Goal: Information Seeking & Learning: Learn about a topic

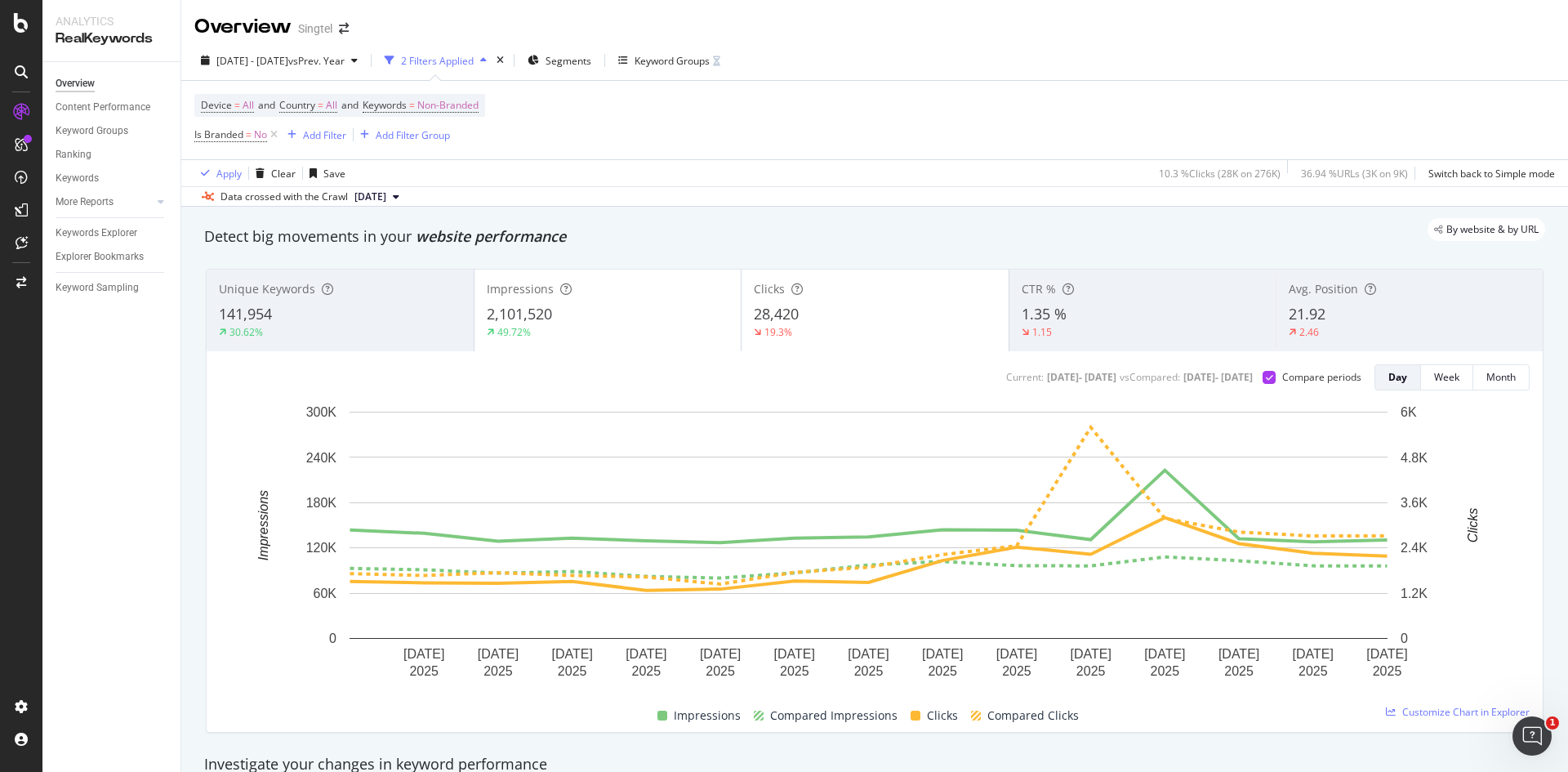
scroll to position [82, 0]
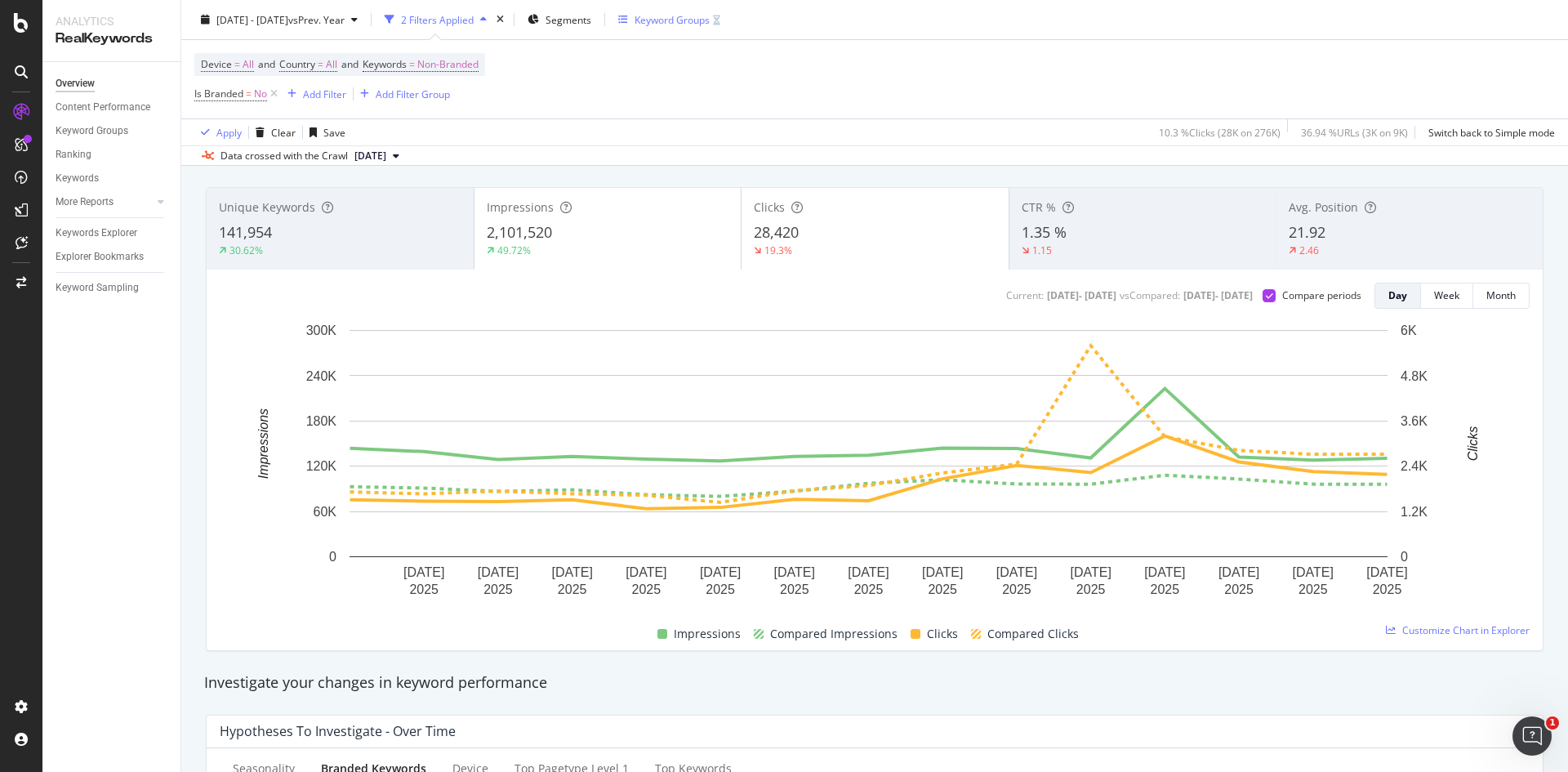
click at [710, 18] on div "Keyword Groups" at bounding box center [672, 19] width 75 height 14
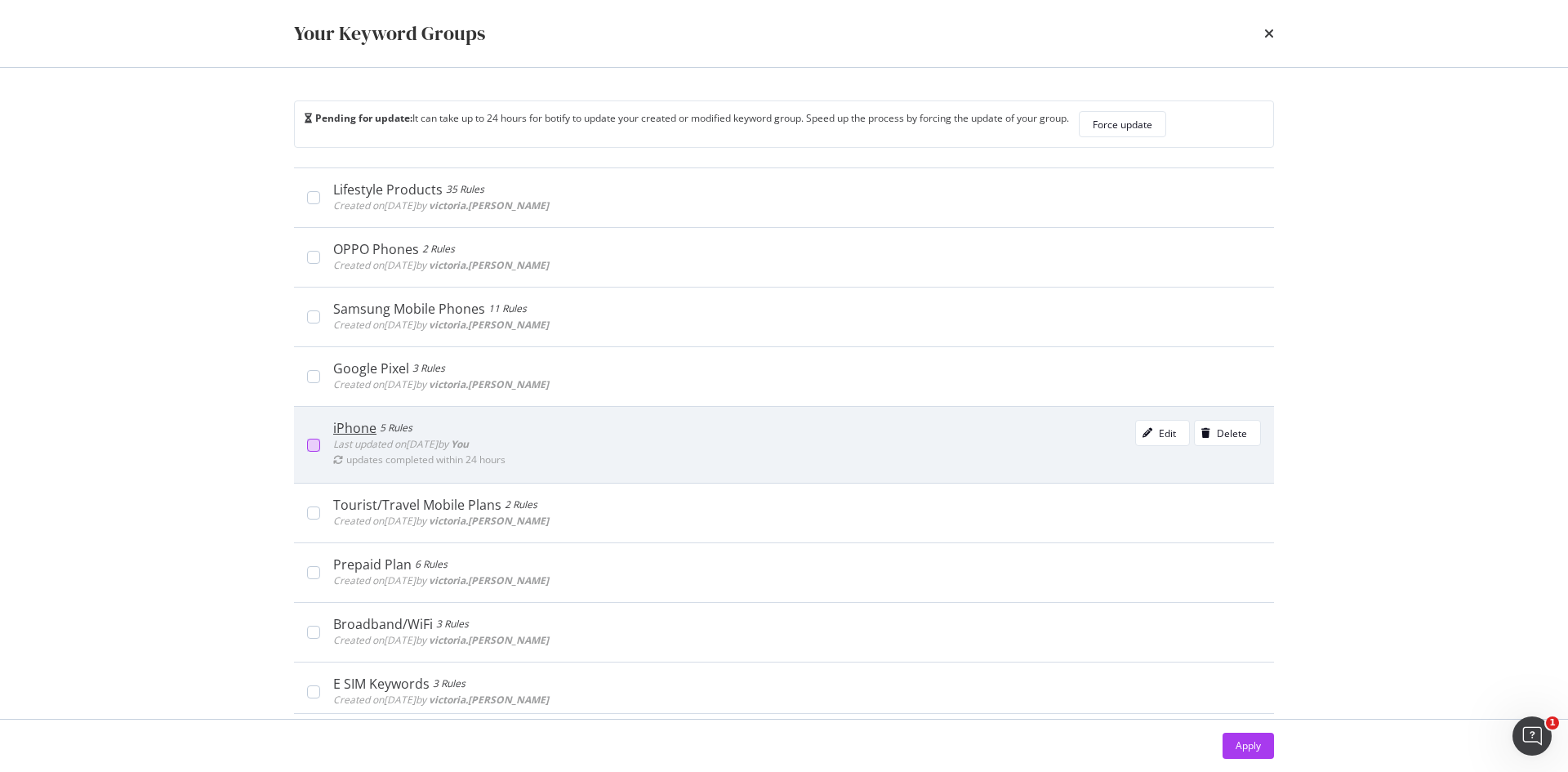
click at [317, 450] on div "modal" at bounding box center [313, 445] width 13 height 13
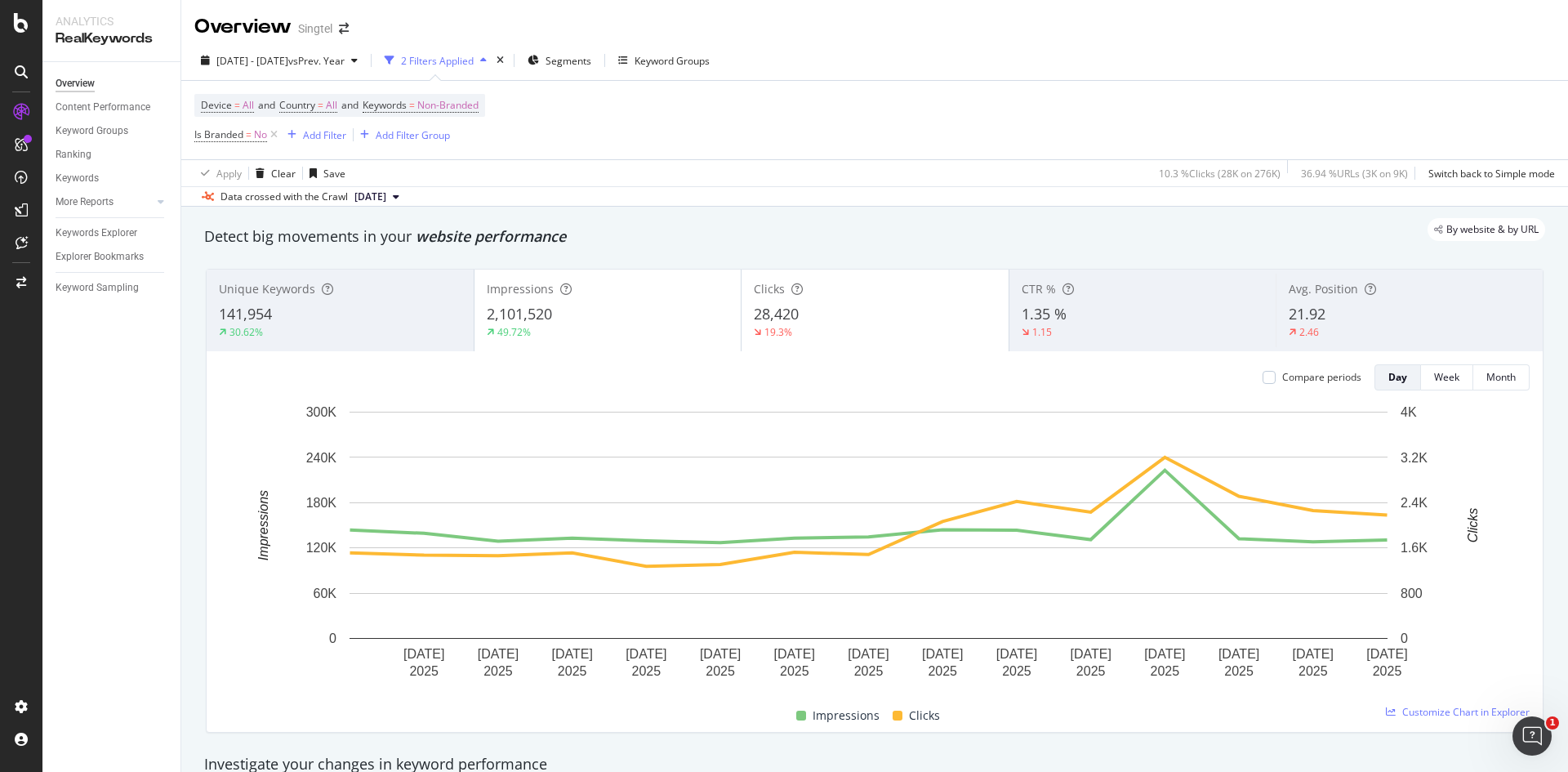
click at [474, 65] on div "2 Filters Applied" at bounding box center [437, 60] width 73 height 14
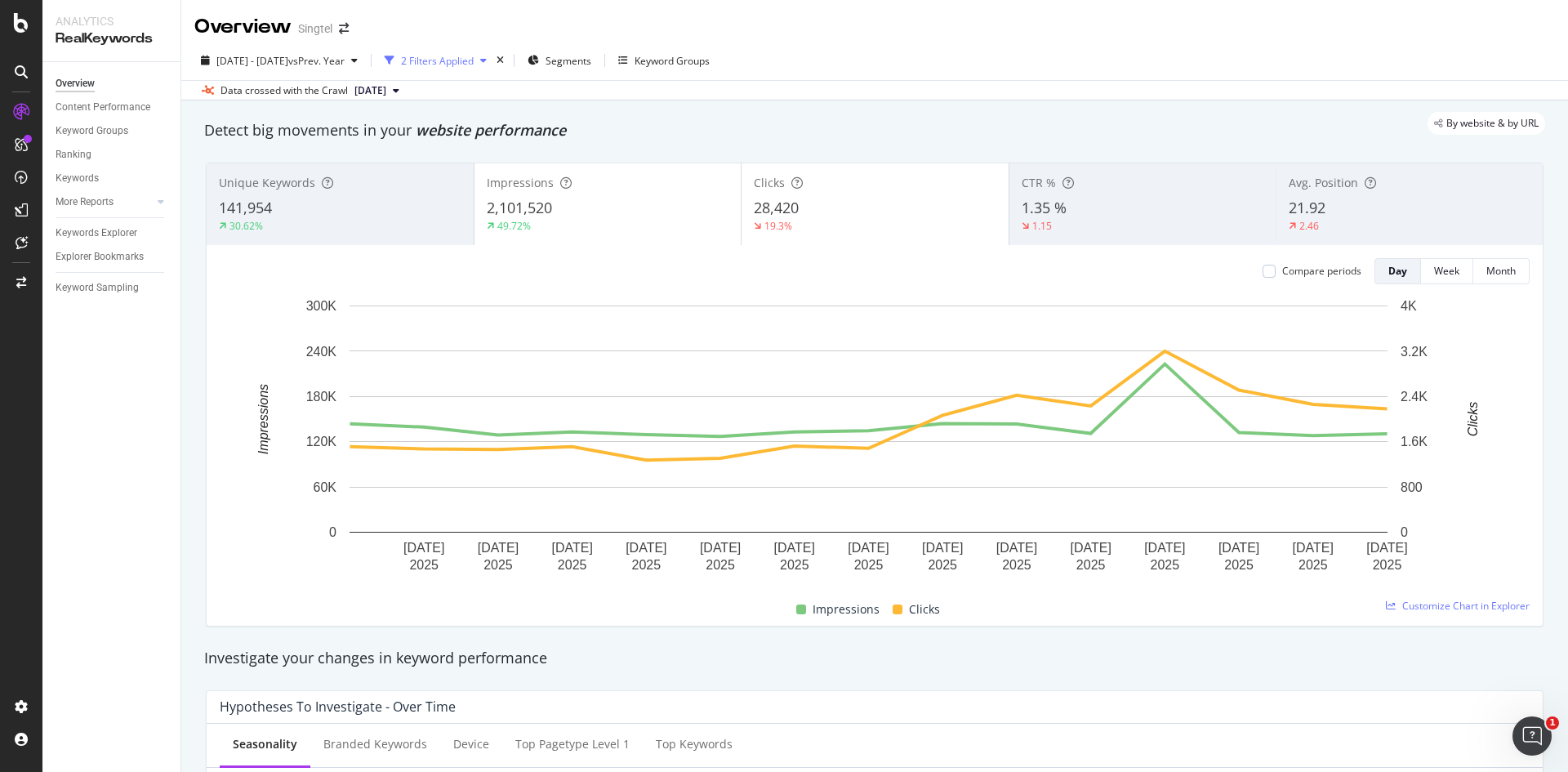
click at [474, 65] on div "2 Filters Applied" at bounding box center [437, 60] width 73 height 14
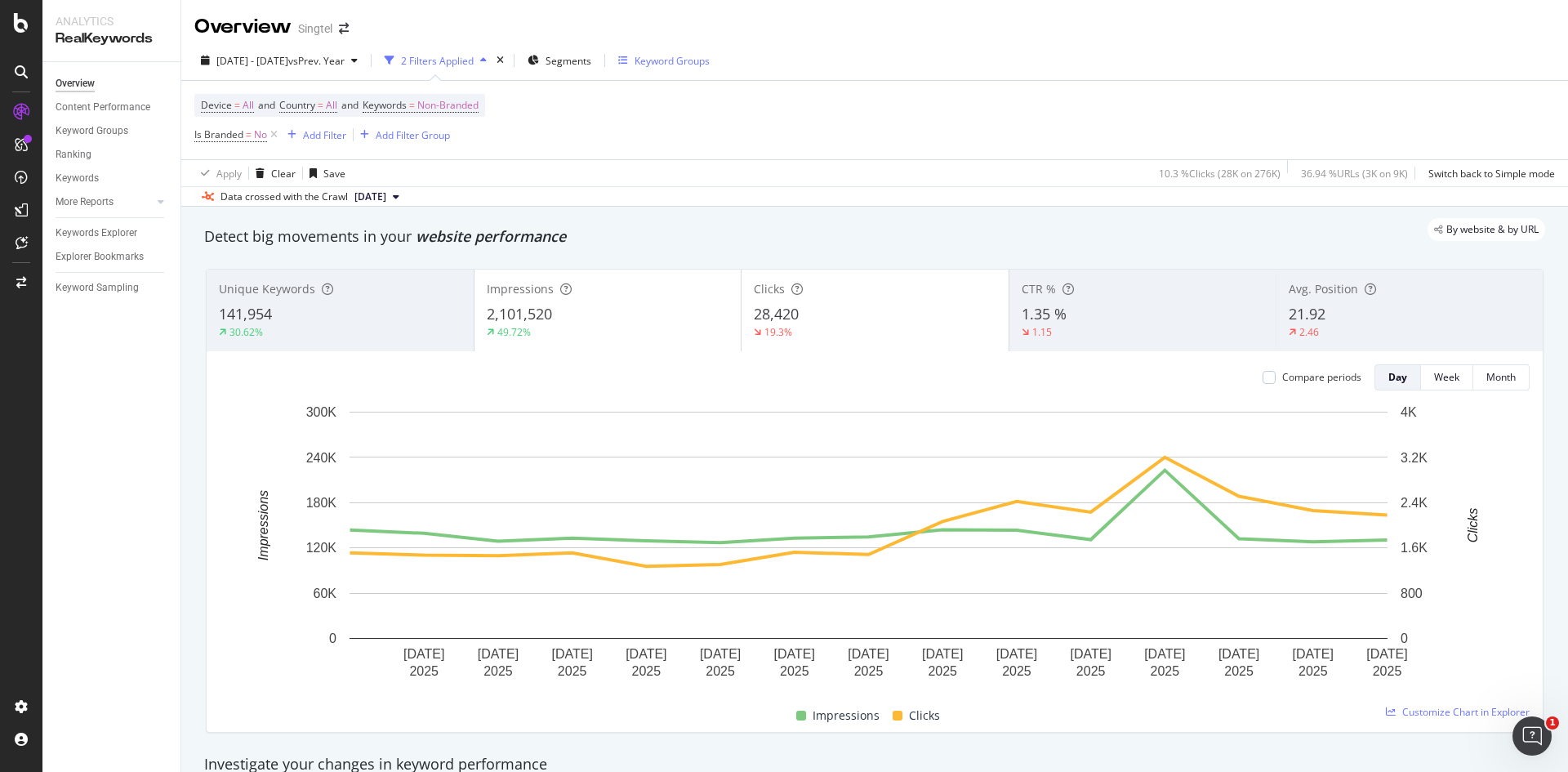
click at [691, 61] on div "Keyword Groups" at bounding box center [672, 60] width 75 height 14
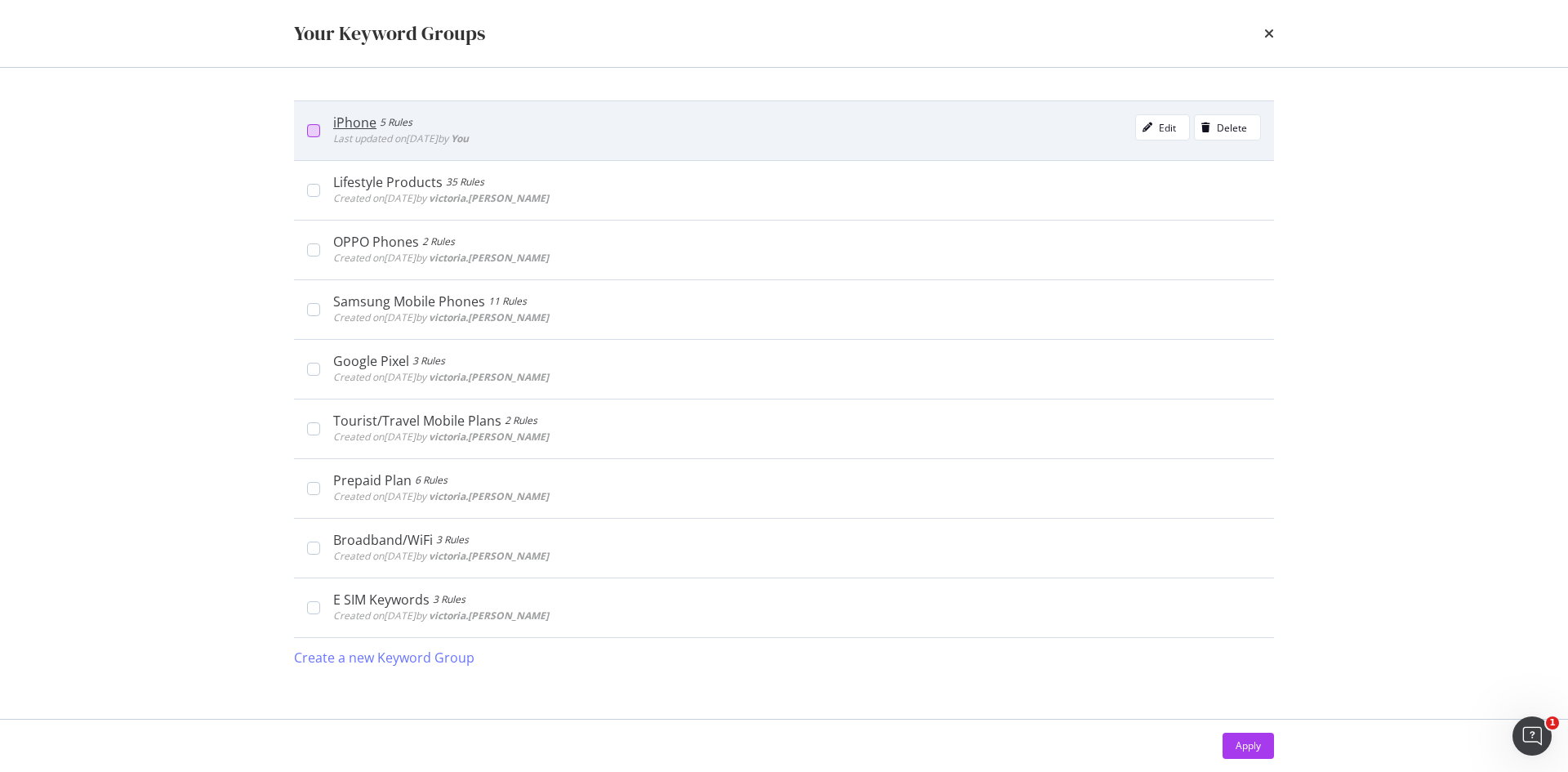
click at [313, 132] on div "modal" at bounding box center [313, 130] width 13 height 13
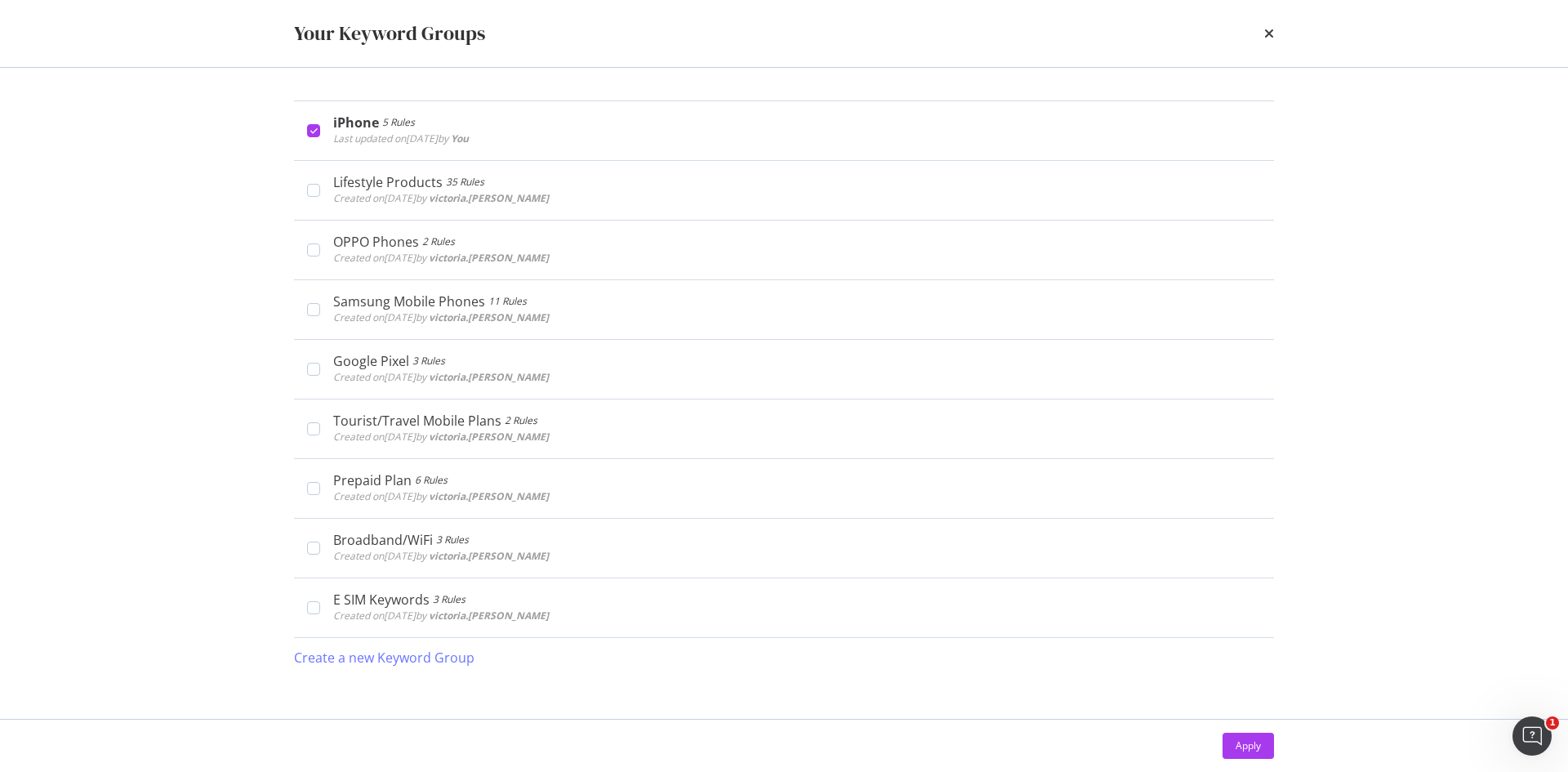
drag, startPoint x: 1231, startPoint y: 750, endPoint x: 1204, endPoint y: 734, distance: 31.4
click at [1233, 750] on button "Apply" at bounding box center [1249, 745] width 52 height 26
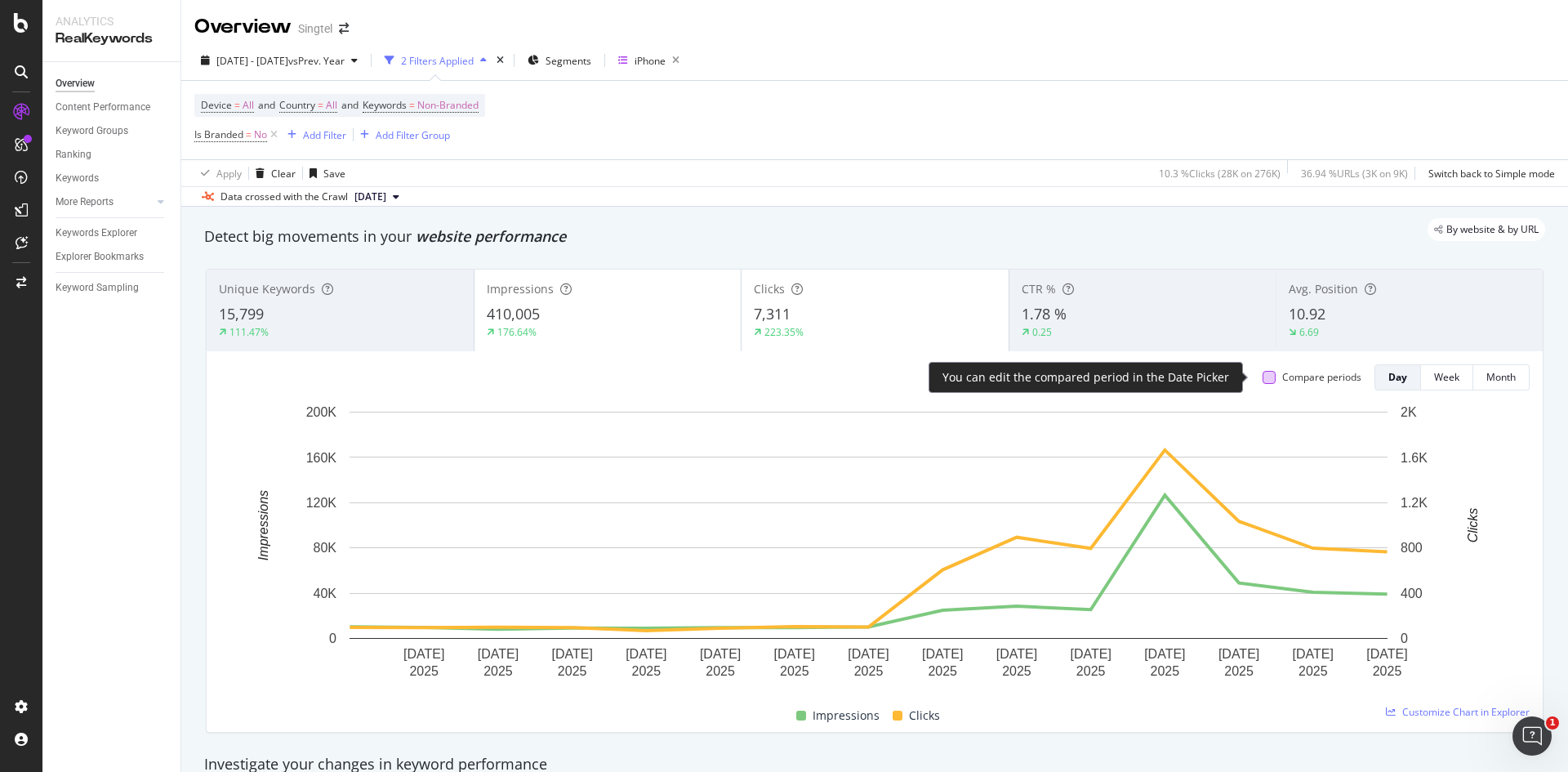
click at [1262, 380] on div at bounding box center [1268, 377] width 13 height 13
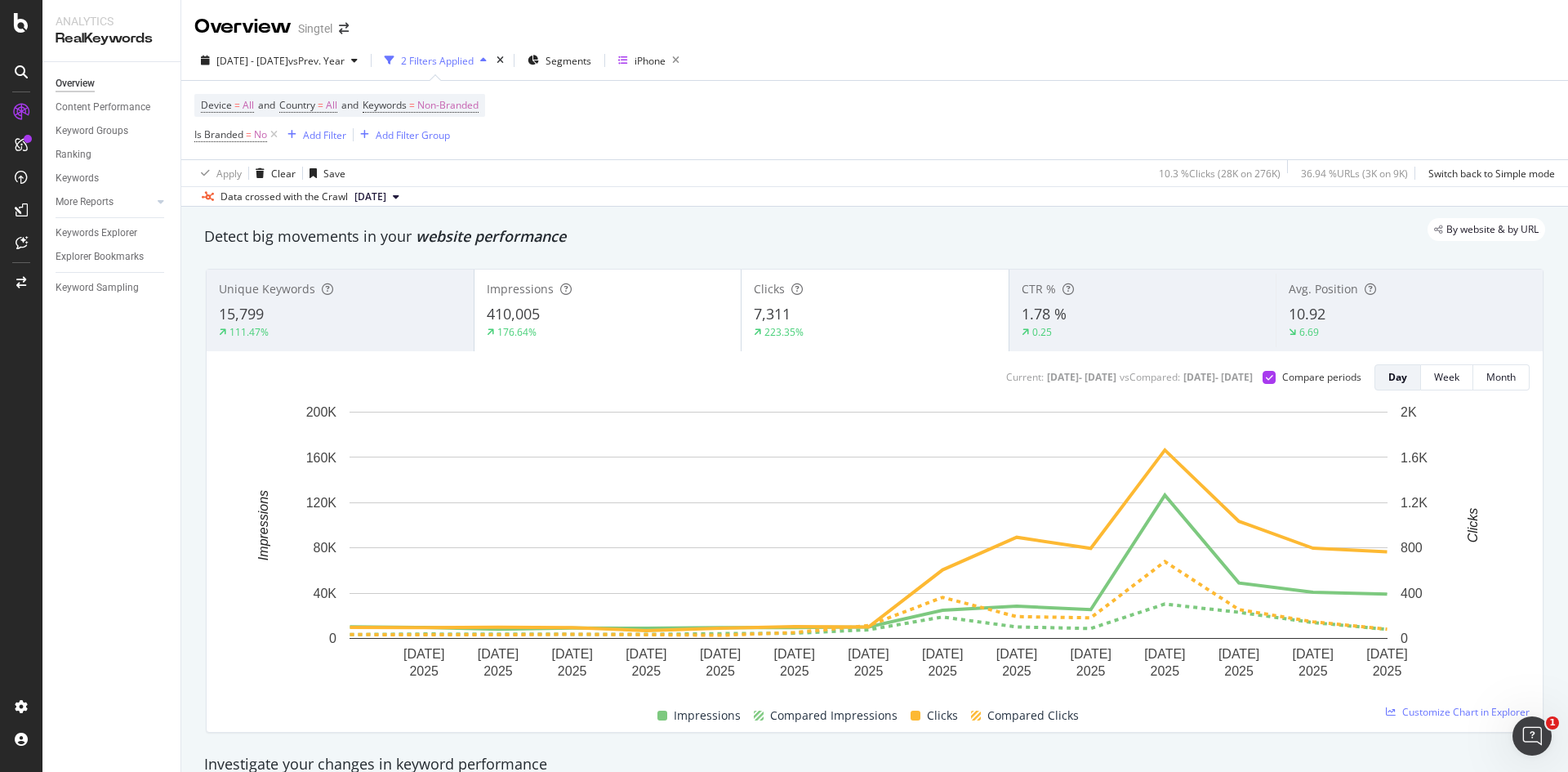
click at [338, 309] on div "15,799" at bounding box center [339, 314] width 243 height 22
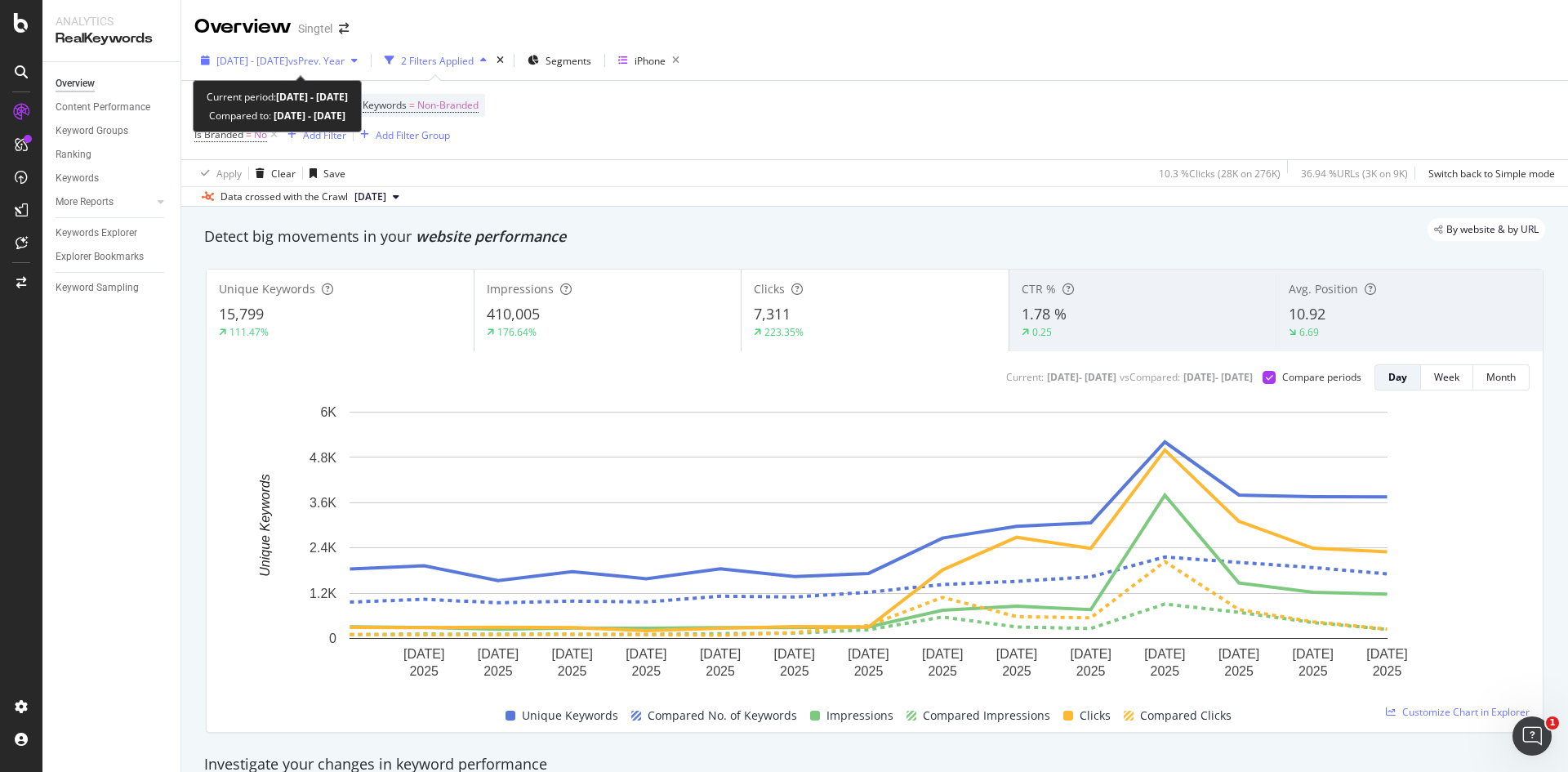
click at [364, 67] on div "2025 Sep. 1st - Sep. 15th vs Prev. Year" at bounding box center [279, 60] width 170 height 24
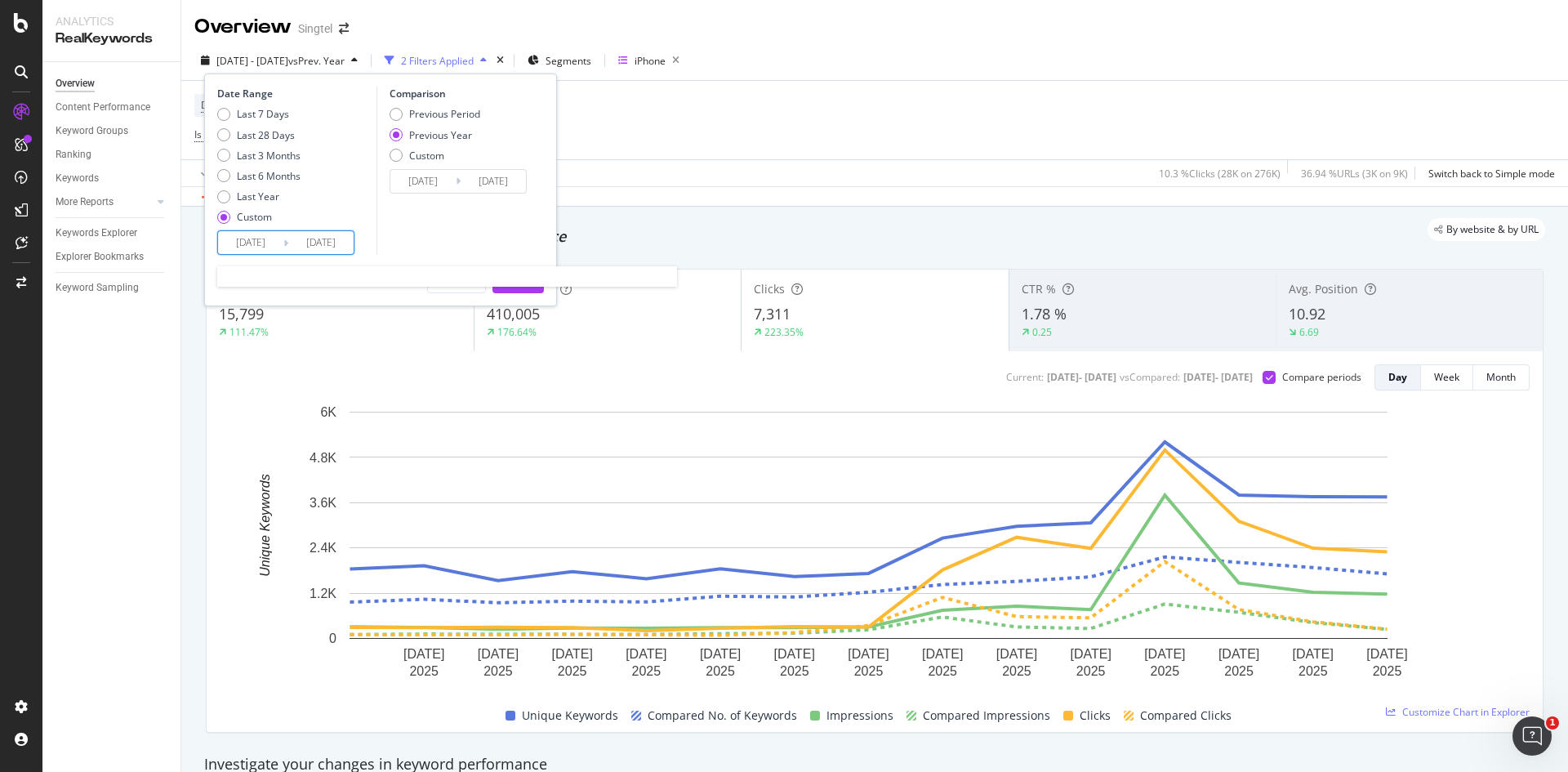
click at [345, 247] on input "2025/09/15" at bounding box center [321, 243] width 66 height 22
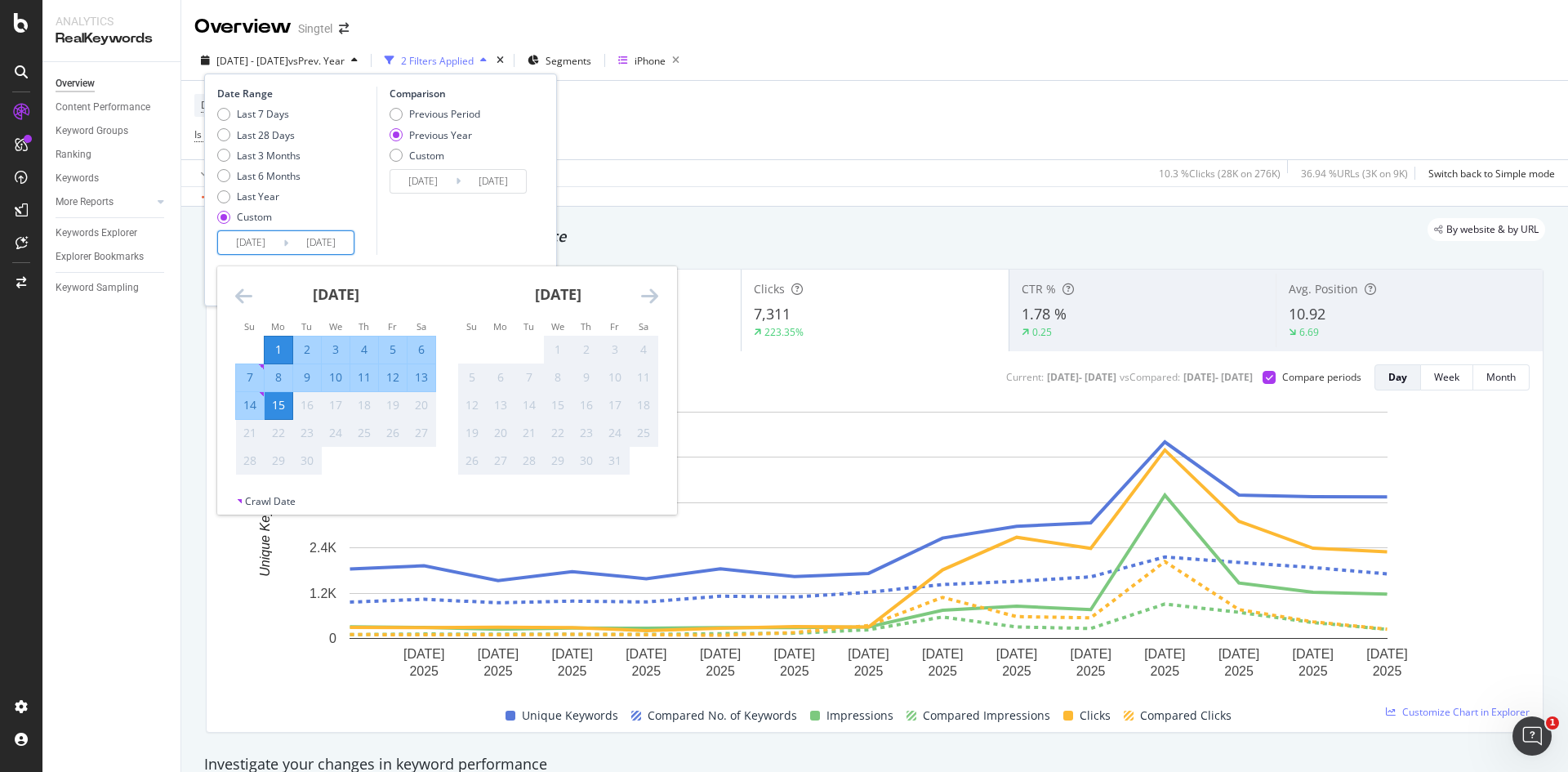
click at [278, 345] on div "1" at bounding box center [278, 349] width 28 height 16
type input "2025/09/01"
type input "2024/09/02"
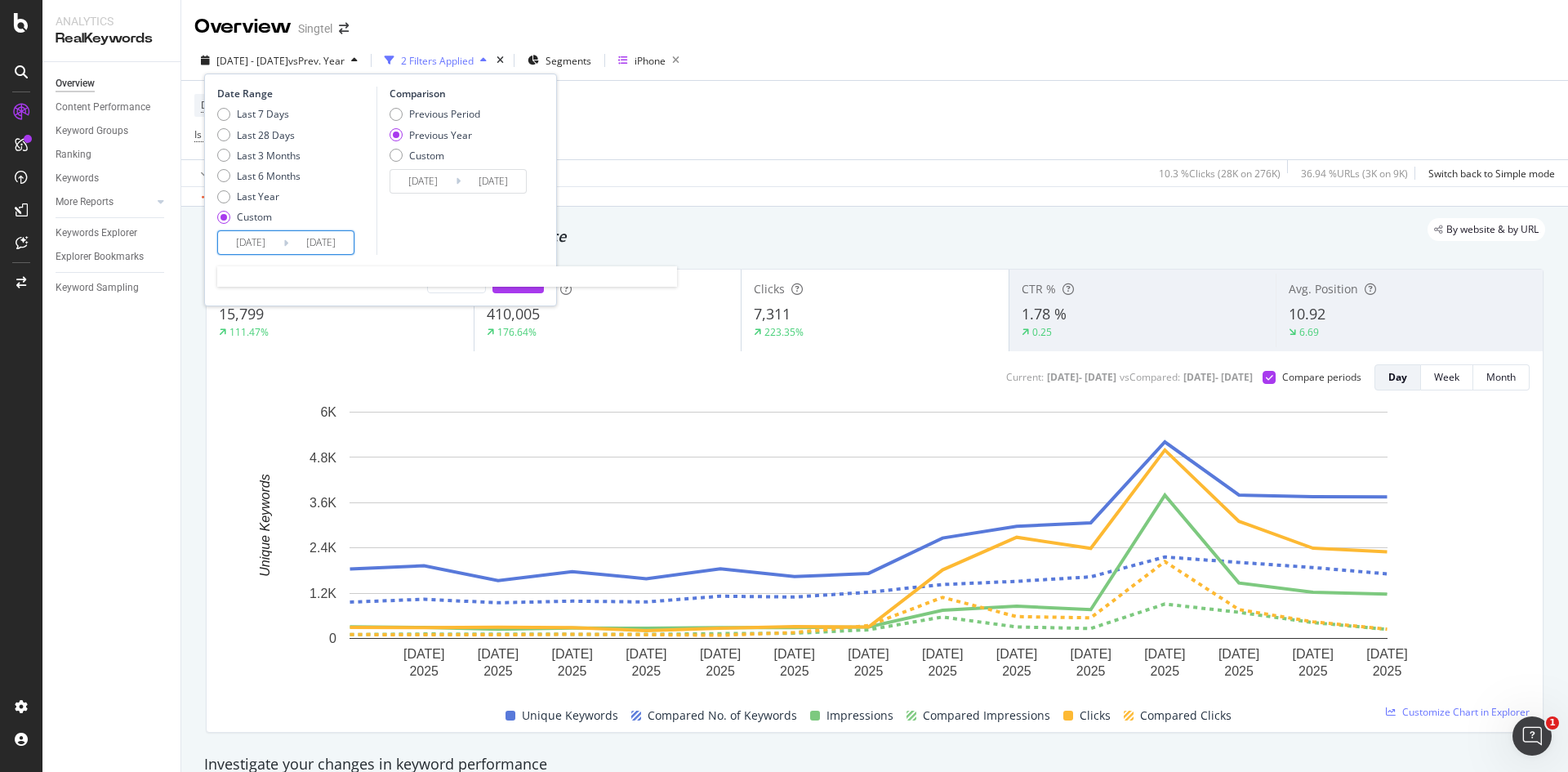
click at [325, 244] on input "2025/09/01" at bounding box center [321, 243] width 66 height 22
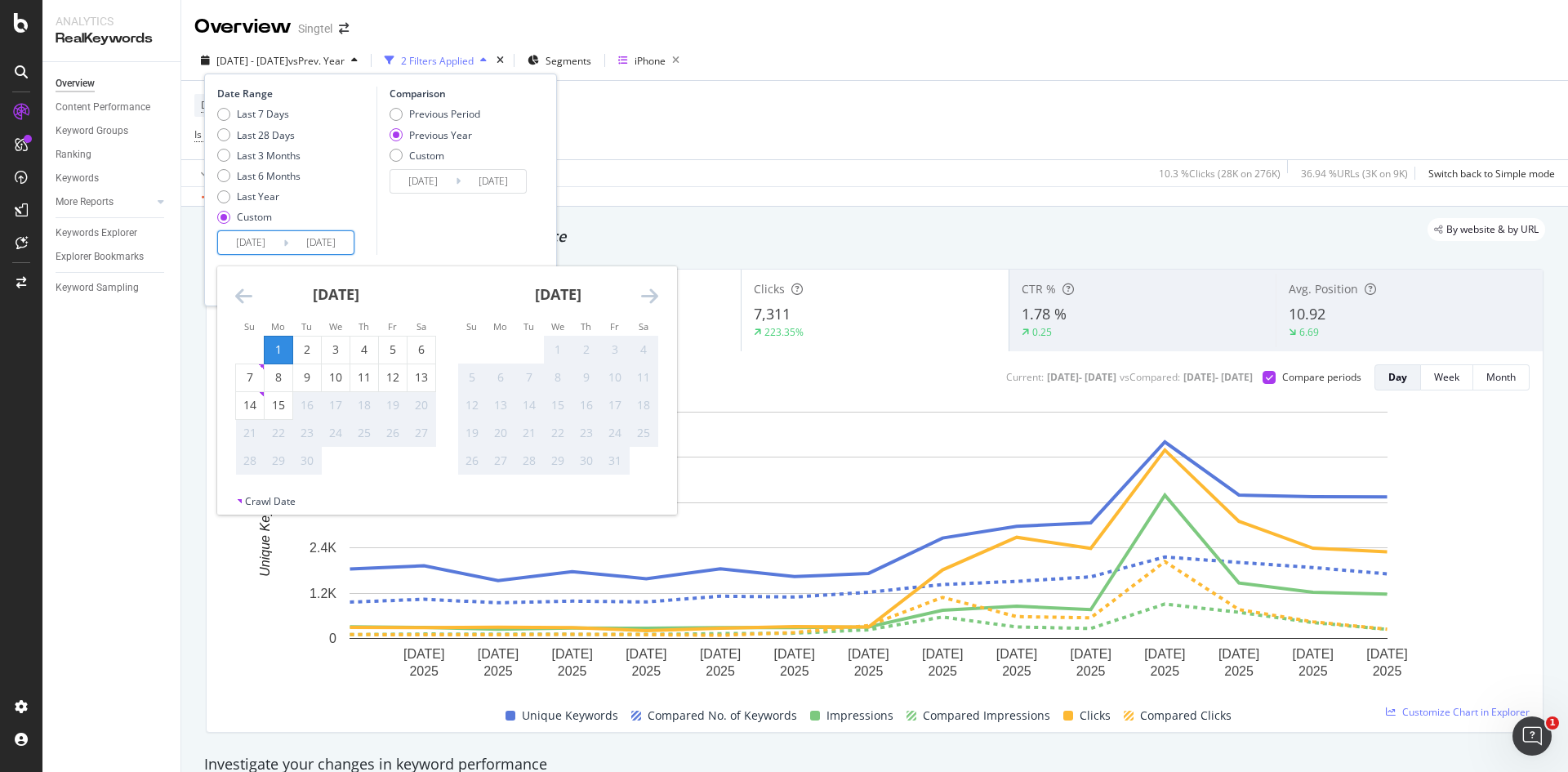
click at [277, 351] on div "1" at bounding box center [278, 349] width 28 height 16
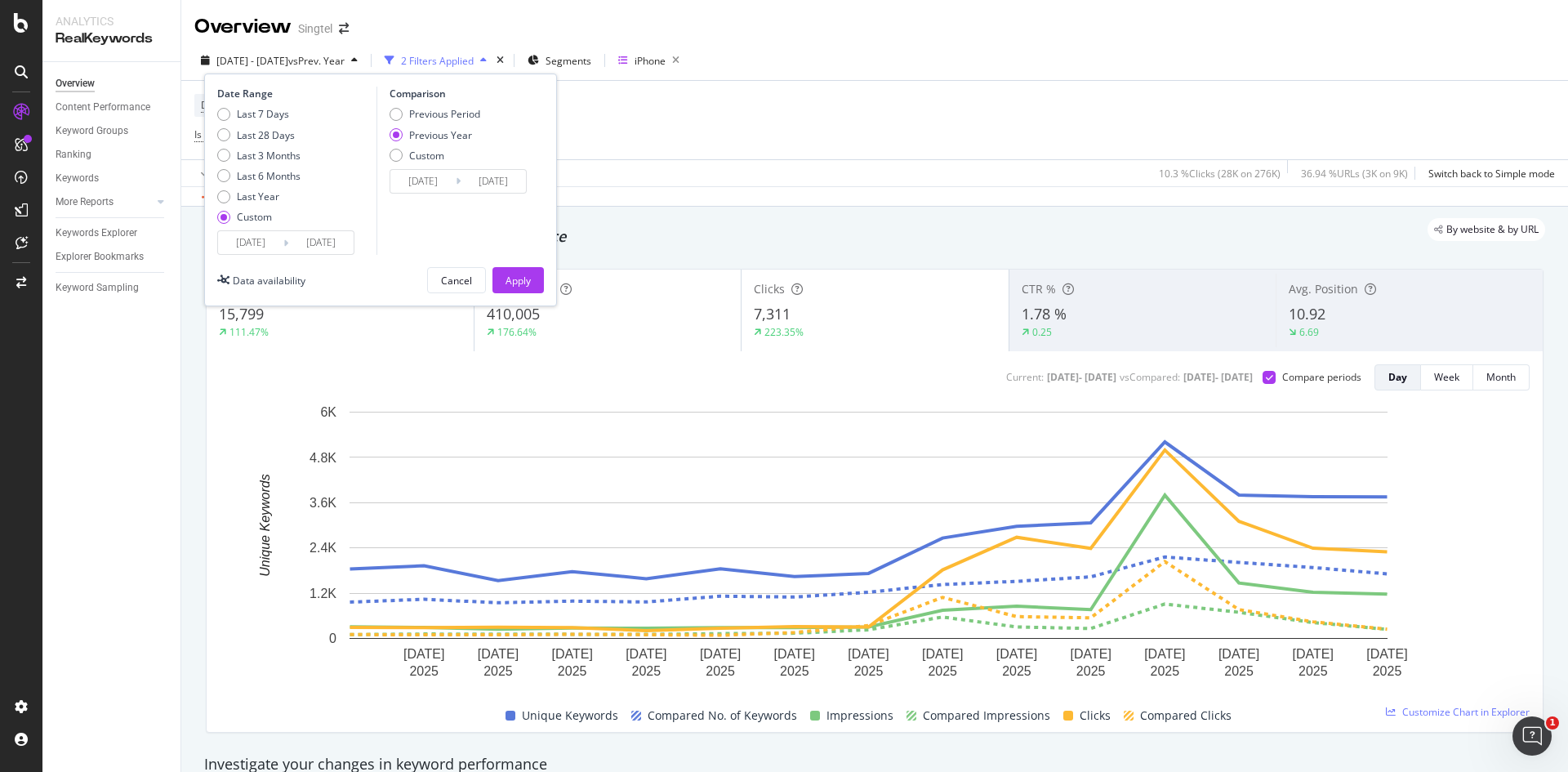
click at [332, 248] on input "2025/09/01" at bounding box center [321, 243] width 66 height 22
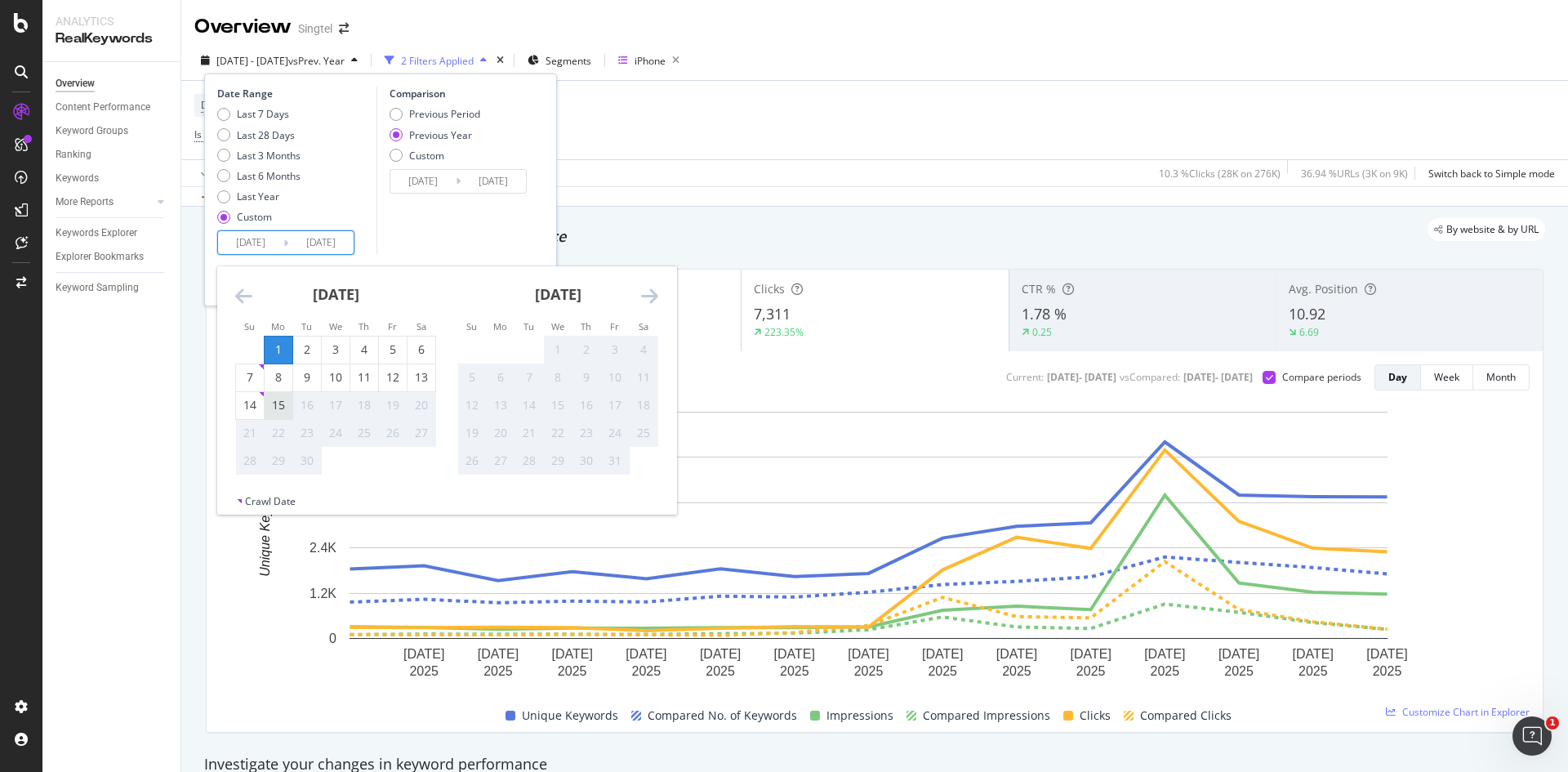
click at [278, 413] on div "15" at bounding box center [278, 405] width 28 height 16
type input "2025/09/15"
type input "2024/09/16"
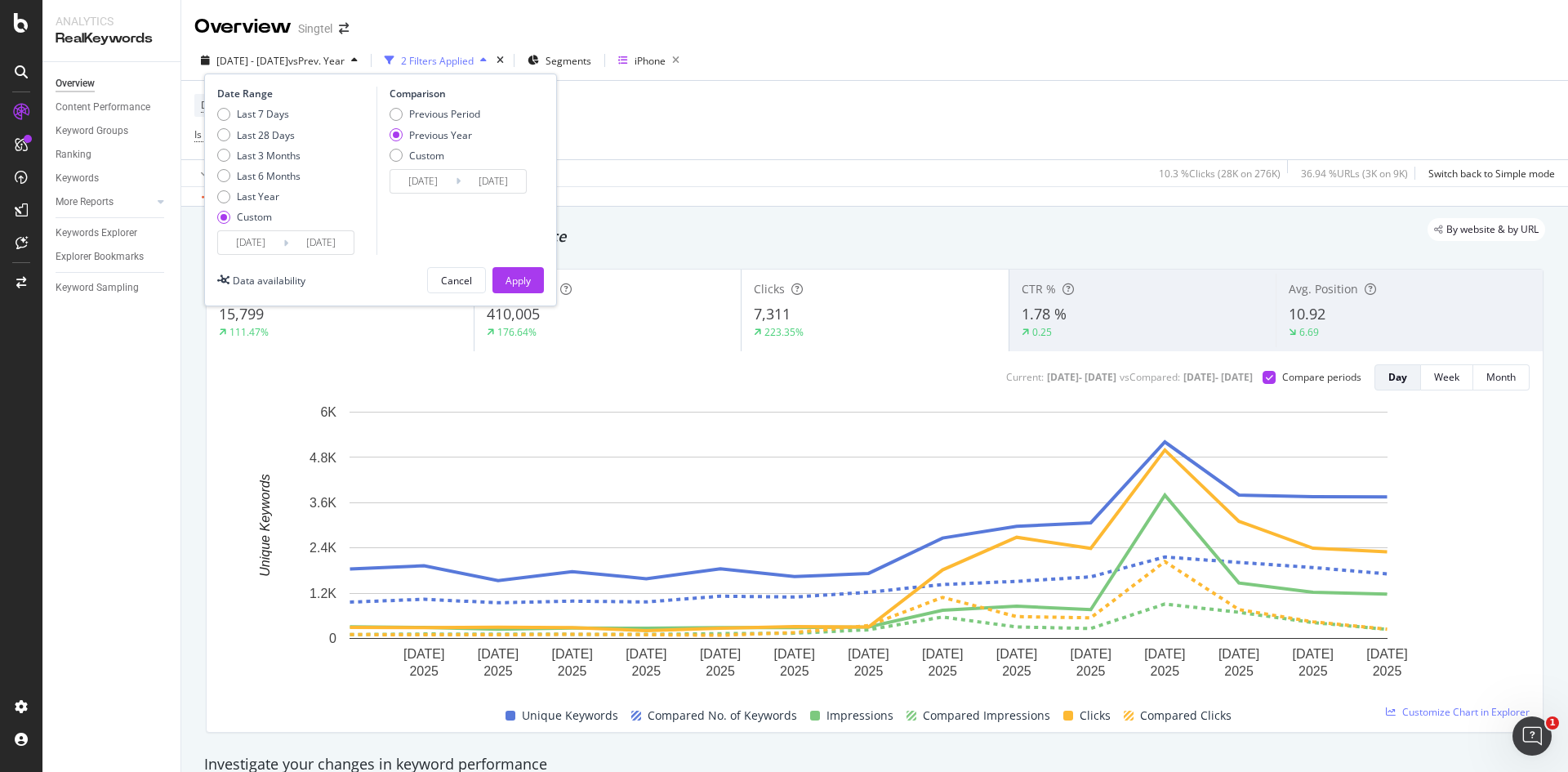
click at [251, 237] on input "2025/09/01" at bounding box center [251, 243] width 66 height 22
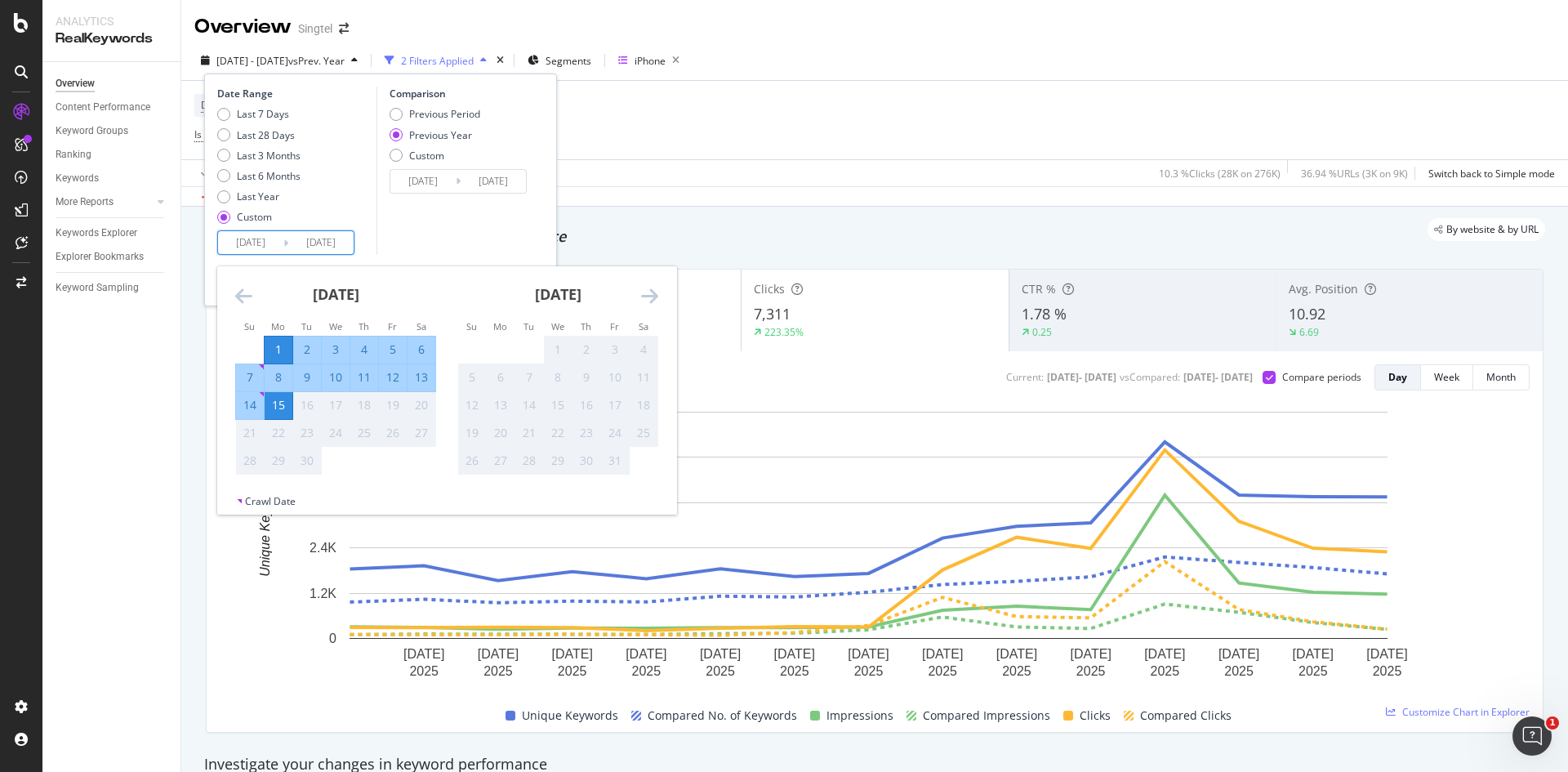
click at [396, 225] on div "Comparison Previous Period Previous Year Custom 2024/09/02 Navigate forward to …" at bounding box center [454, 170] width 155 height 168
click at [241, 244] on input "2025/09/01" at bounding box center [251, 243] width 66 height 22
click at [427, 228] on div "Comparison Previous Period Previous Year Custom 2024/09/02 Navigate forward to …" at bounding box center [454, 170] width 155 height 168
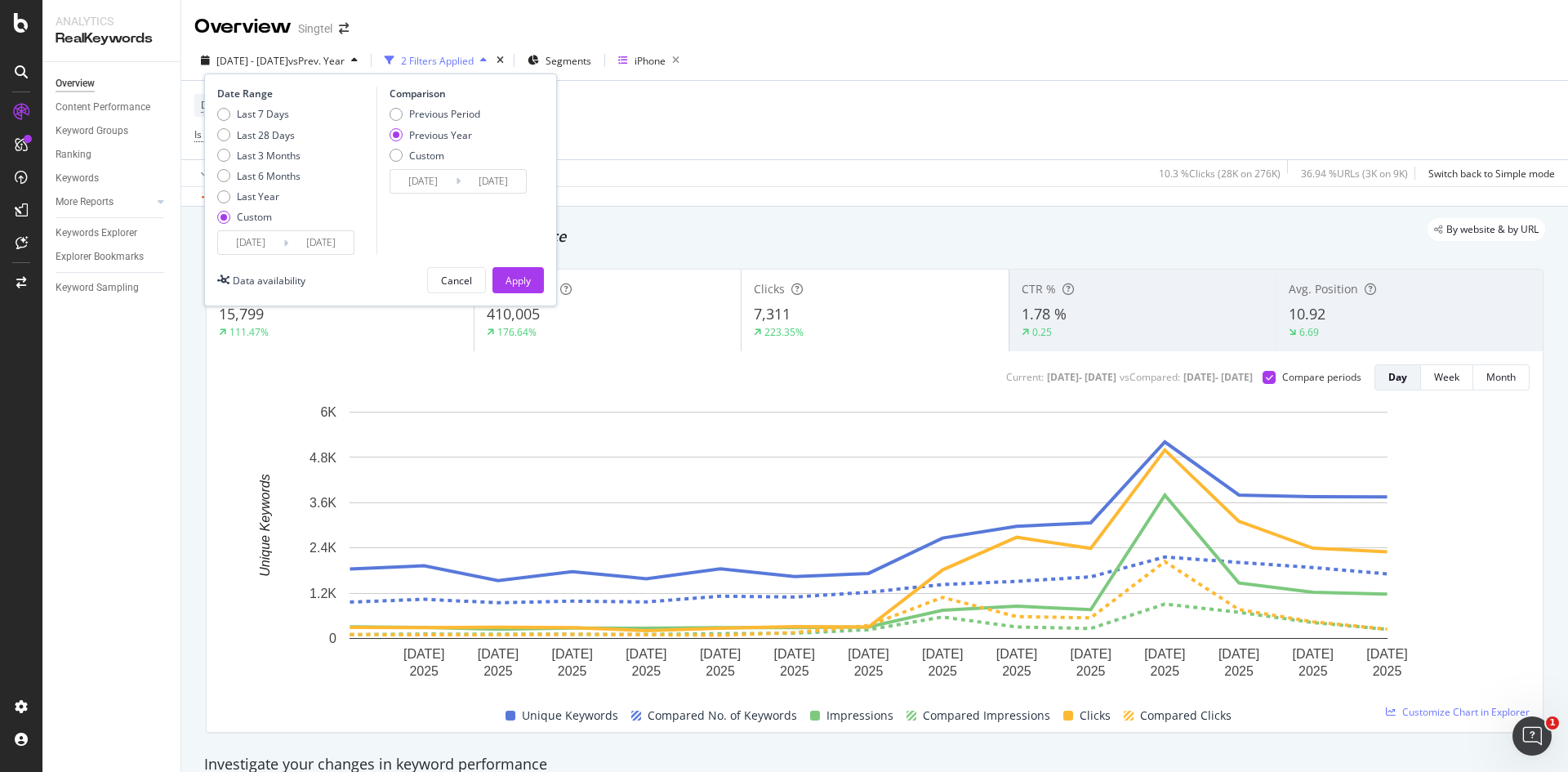
click at [428, 187] on input "2024/09/02" at bounding box center [423, 181] width 66 height 22
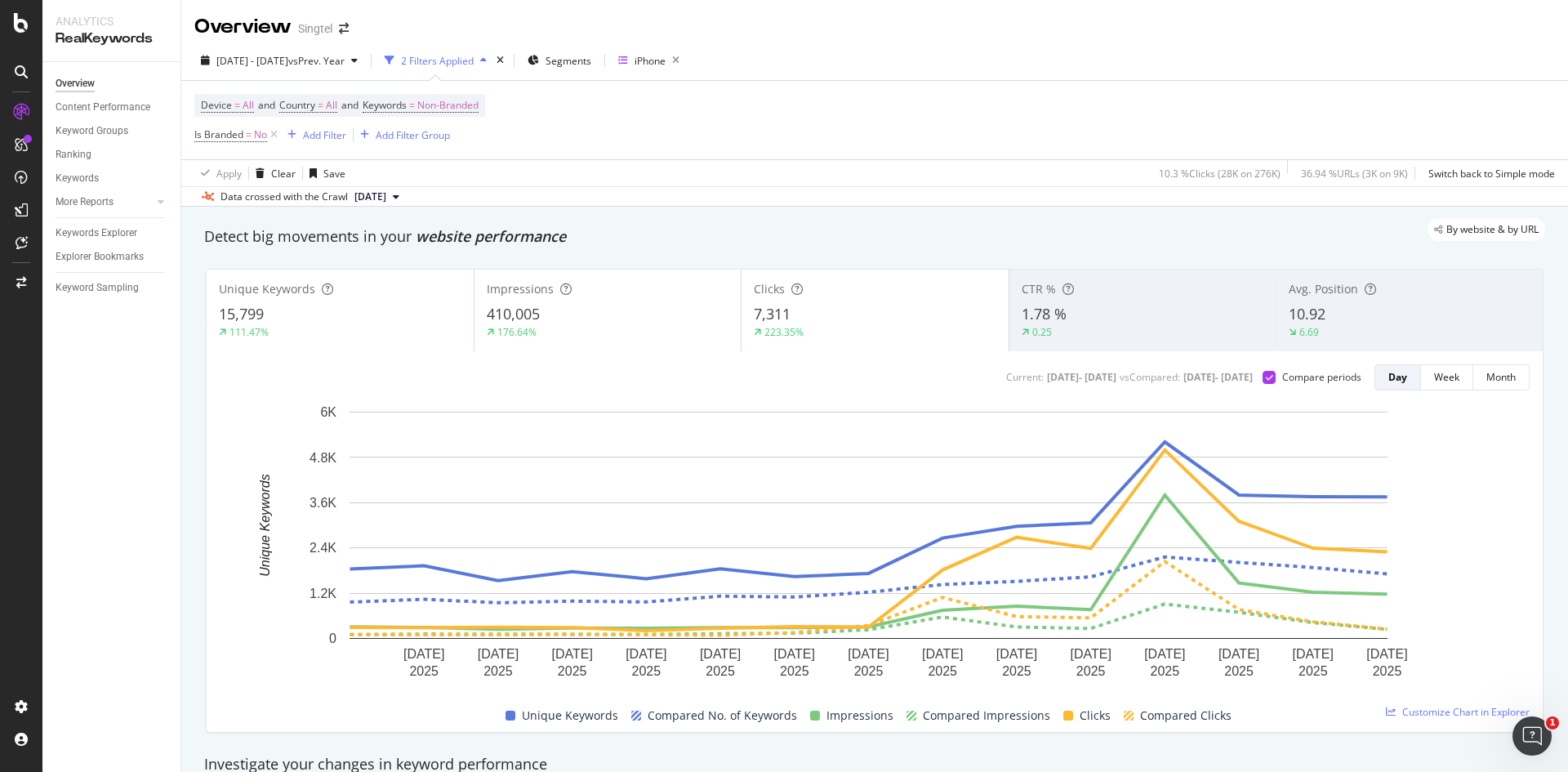
click at [667, 149] on div "Device = All and Country = All and Keywords = Non-Branded Is Branded = No Add F…" at bounding box center [875, 120] width 1361 height 79
click at [403, 301] on div "Unique Keywords 15,799 111.47%" at bounding box center [339, 310] width 267 height 73
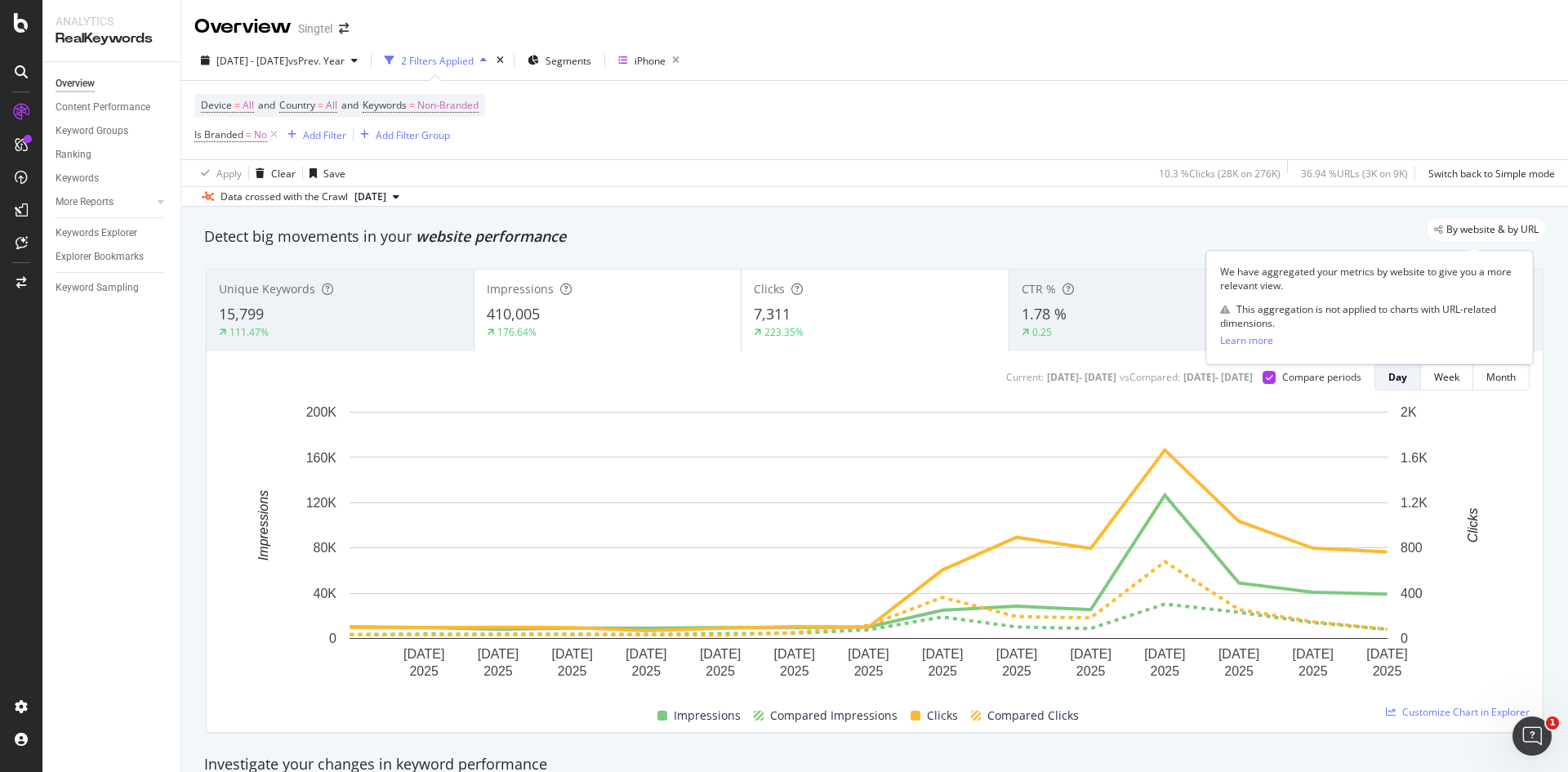
click at [1446, 225] on span "By website & by URL" at bounding box center [1492, 229] width 92 height 9
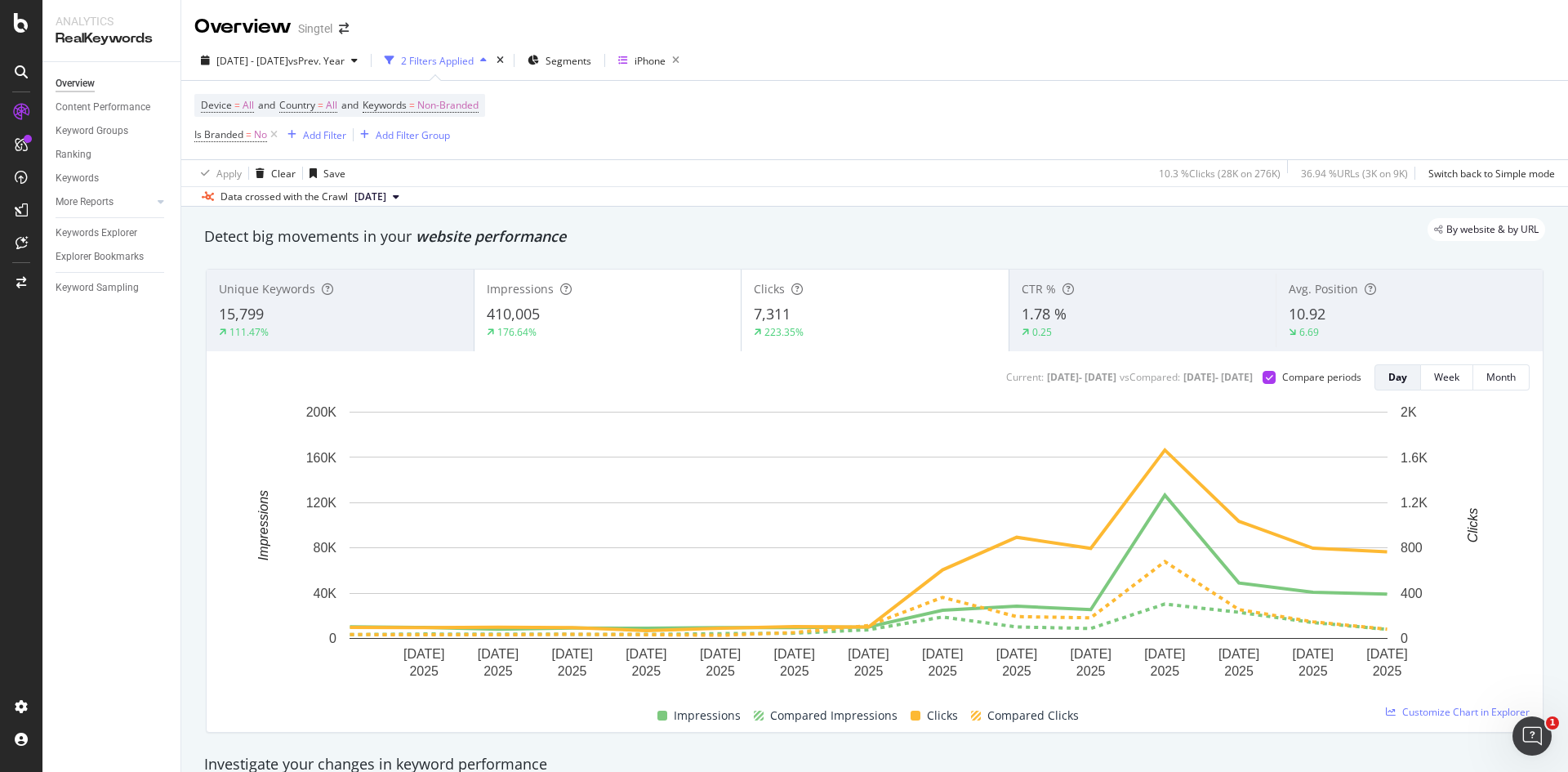
click at [1173, 220] on div "By website & by URL" at bounding box center [867, 230] width 1357 height 22
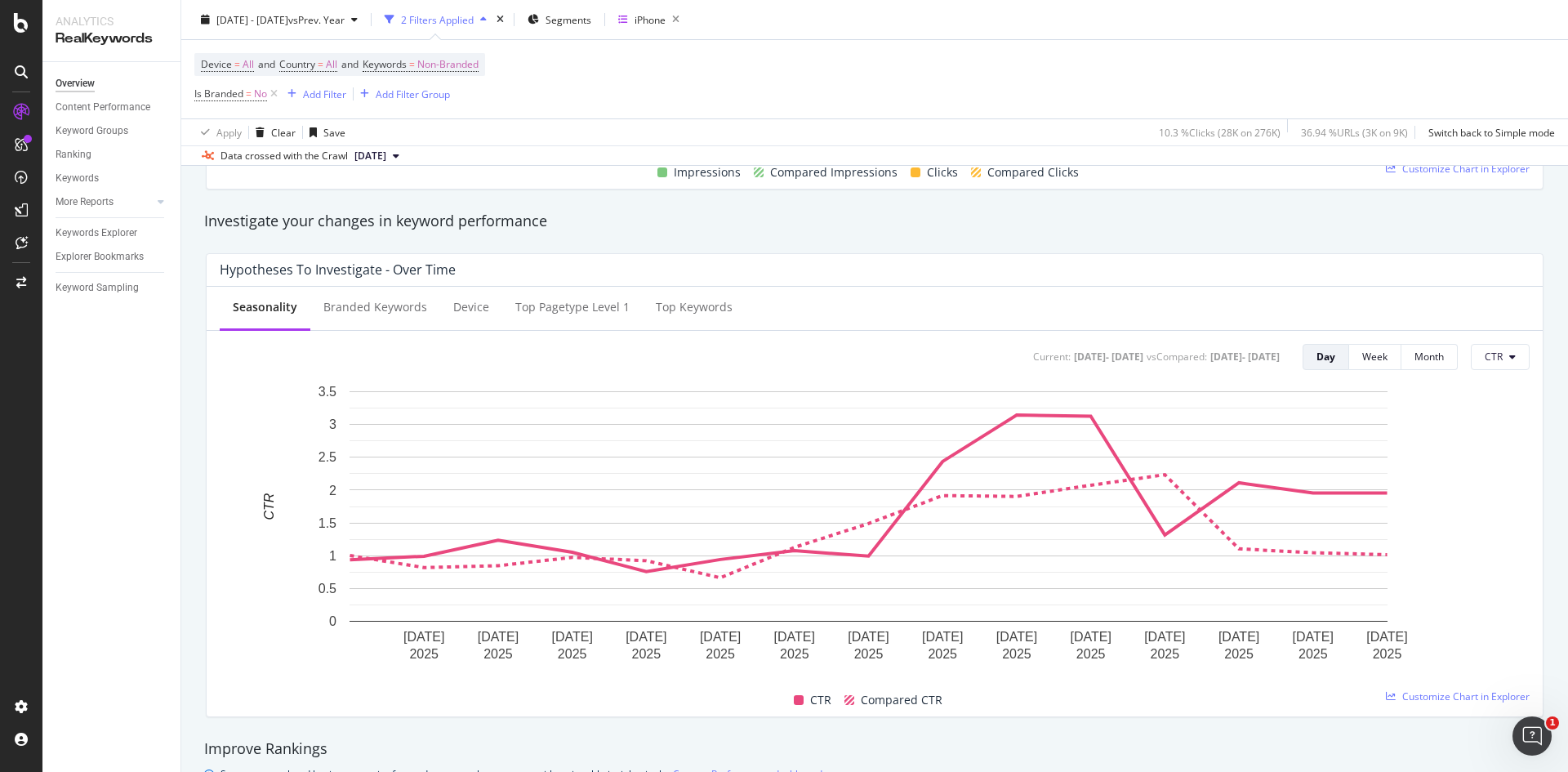
scroll to position [572, 0]
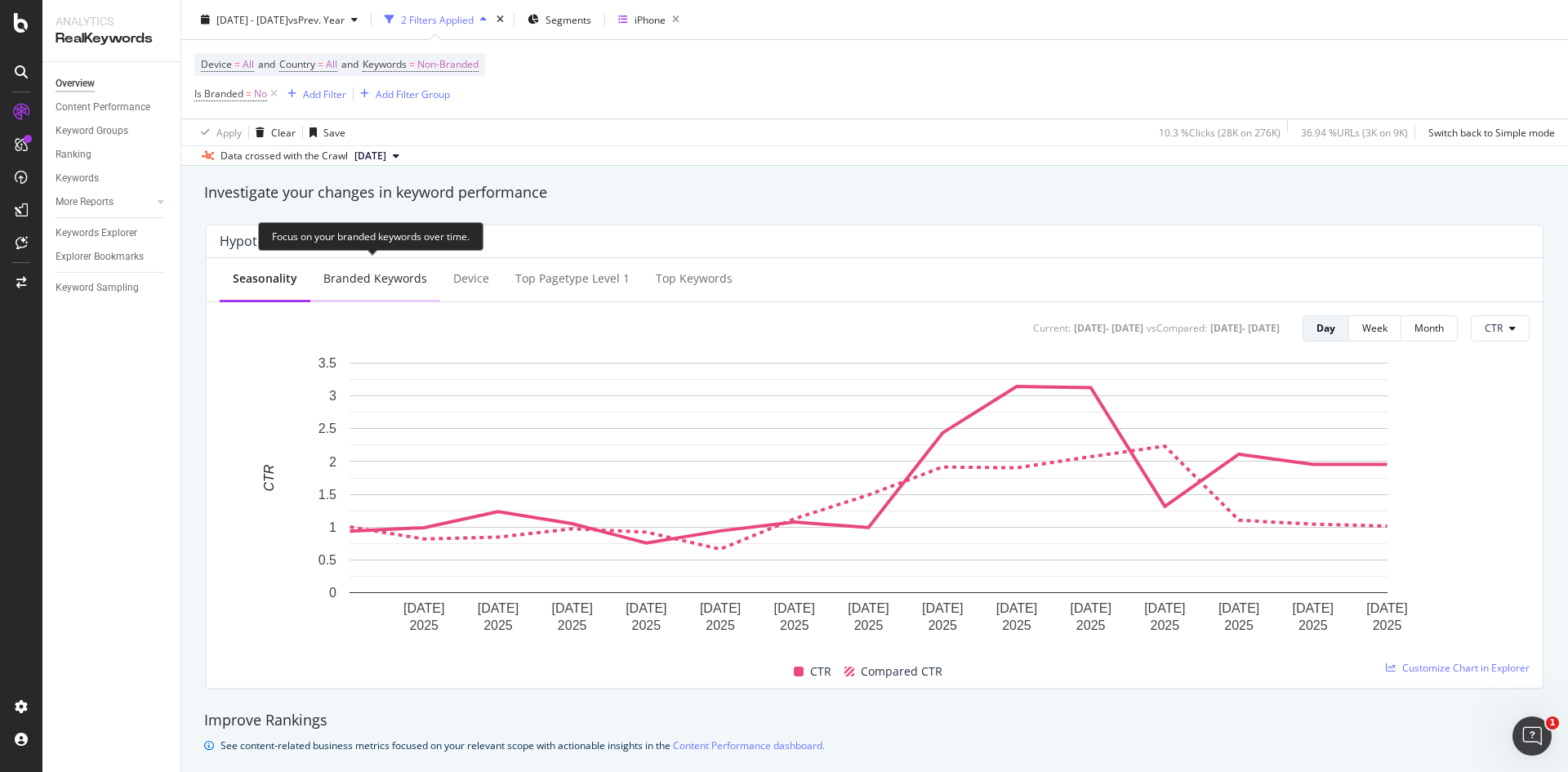
click at [398, 278] on div "Branded Keywords" at bounding box center [376, 278] width 104 height 16
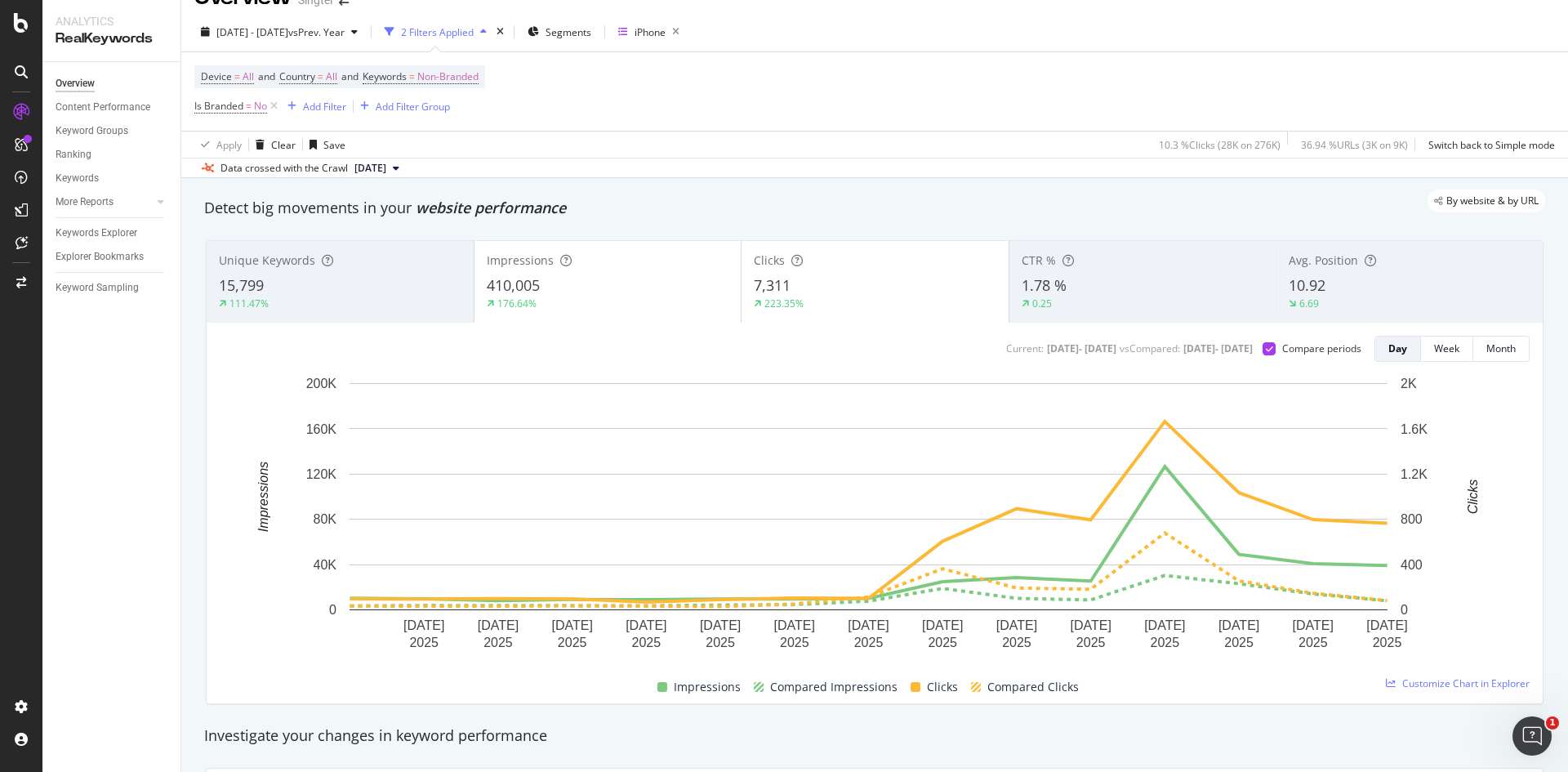
scroll to position [0, 0]
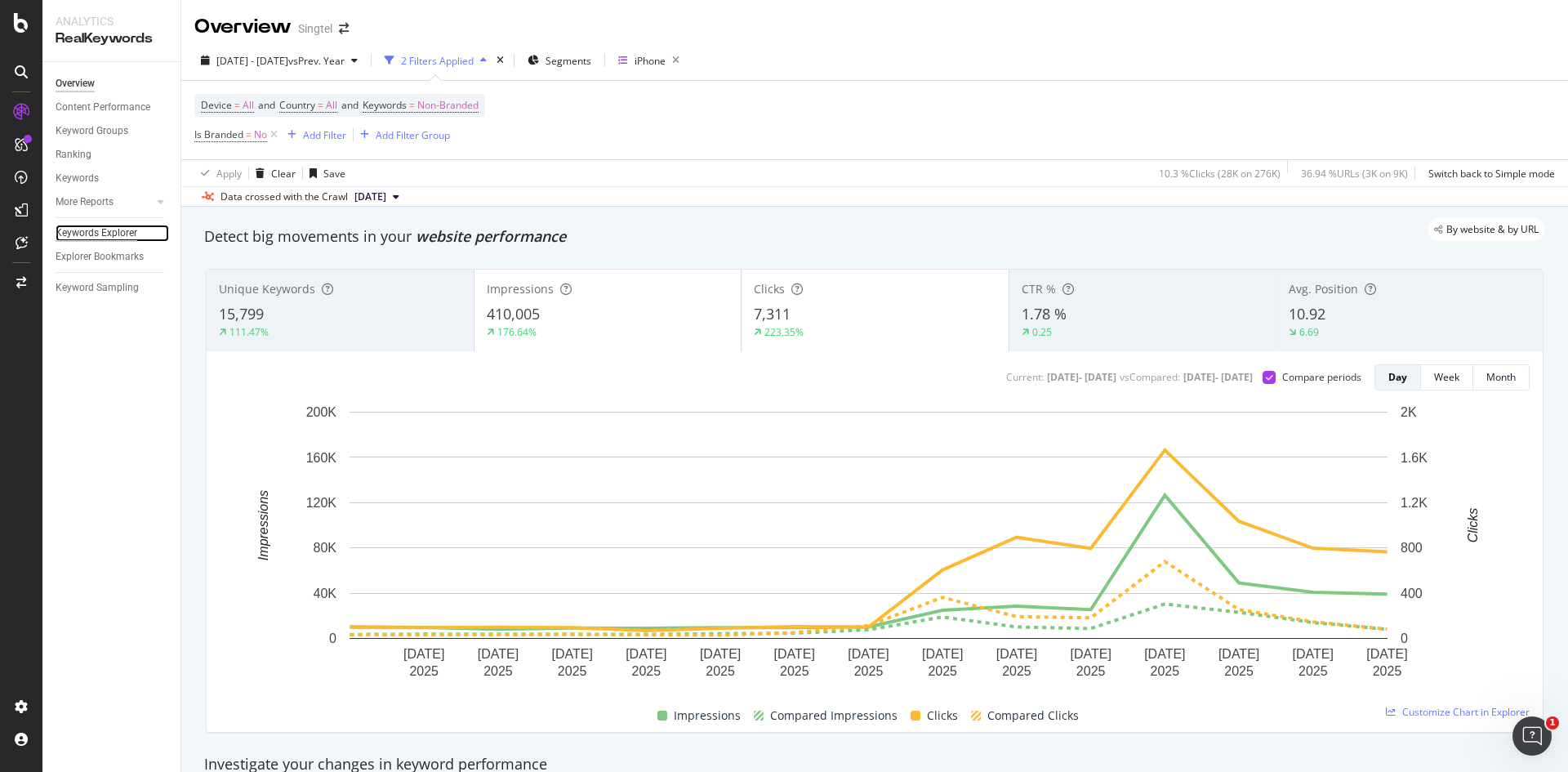
click at [127, 232] on div "Keywords Explorer" at bounding box center [96, 233] width 82 height 17
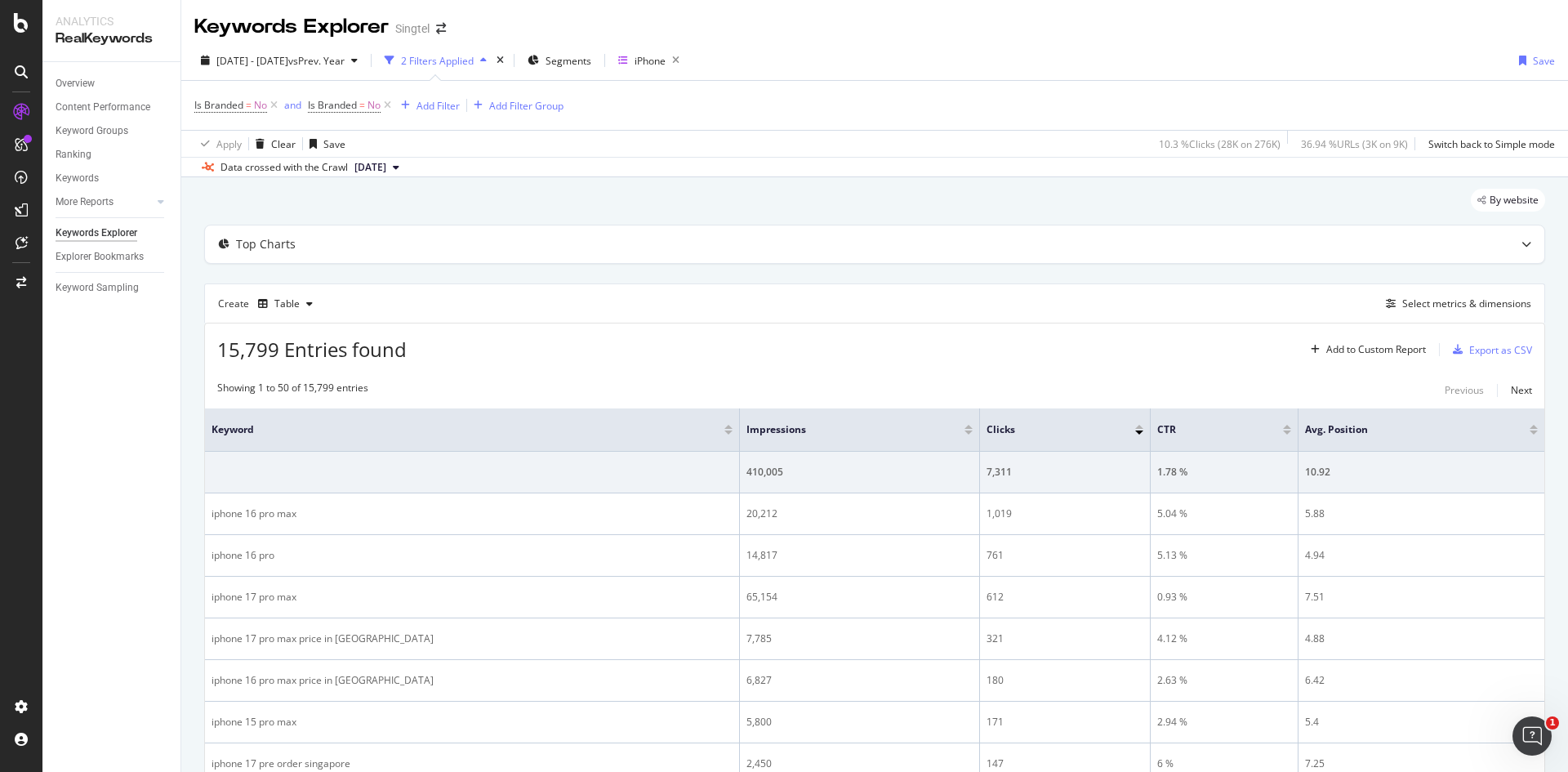
click at [386, 206] on div "By website" at bounding box center [874, 206] width 1341 height 36
click at [477, 247] on div "Top Charts" at bounding box center [842, 244] width 1274 height 16
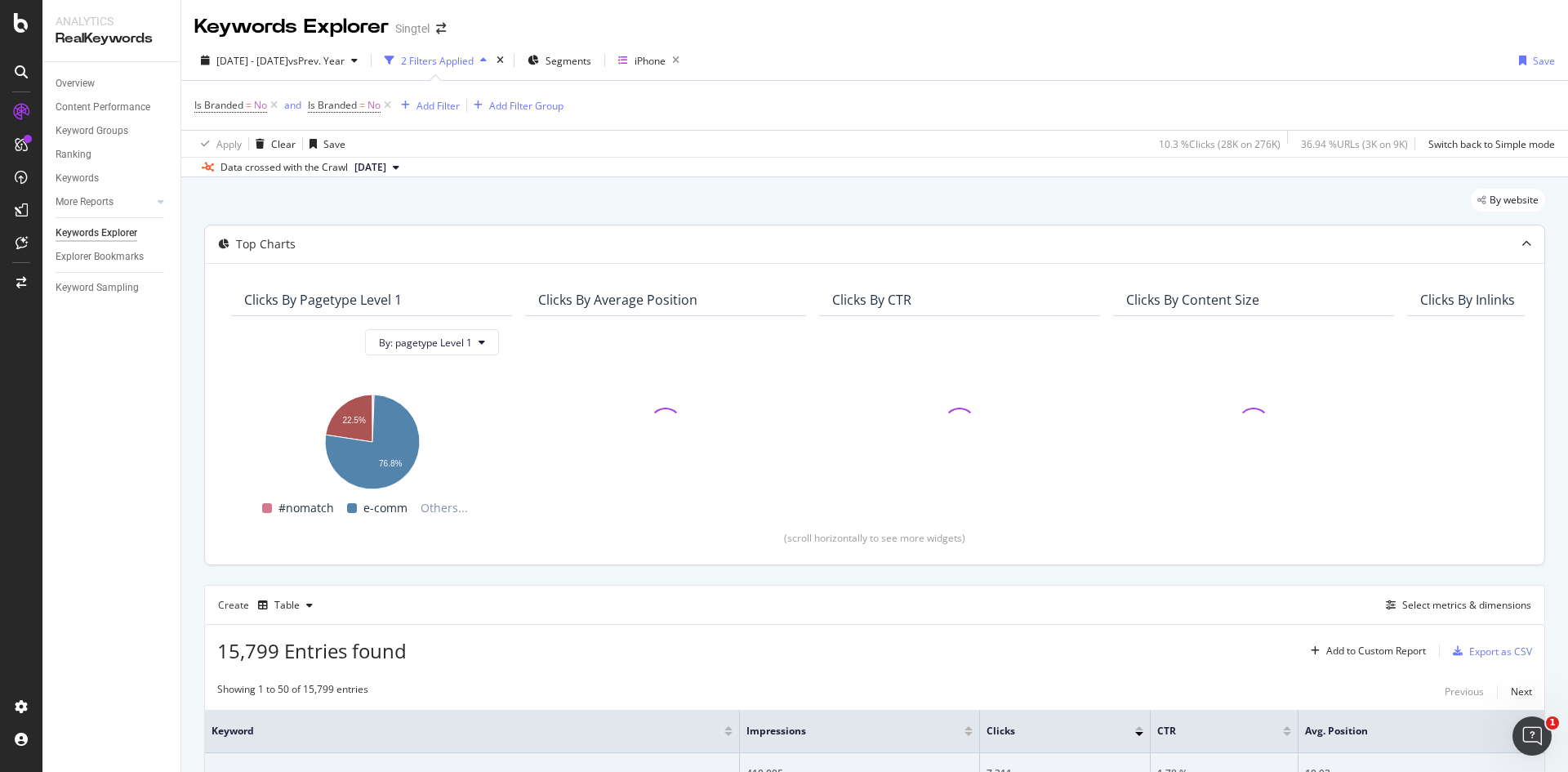
click at [477, 247] on div "Top Charts" at bounding box center [842, 244] width 1274 height 16
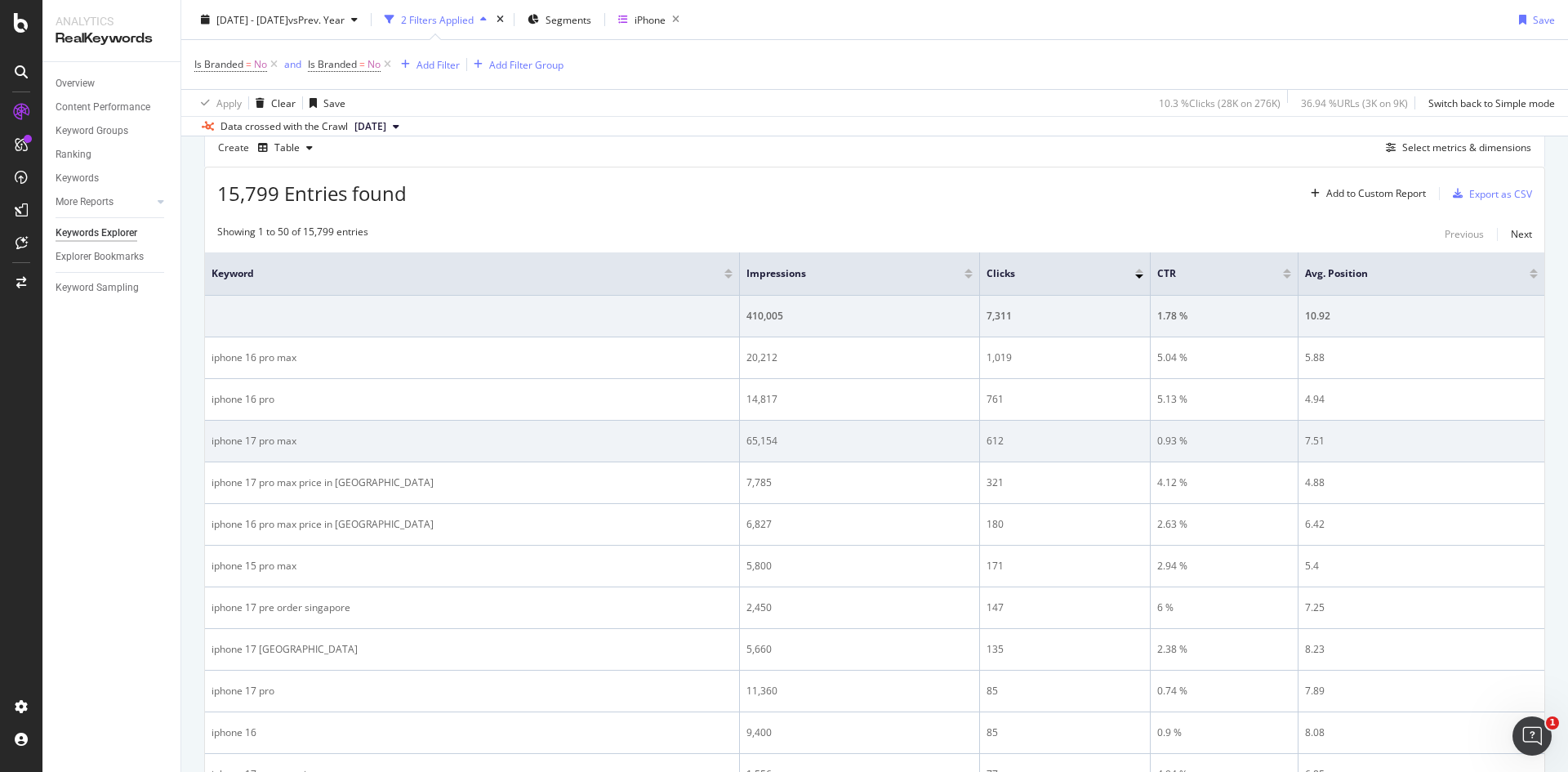
scroll to position [20, 0]
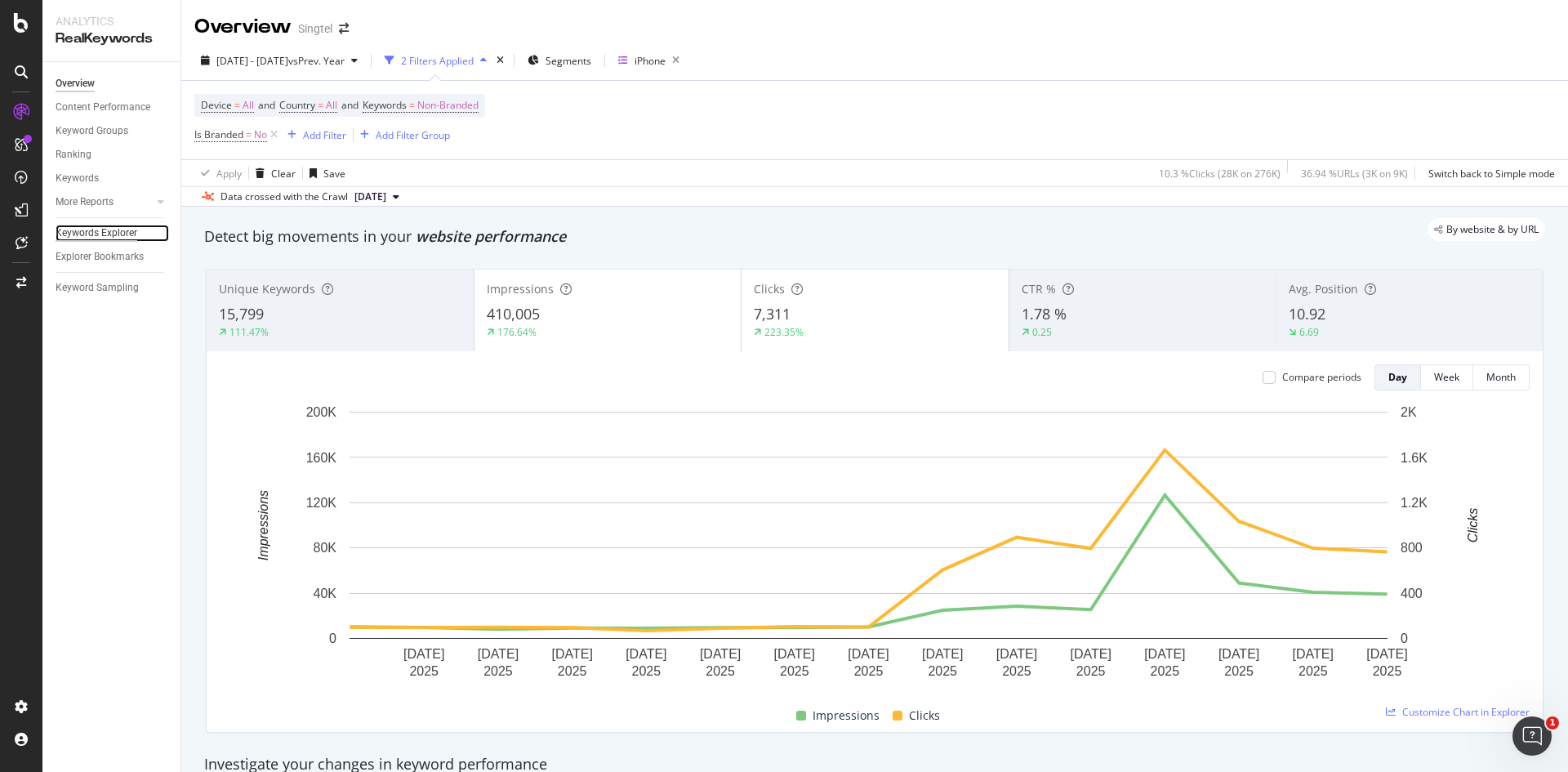
click at [114, 235] on div "Keywords Explorer" at bounding box center [96, 233] width 82 height 17
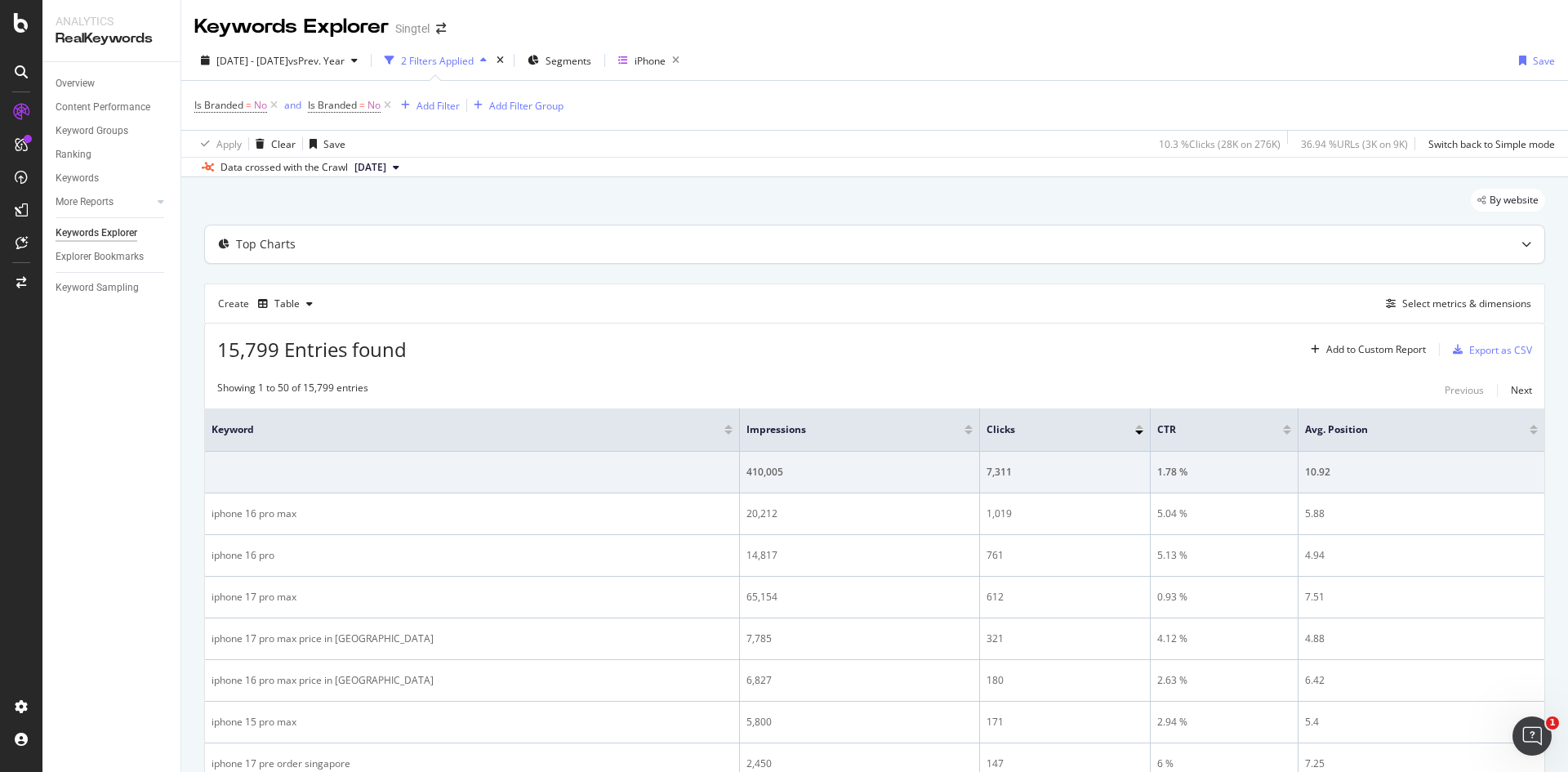
click at [1520, 254] on div at bounding box center [1527, 244] width 36 height 38
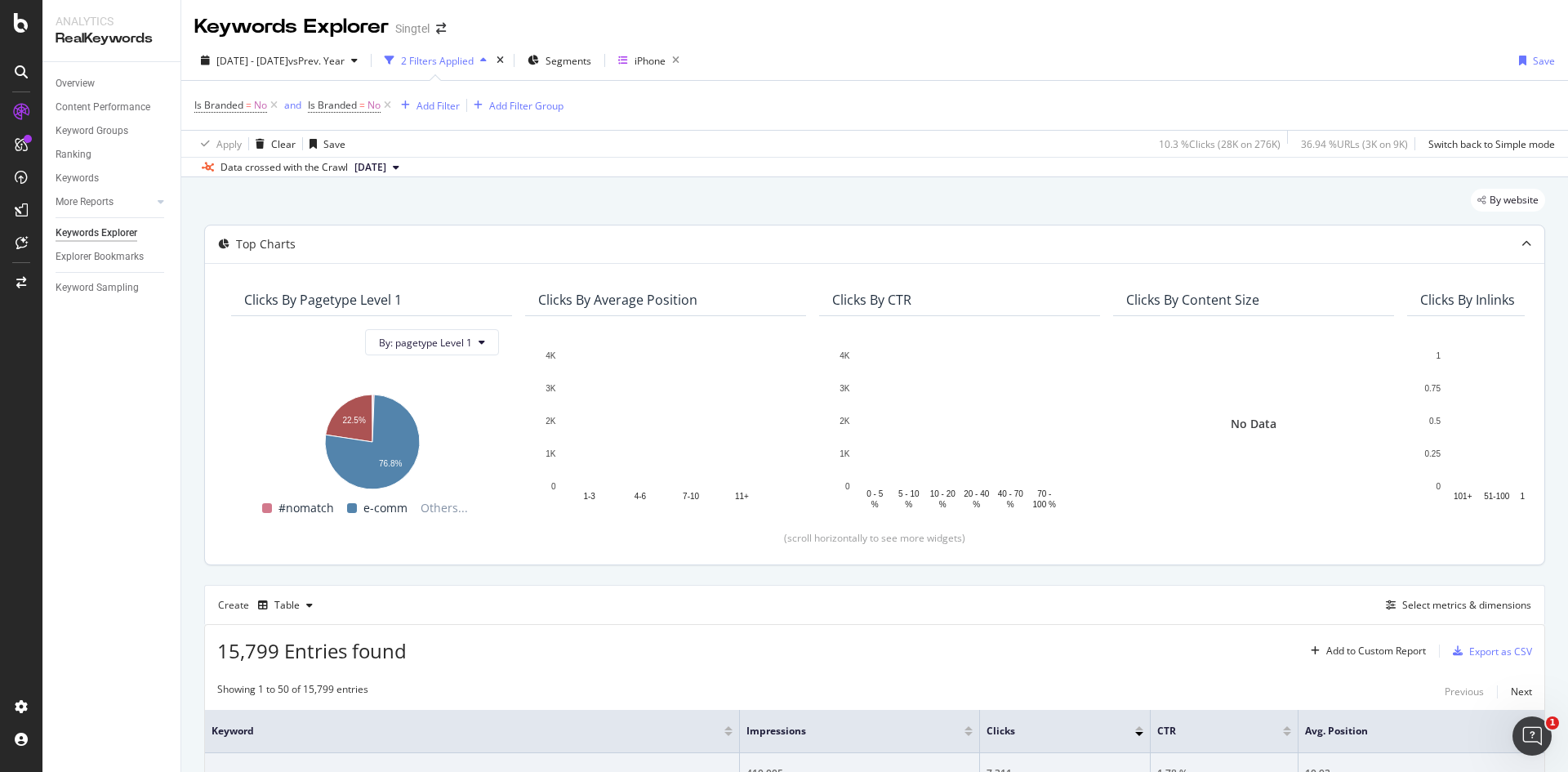
scroll to position [82, 0]
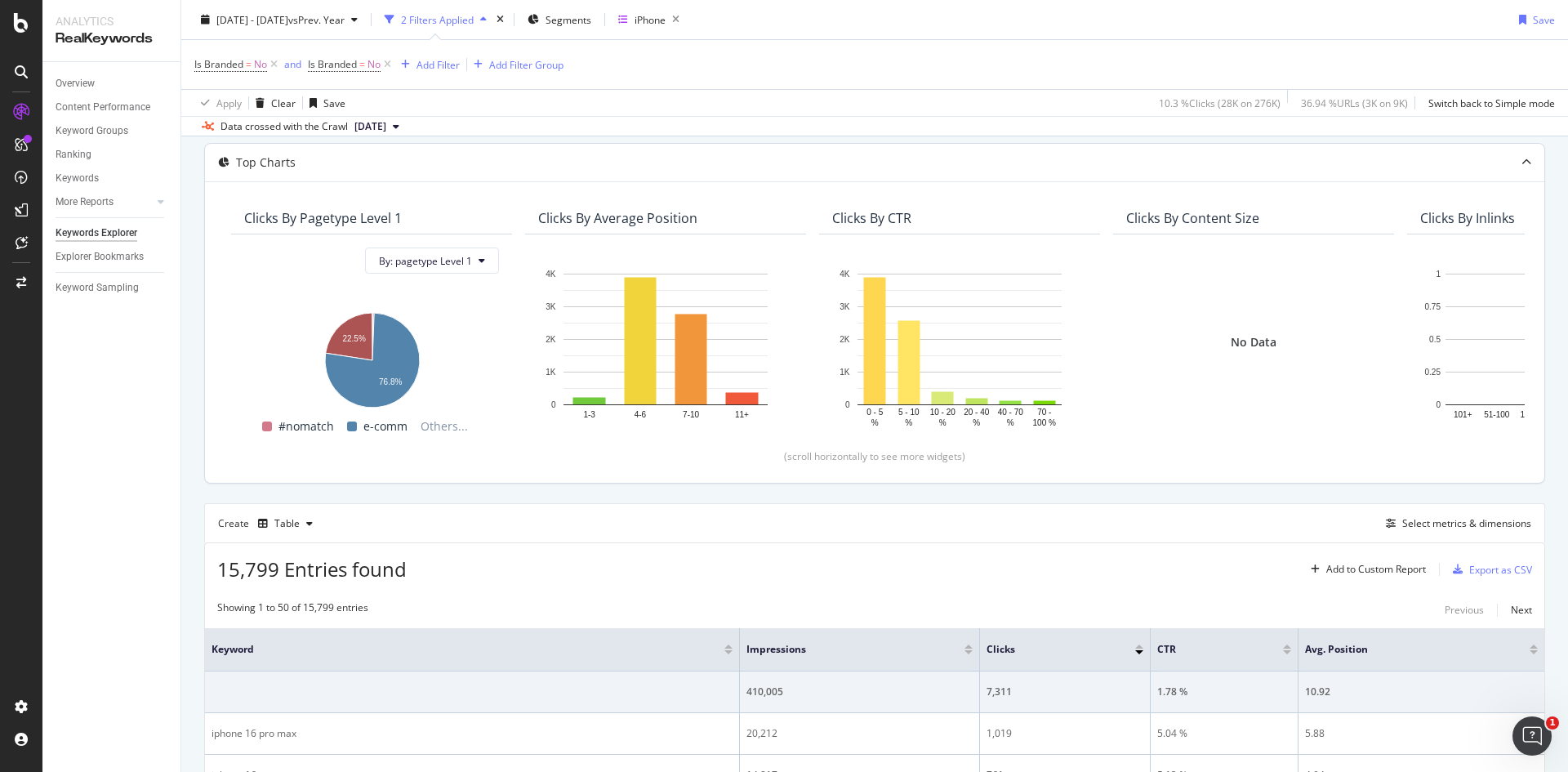
click at [1521, 164] on icon at bounding box center [1526, 162] width 9 height 9
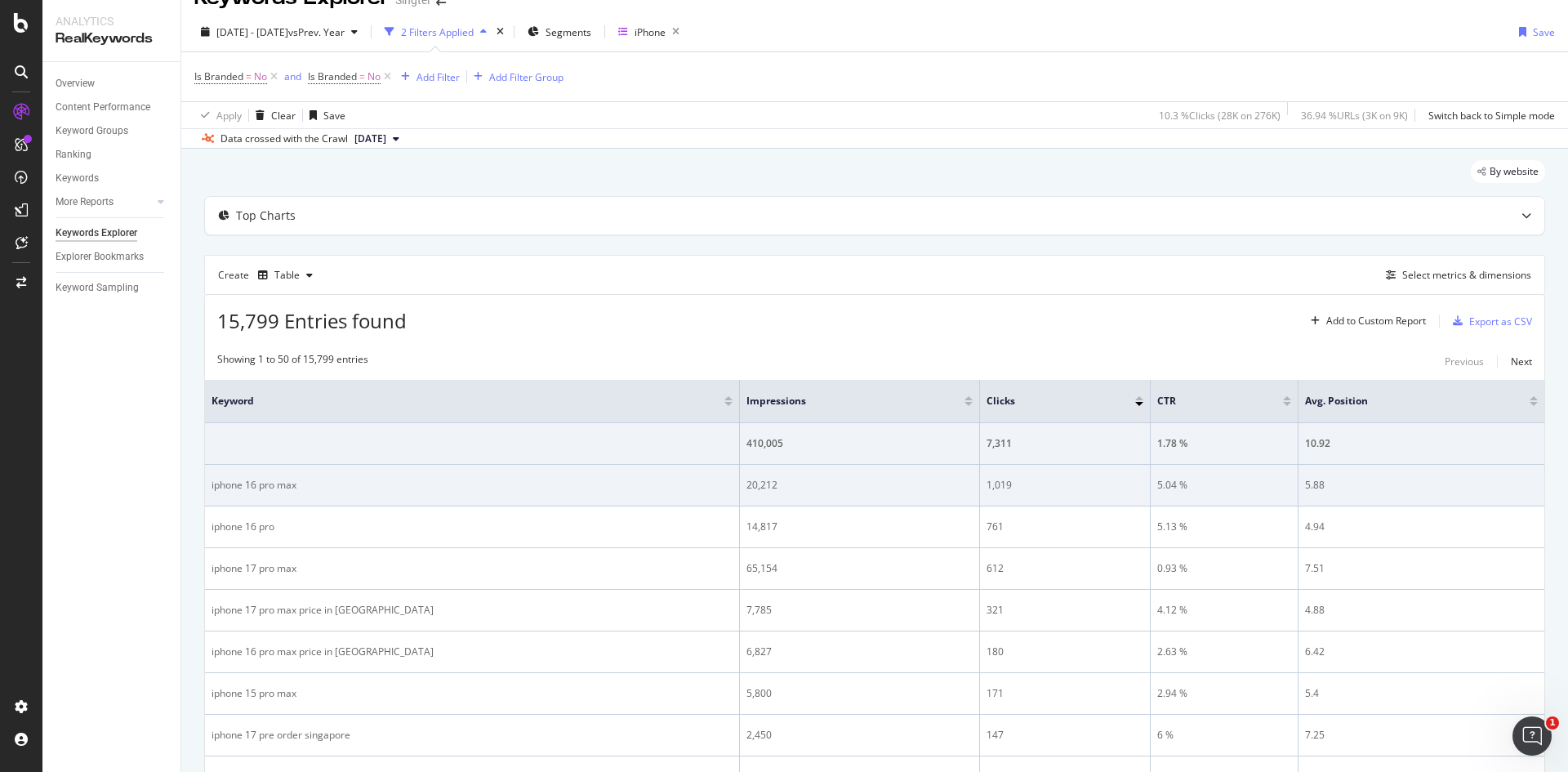
scroll to position [0, 0]
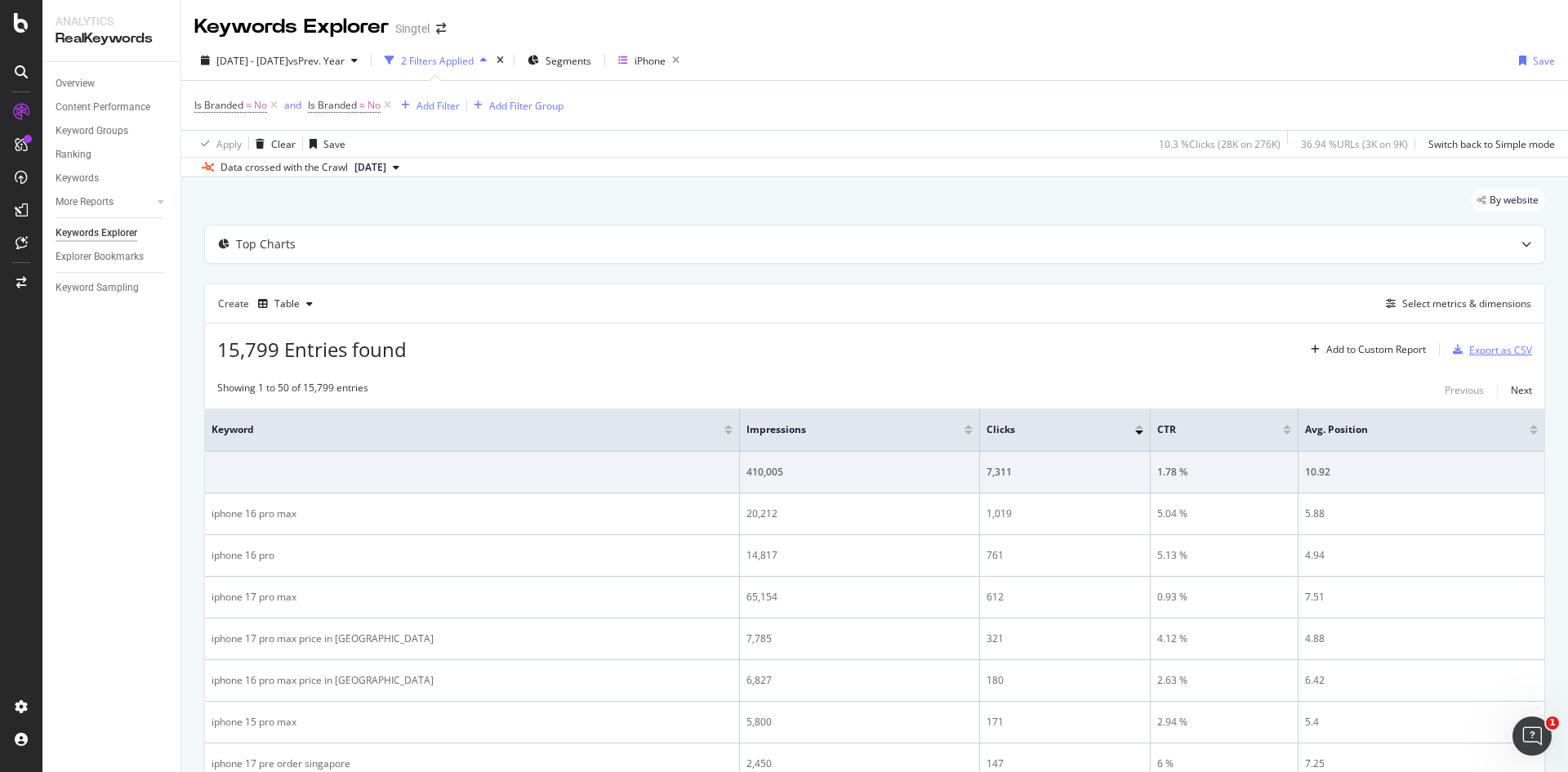
click at [1486, 344] on div "Export as CSV" at bounding box center [1500, 350] width 63 height 14
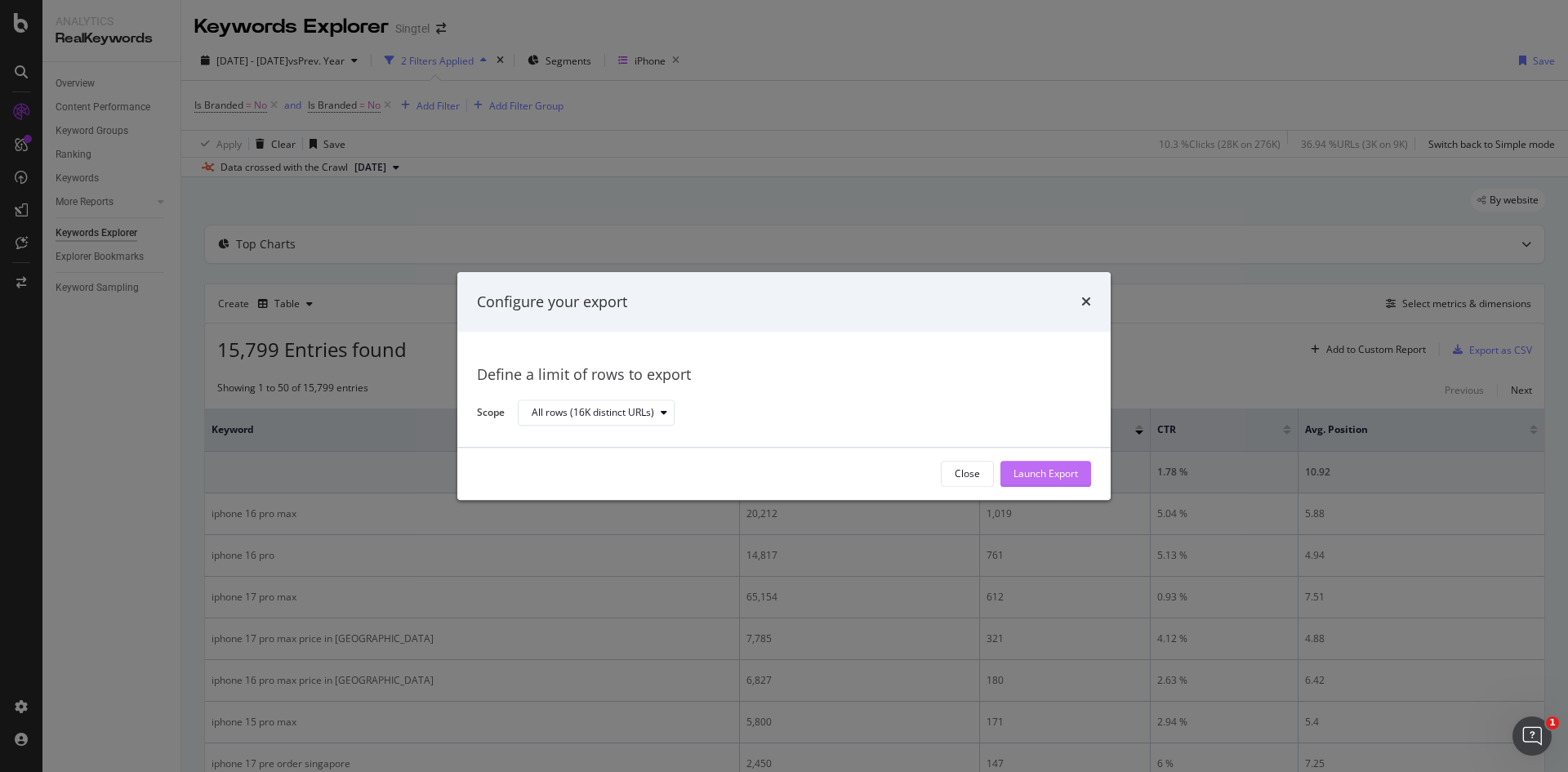
click at [1048, 478] on div "Launch Export" at bounding box center [1046, 474] width 65 height 14
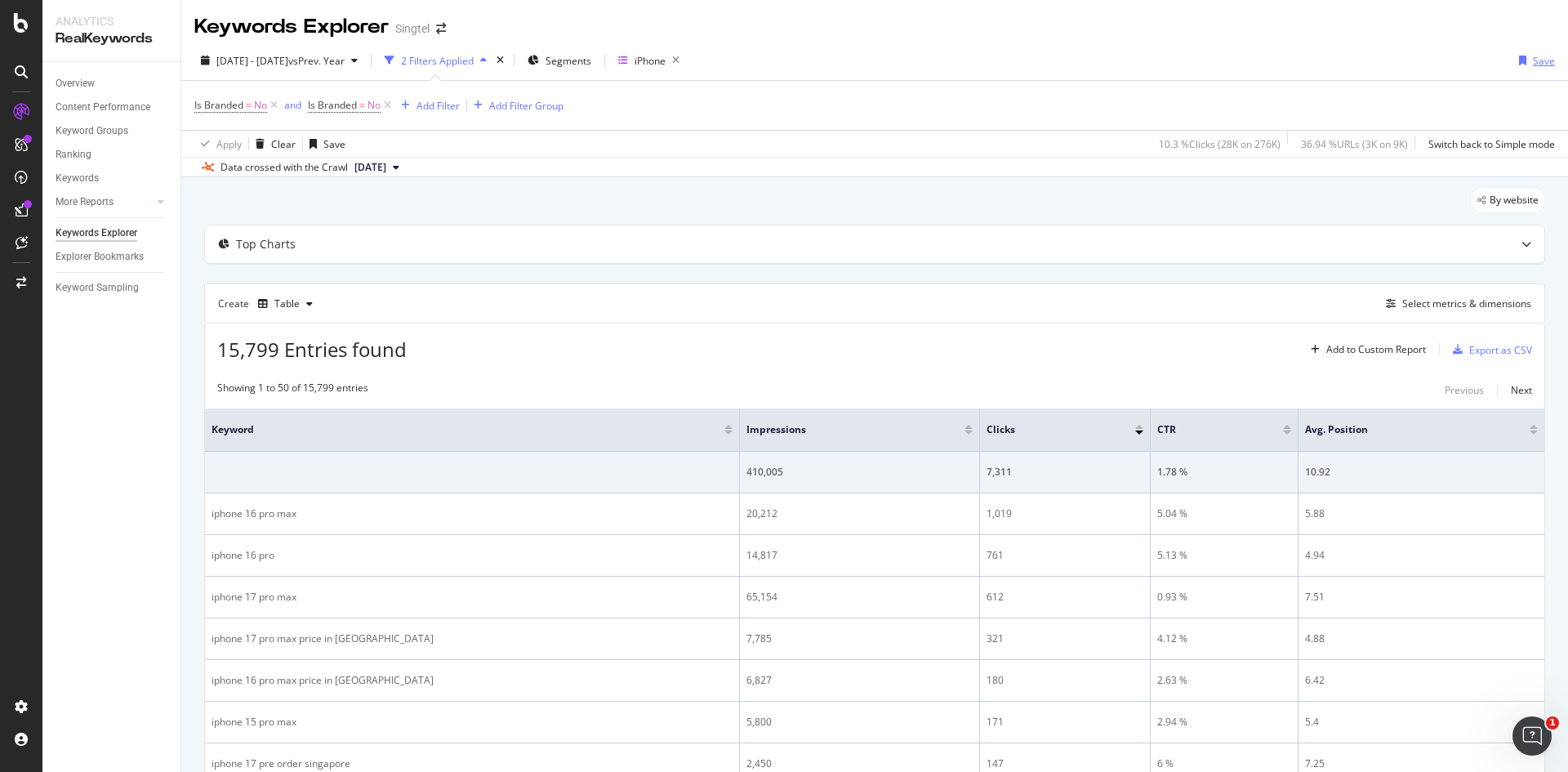
click at [1533, 58] on div "Save" at bounding box center [1544, 60] width 22 height 14
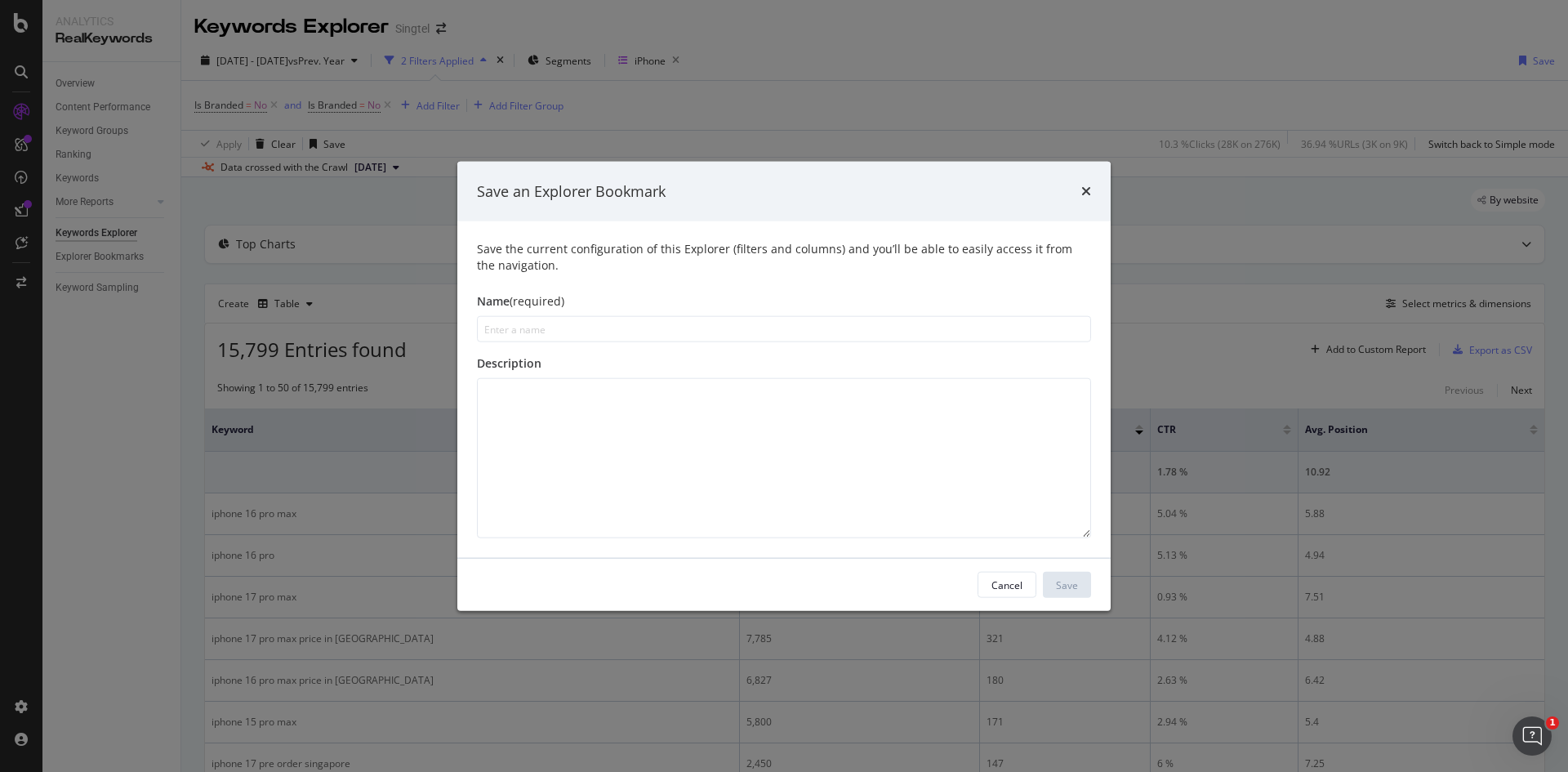
click at [1087, 199] on div "times" at bounding box center [1085, 191] width 9 height 22
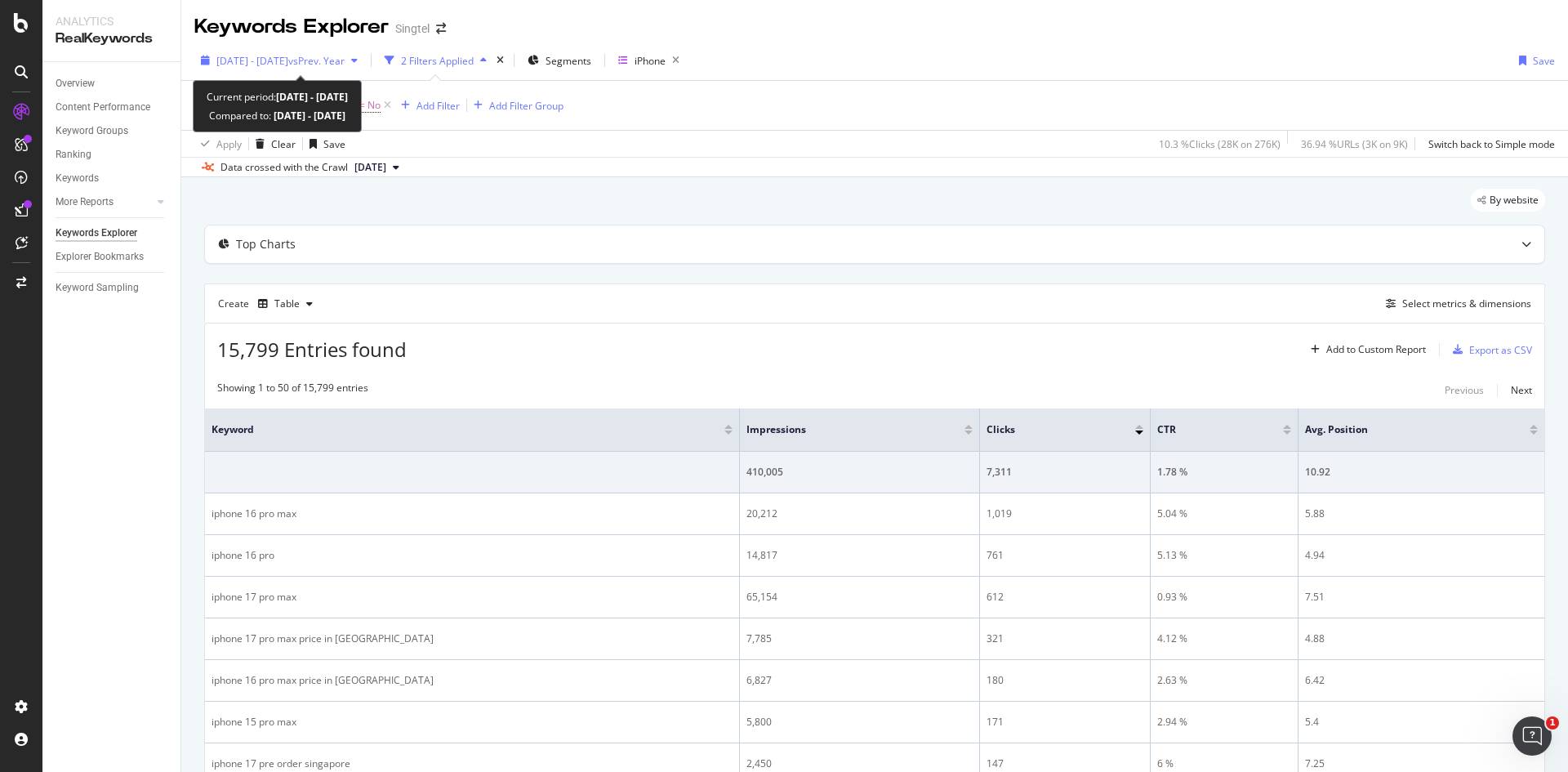
click at [345, 54] on span "vs Prev. Year" at bounding box center [316, 60] width 56 height 14
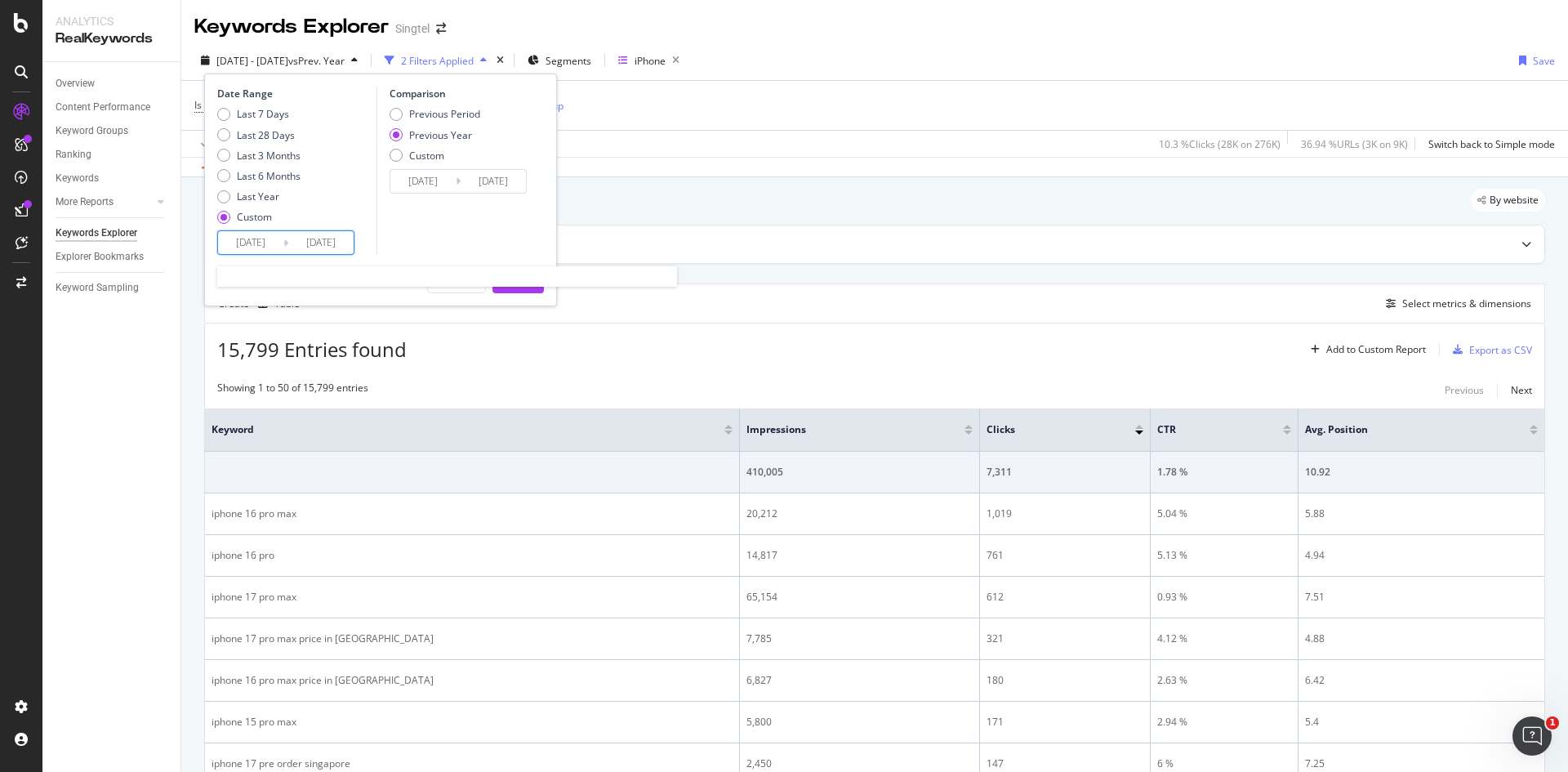
click at [272, 242] on input "2025/09/01" at bounding box center [251, 243] width 66 height 22
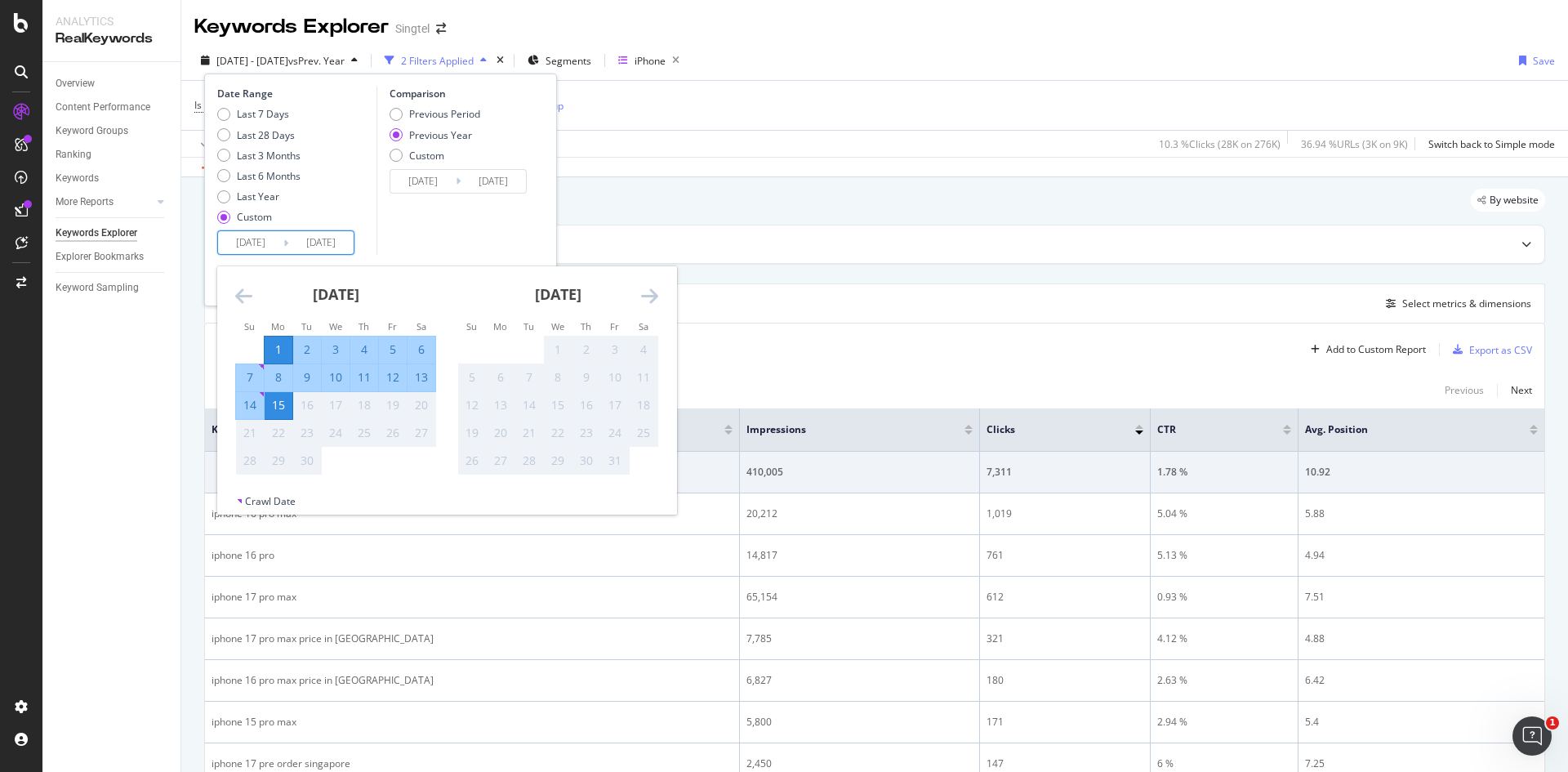
click at [236, 288] on icon "Move backward to switch to the previous month." at bounding box center [243, 295] width 17 height 20
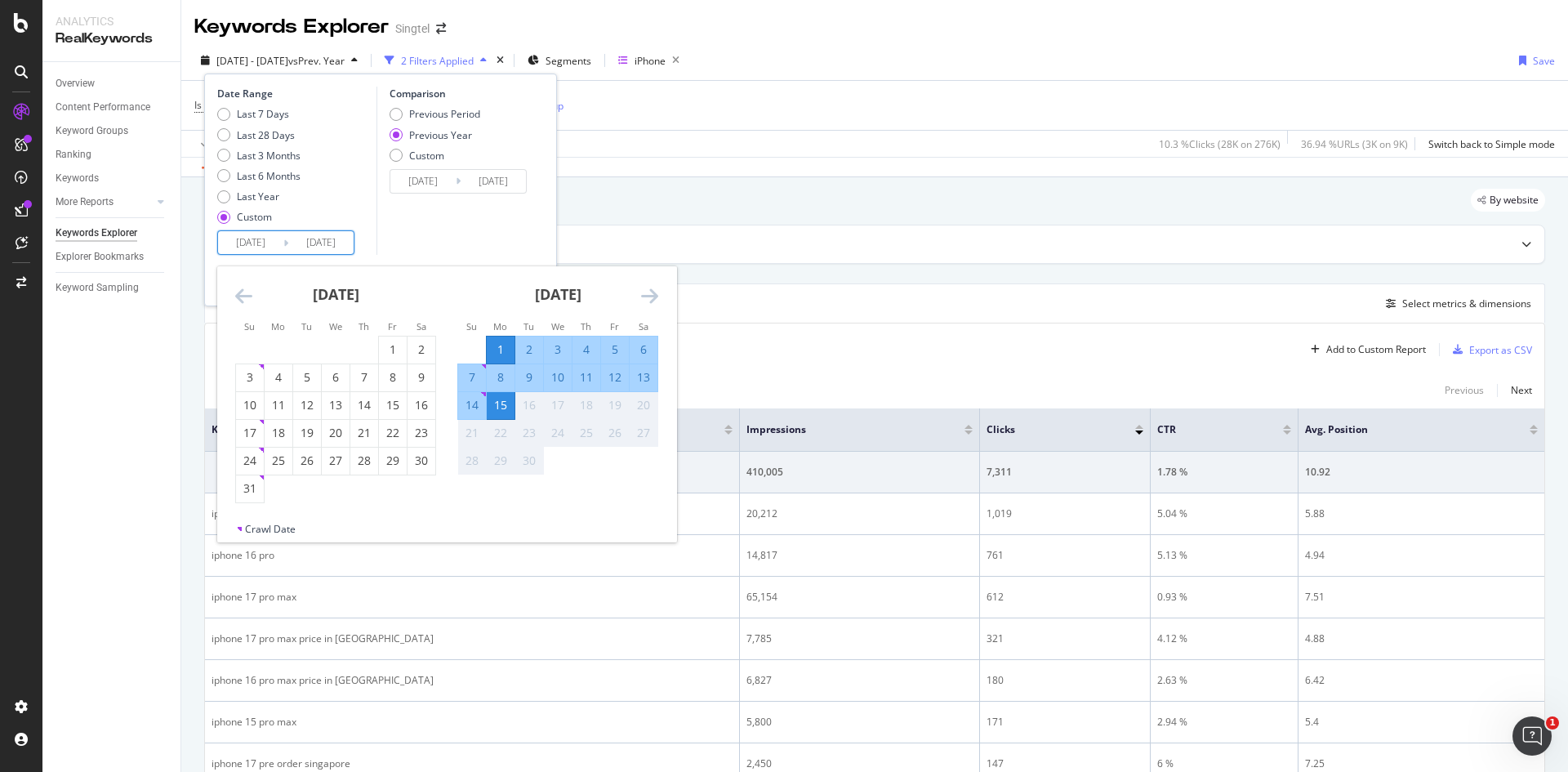
click at [236, 288] on icon "Move backward to switch to the previous month." at bounding box center [243, 295] width 17 height 20
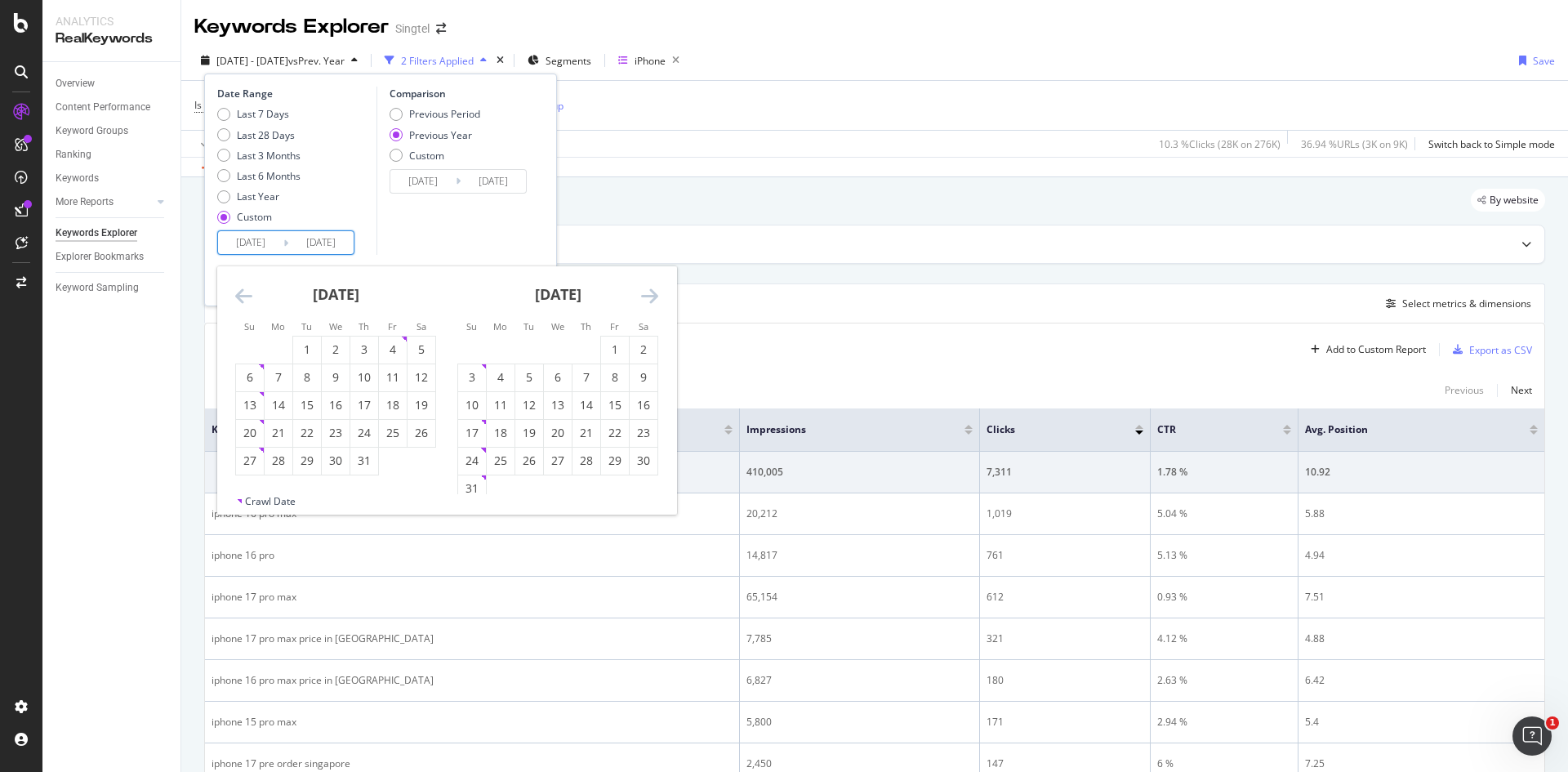
click at [236, 288] on icon "Move backward to switch to the previous month." at bounding box center [243, 295] width 17 height 20
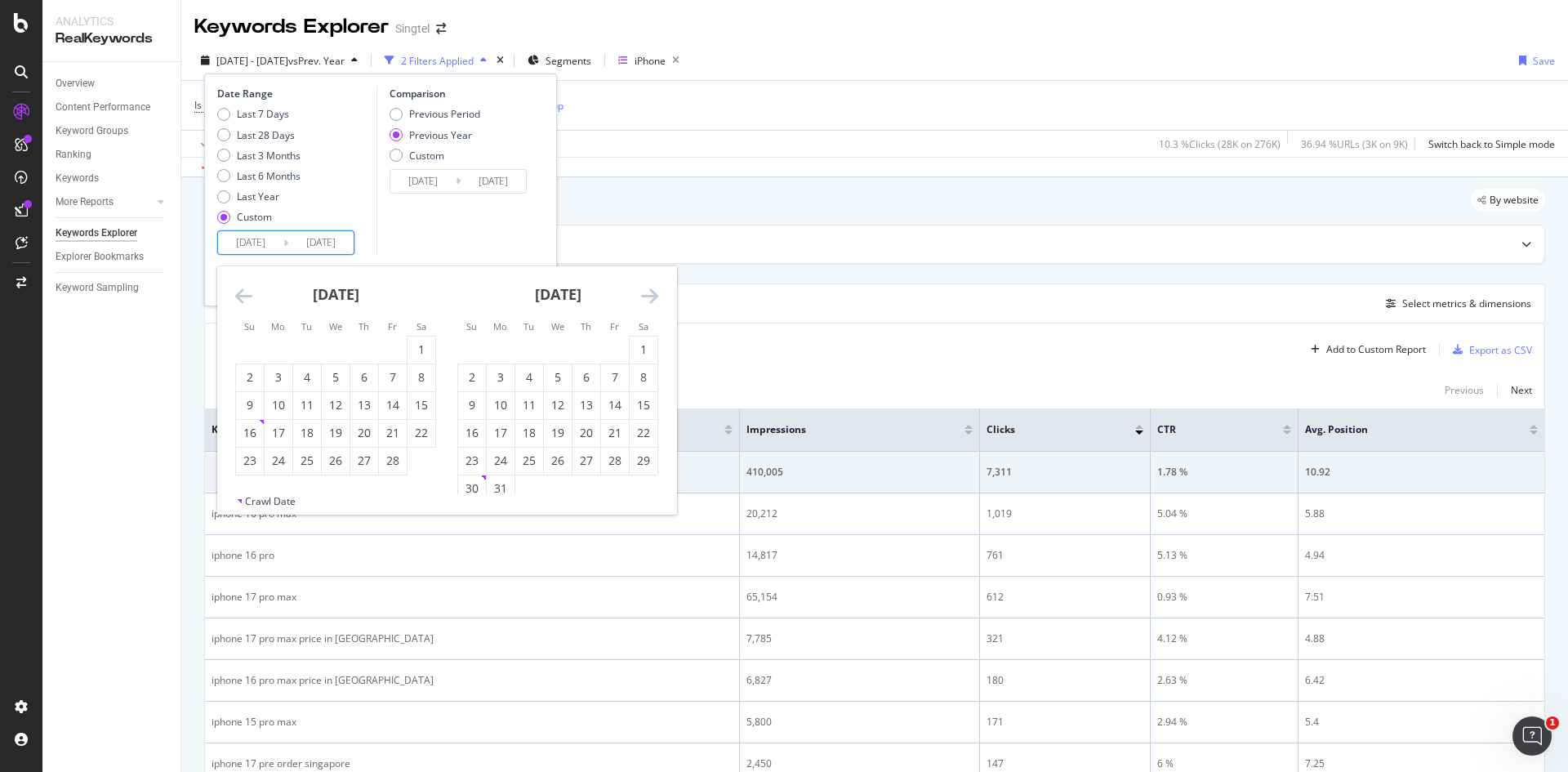
click at [236, 288] on icon "Move backward to switch to the previous month." at bounding box center [243, 295] width 17 height 20
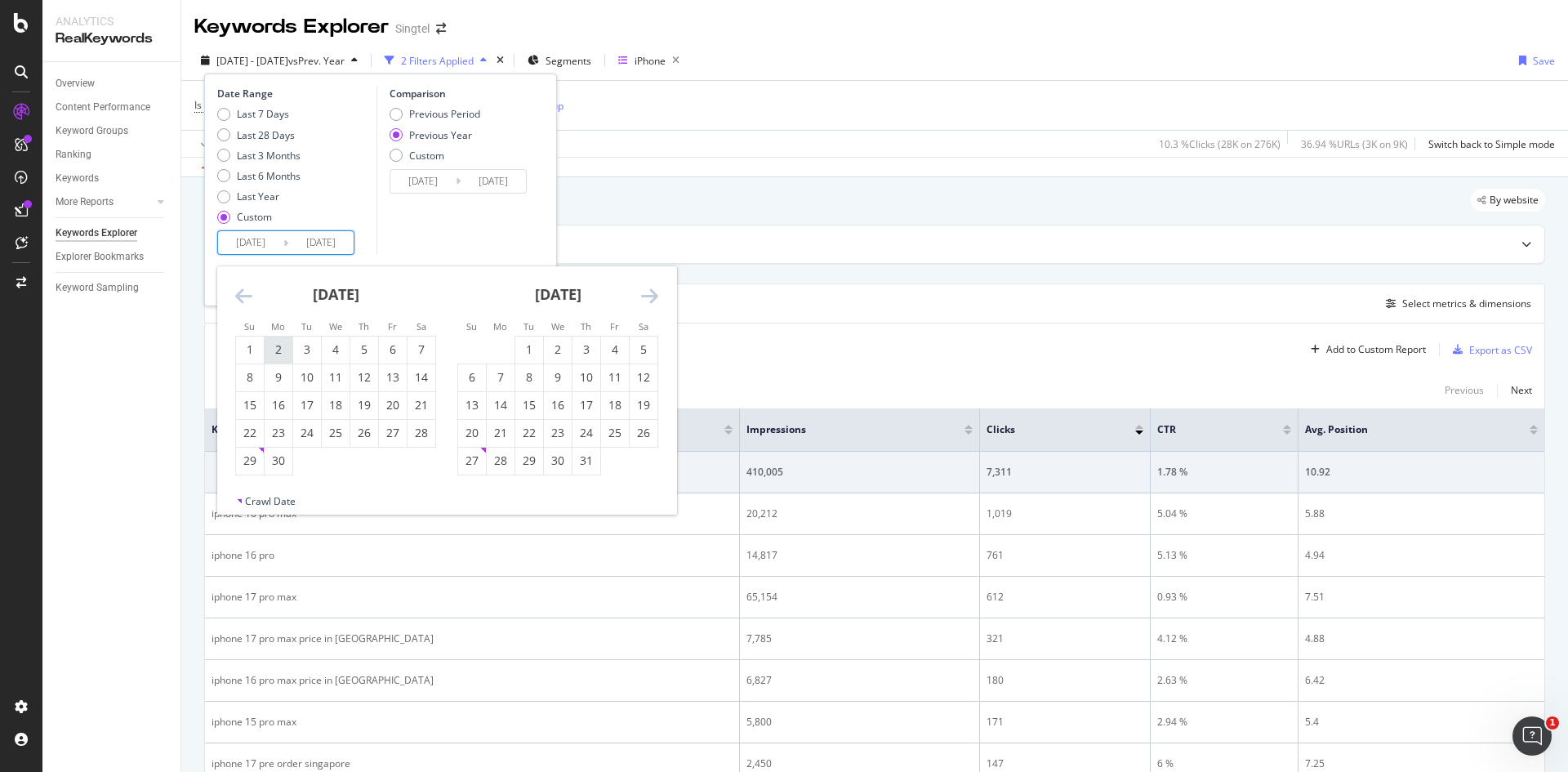
click at [285, 347] on div "2" at bounding box center [278, 349] width 28 height 16
type input "2024/09/02"
type input "2023/09/04"
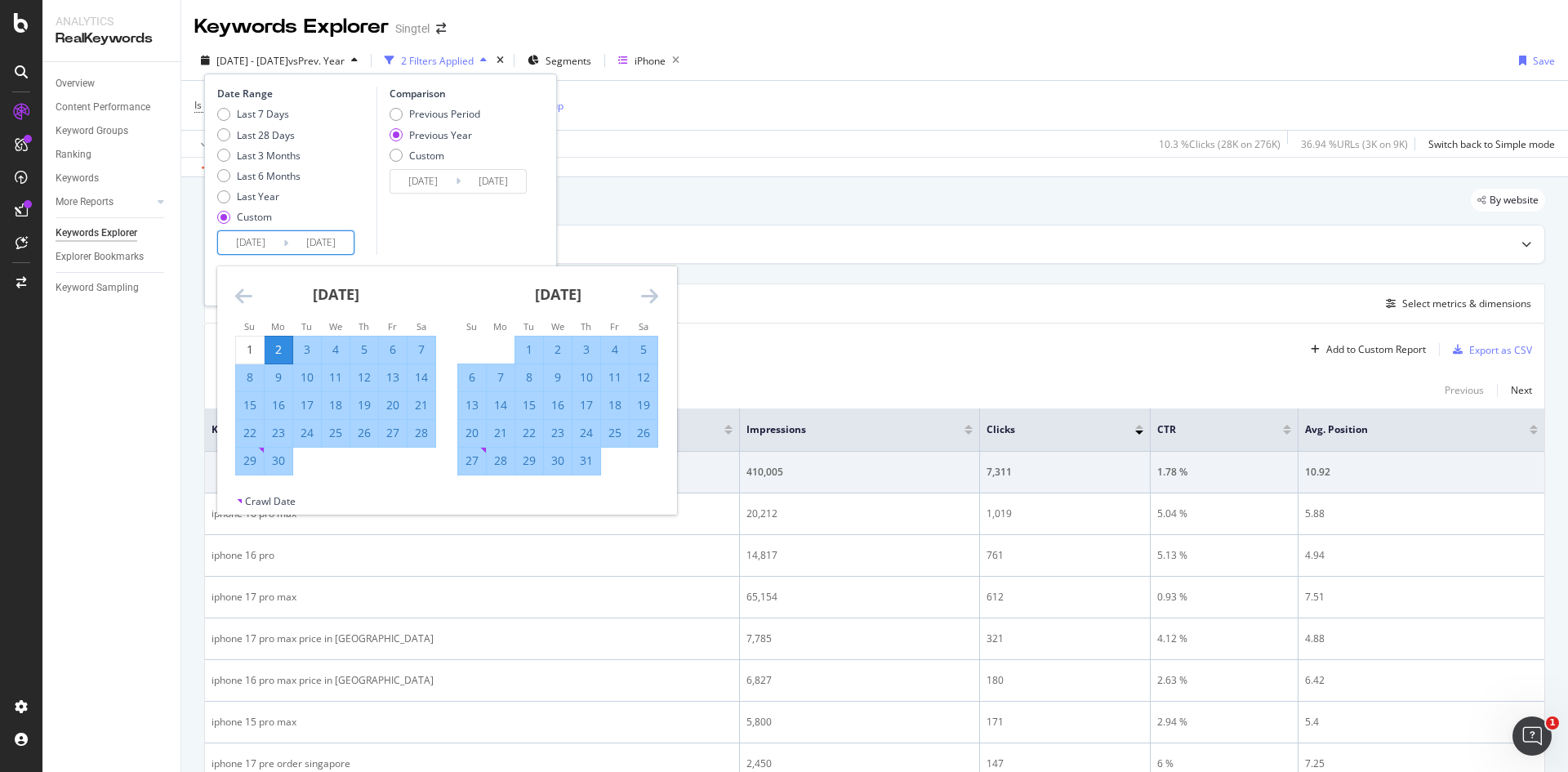
click at [335, 246] on input "2025/09/15" at bounding box center [321, 243] width 66 height 22
click at [249, 299] on icon "Move backward to switch to the previous month." at bounding box center [243, 295] width 17 height 20
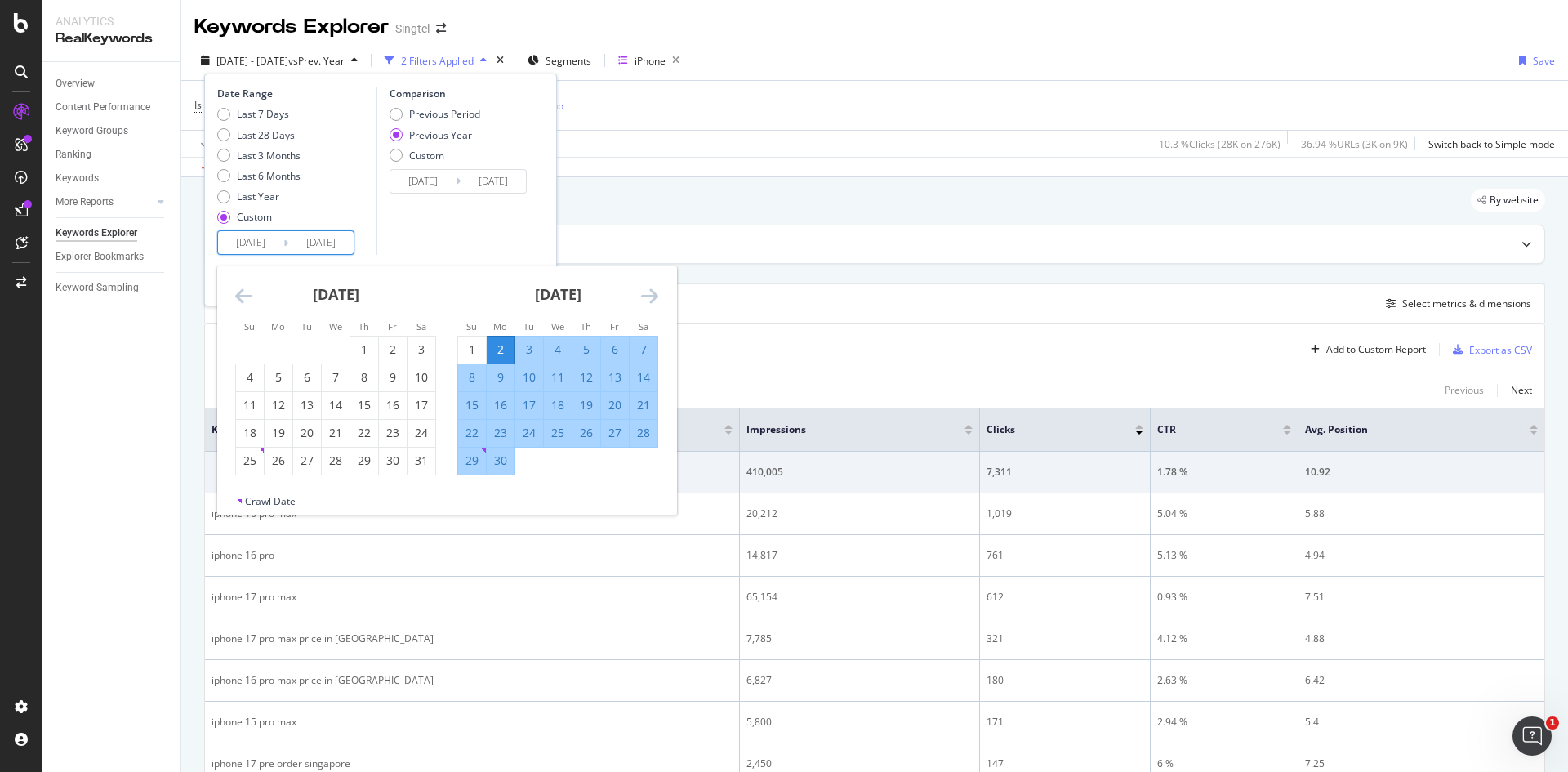
click at [249, 299] on icon "Move backward to switch to the previous month." at bounding box center [243, 295] width 17 height 20
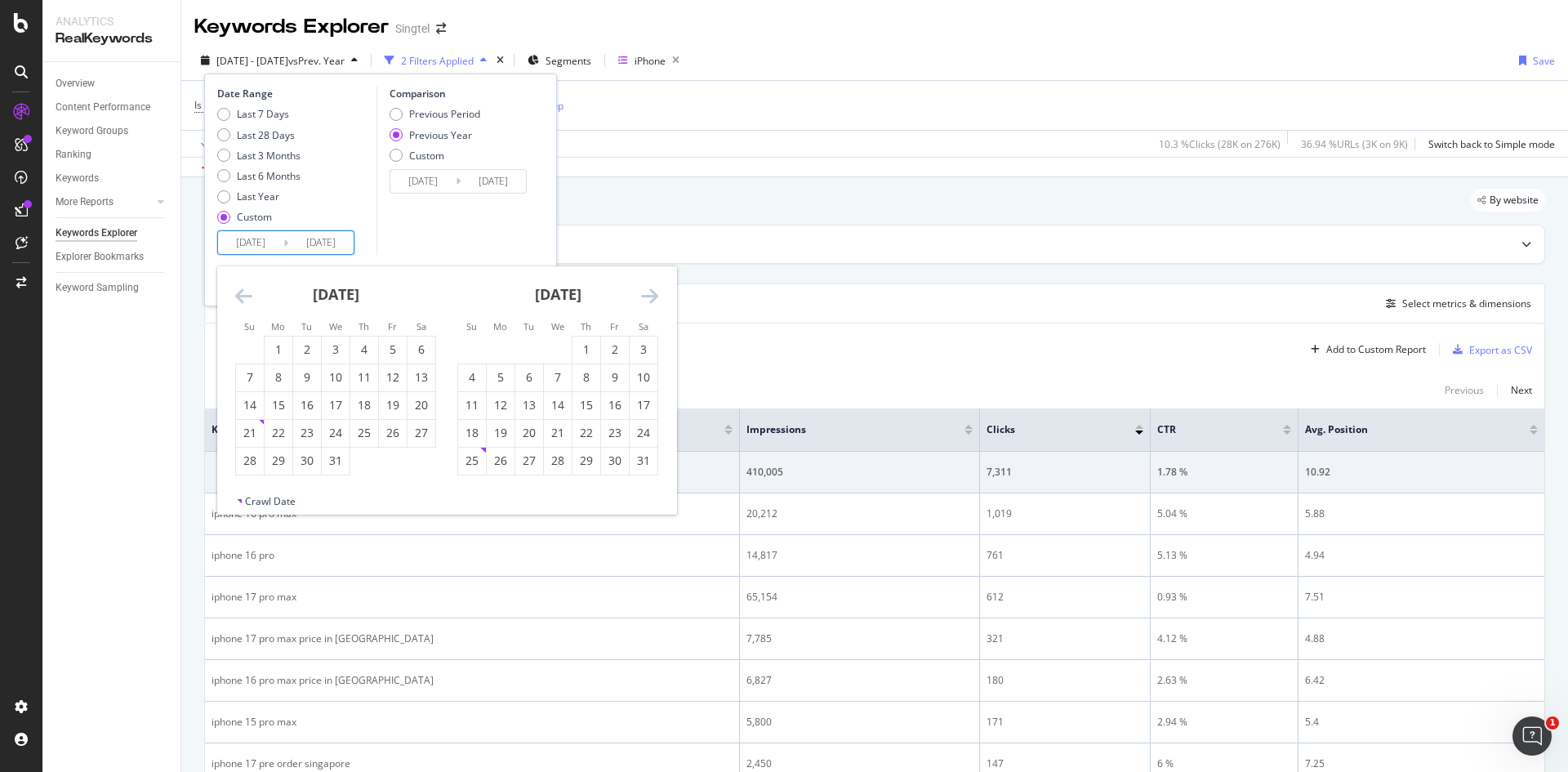
click at [249, 299] on icon "Move backward to switch to the previous month." at bounding box center [243, 295] width 17 height 20
click at [654, 297] on icon "Move forward to switch to the next month." at bounding box center [649, 295] width 17 height 20
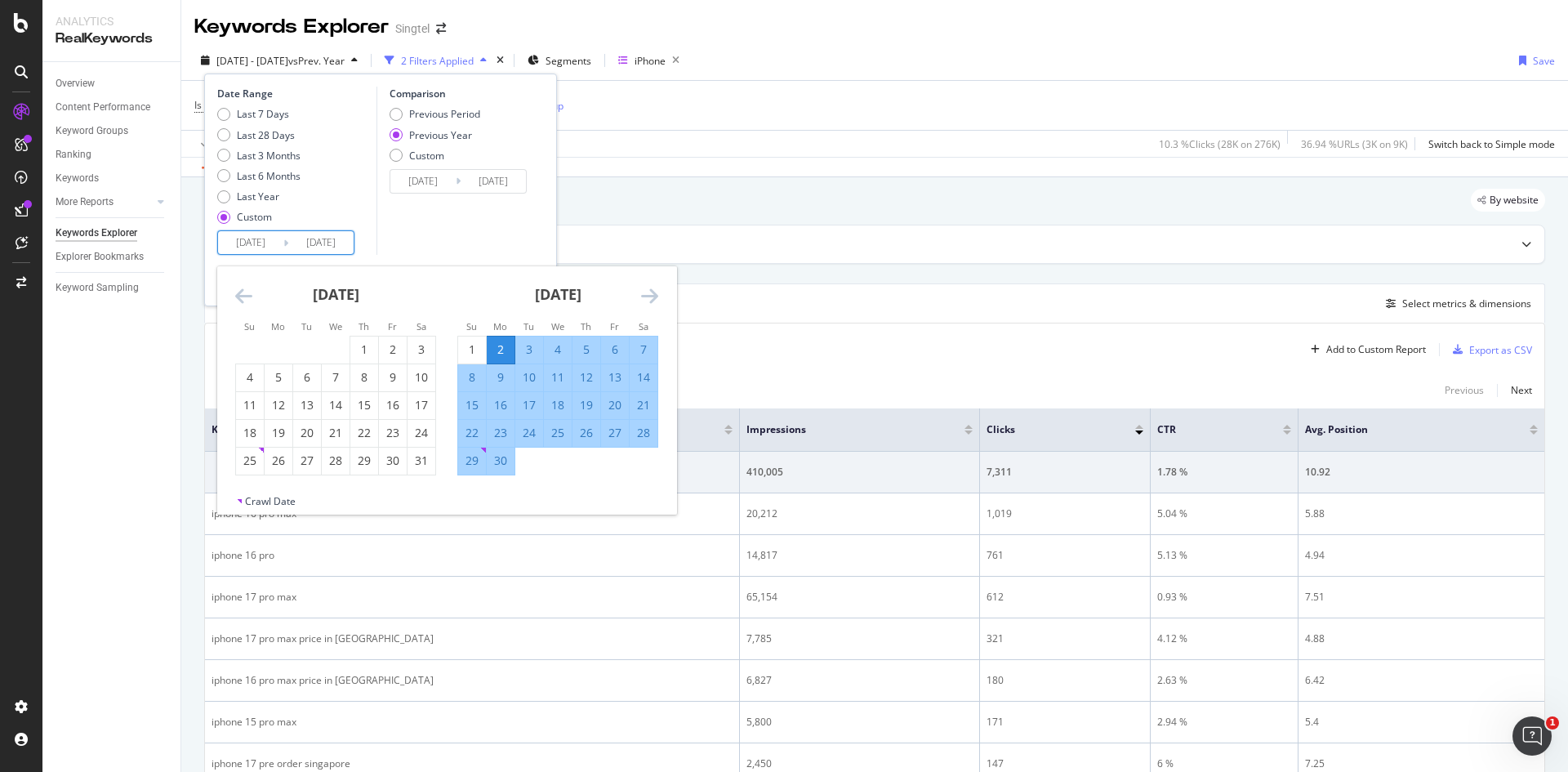
click at [508, 403] on div "16" at bounding box center [501, 405] width 28 height 16
type input "2024/09/16"
type input "2023/09/18"
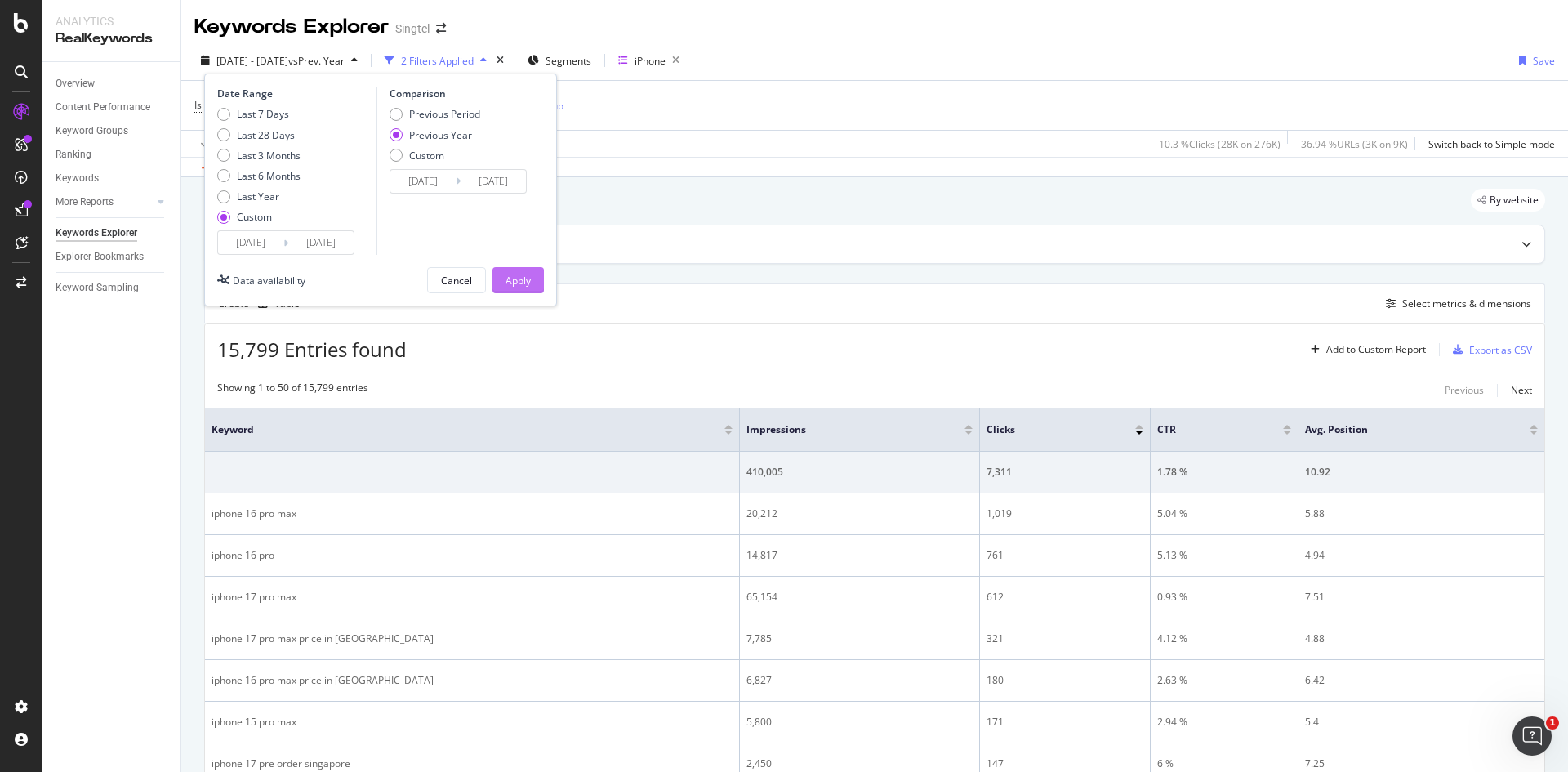
click at [522, 279] on div "Apply" at bounding box center [517, 281] width 25 height 14
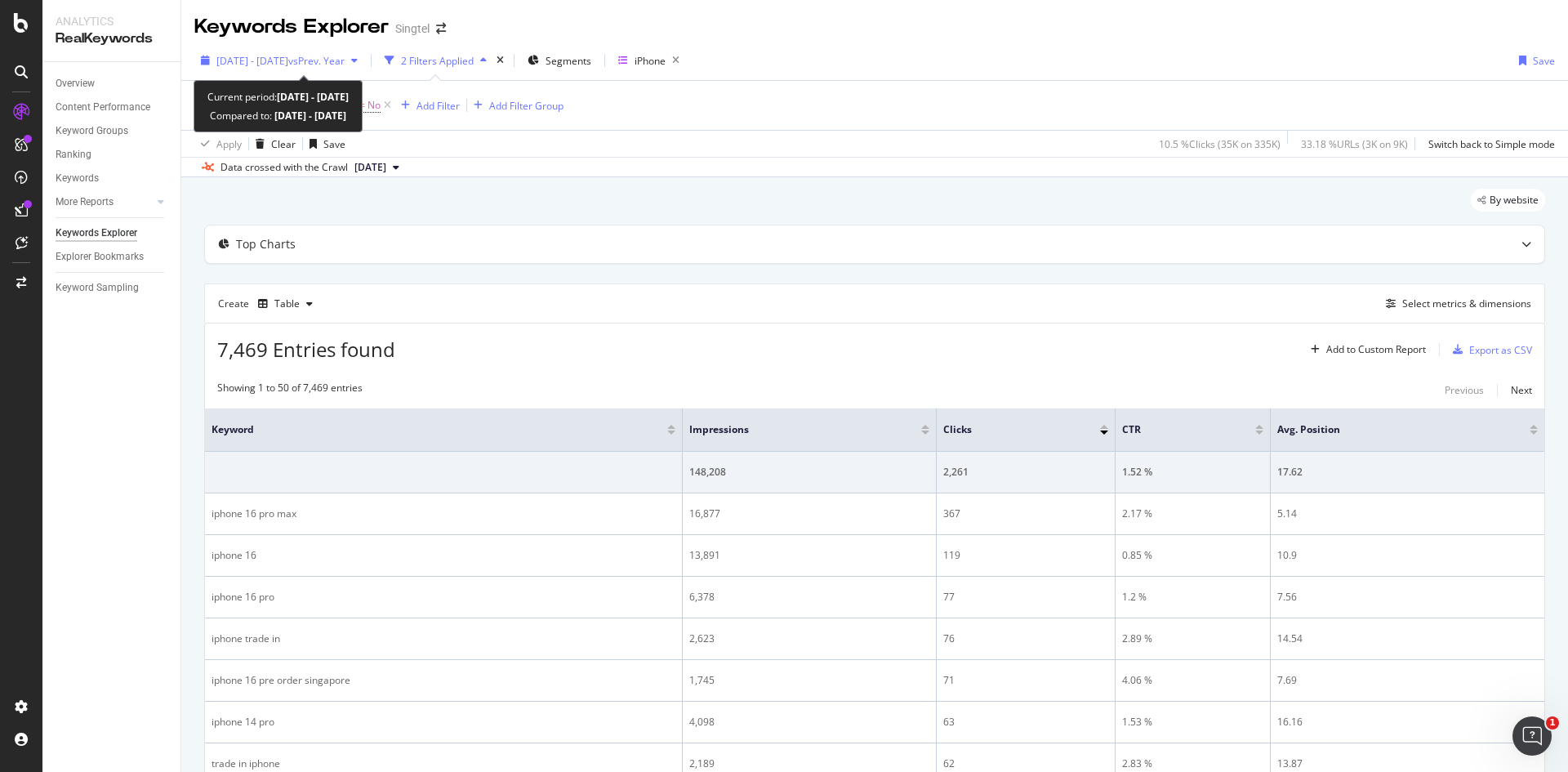
click at [357, 62] on icon "button" at bounding box center [355, 60] width 7 height 9
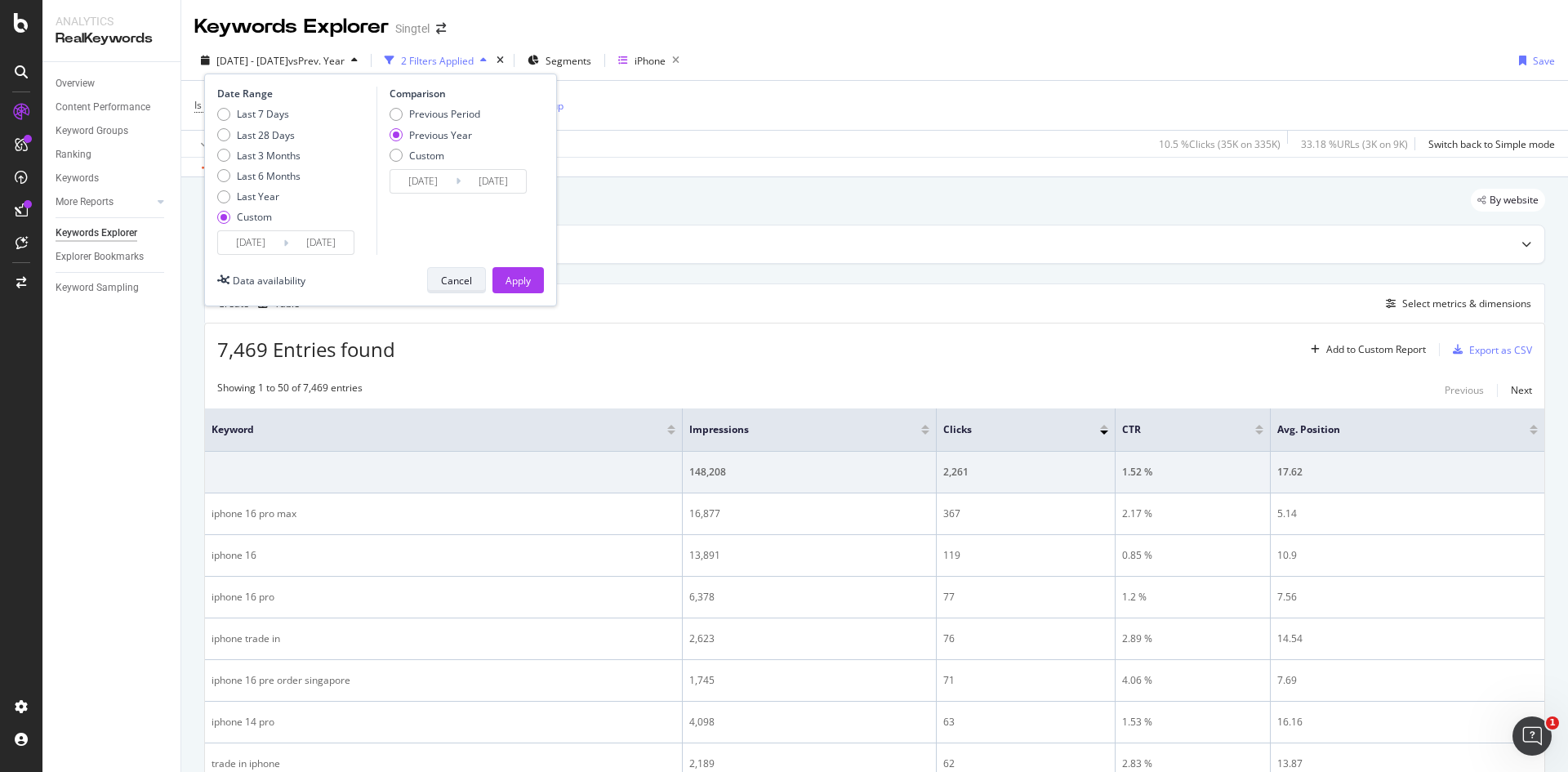
click at [461, 282] on div "Cancel" at bounding box center [457, 281] width 31 height 14
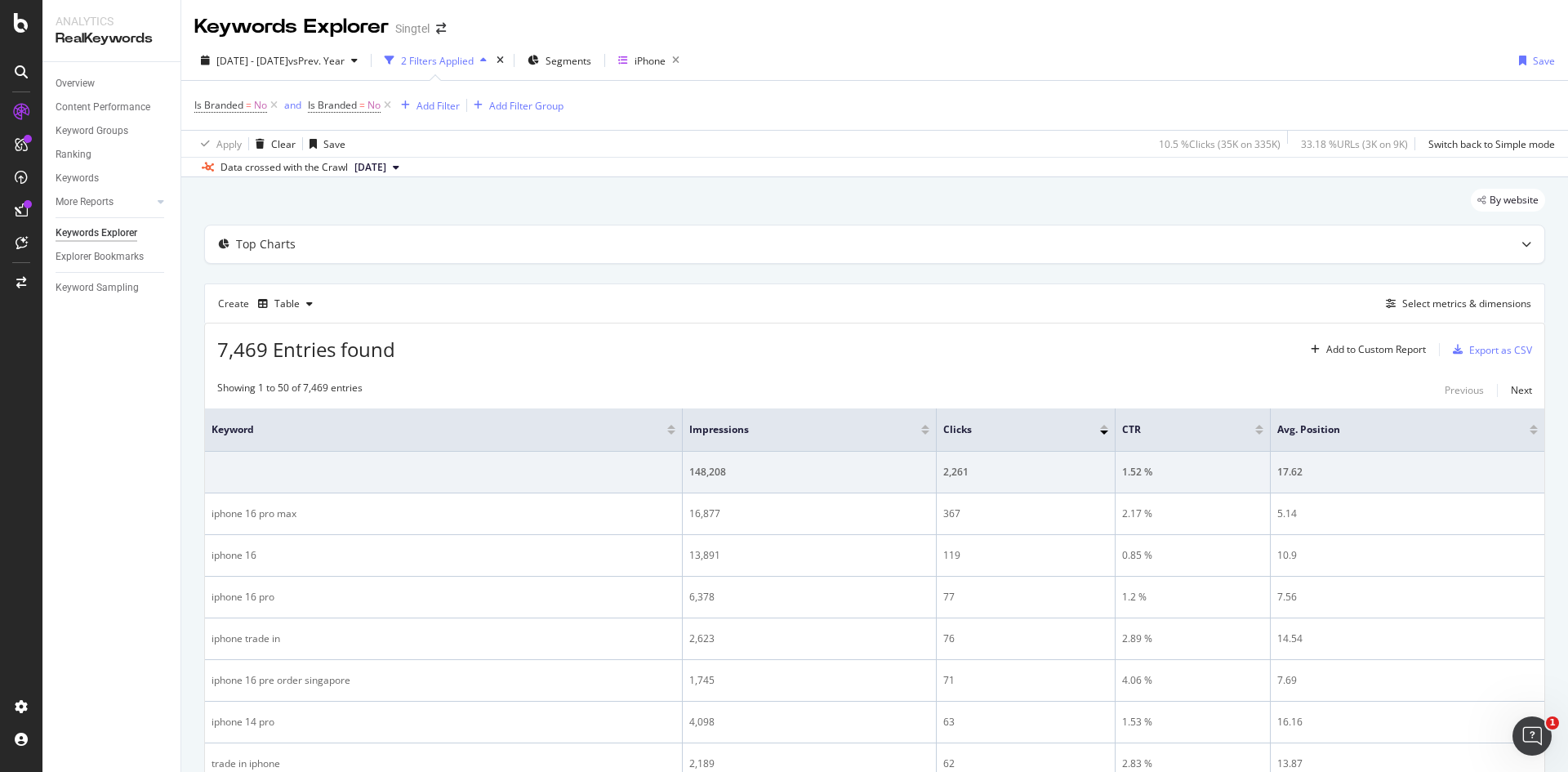
click at [1487, 292] on div "Create Table Select metrics & dimensions" at bounding box center [874, 302] width 1341 height 39
click at [1487, 302] on div "Select metrics & dimensions" at bounding box center [1466, 303] width 129 height 14
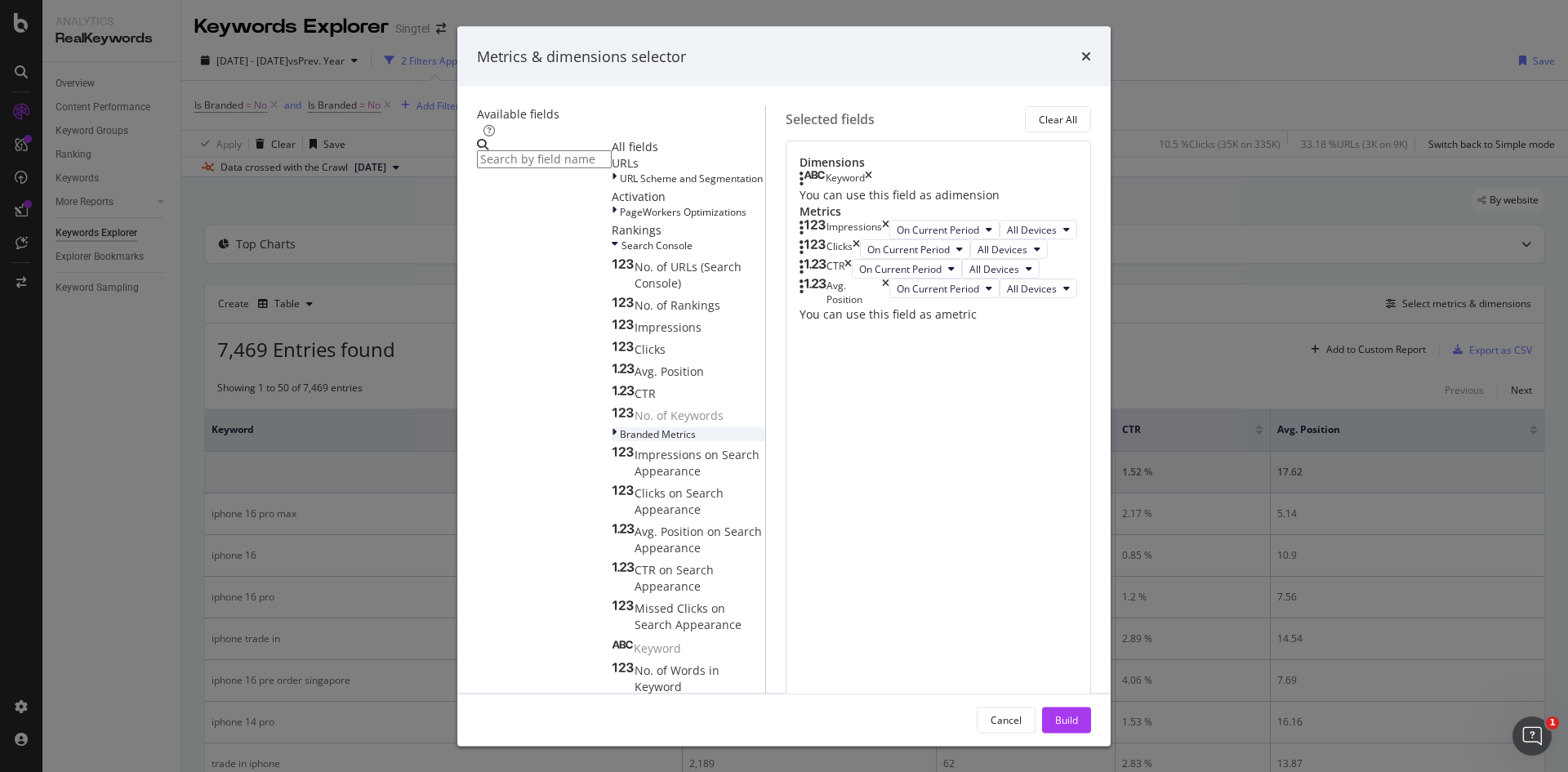
scroll to position [163, 0]
click at [1026, 706] on button "Cancel" at bounding box center [1006, 719] width 59 height 26
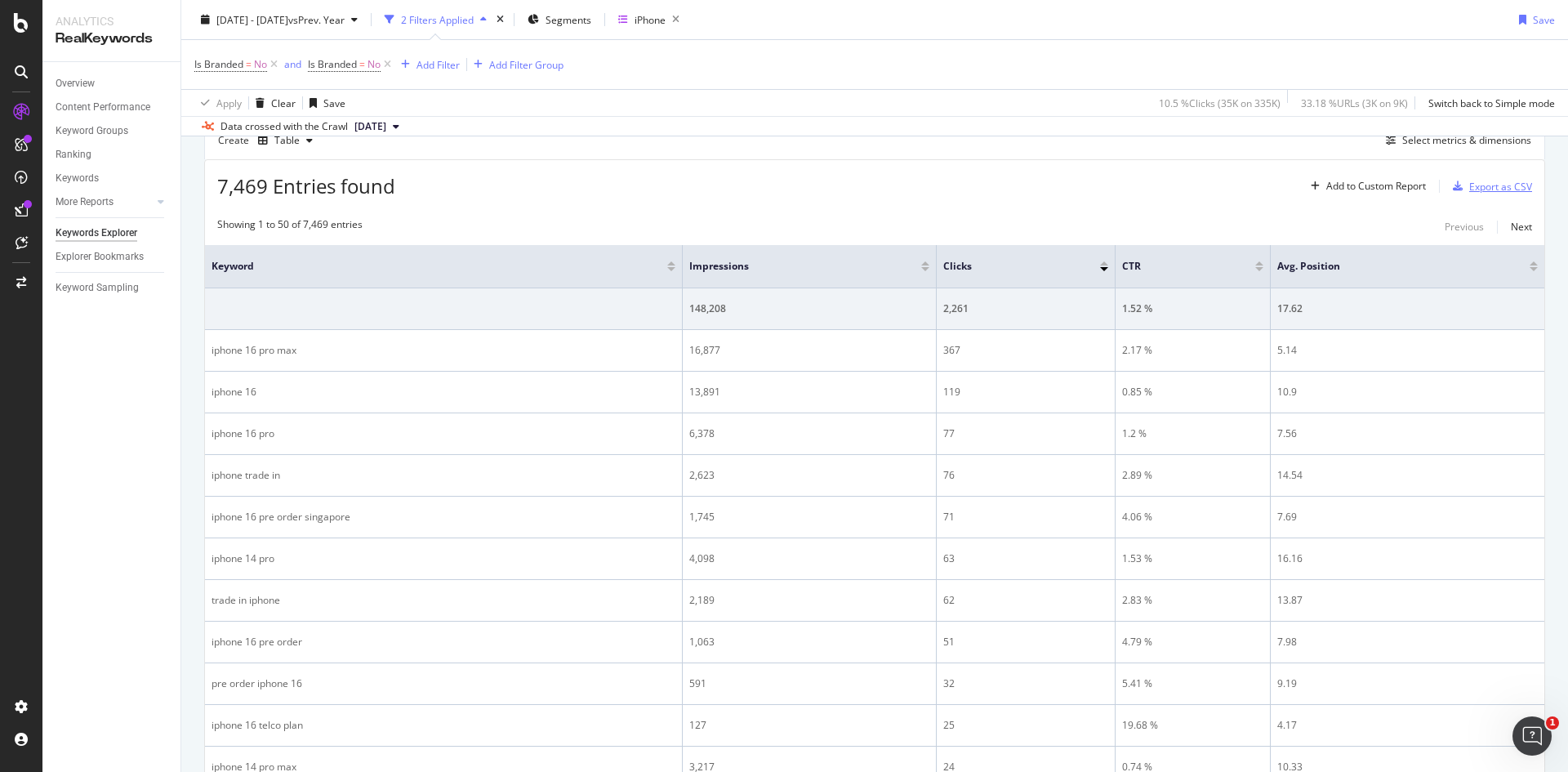
click at [1477, 187] on div "Export as CSV" at bounding box center [1500, 187] width 63 height 14
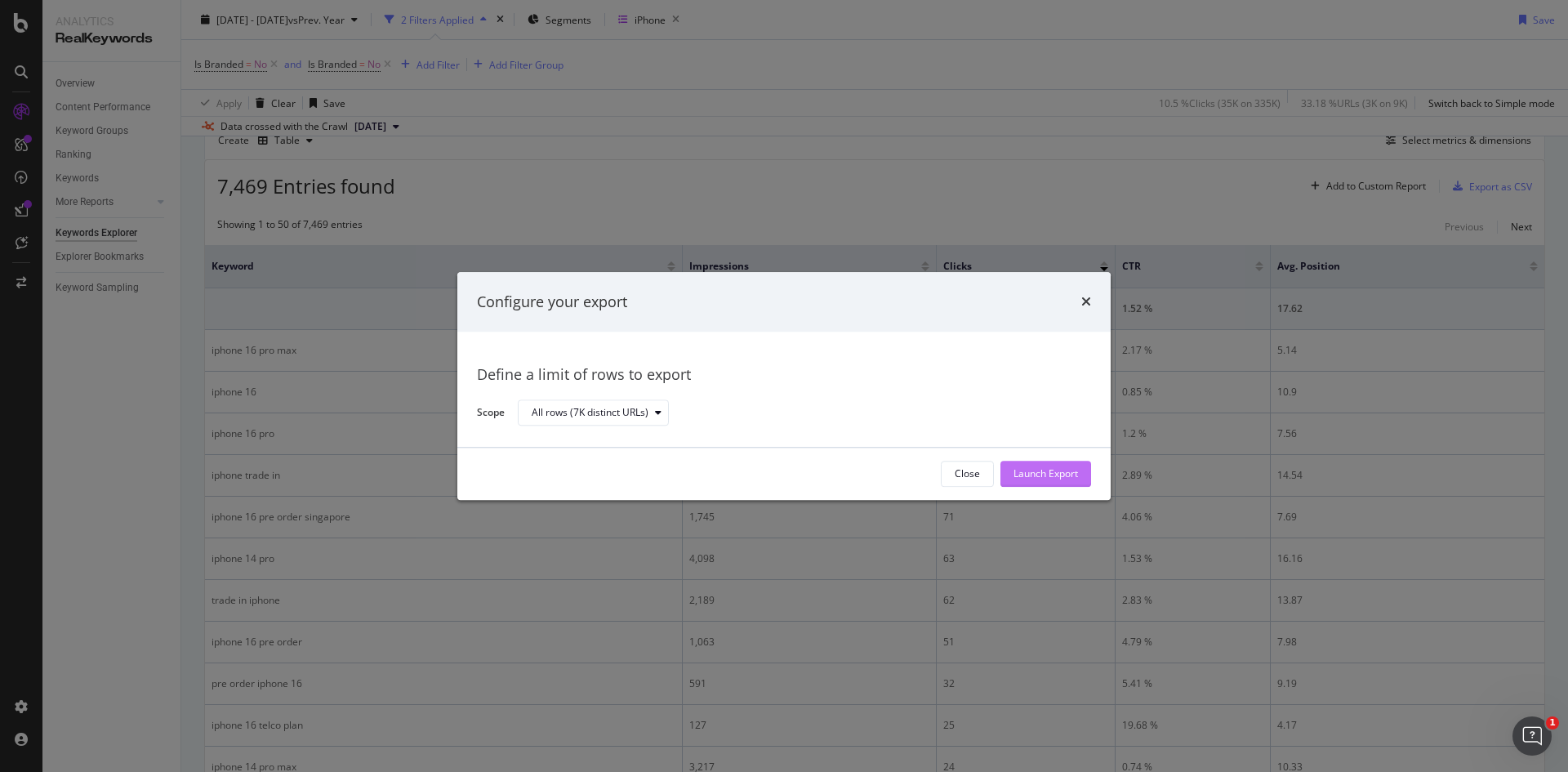
click at [1038, 475] on div "Launch Export" at bounding box center [1046, 474] width 65 height 14
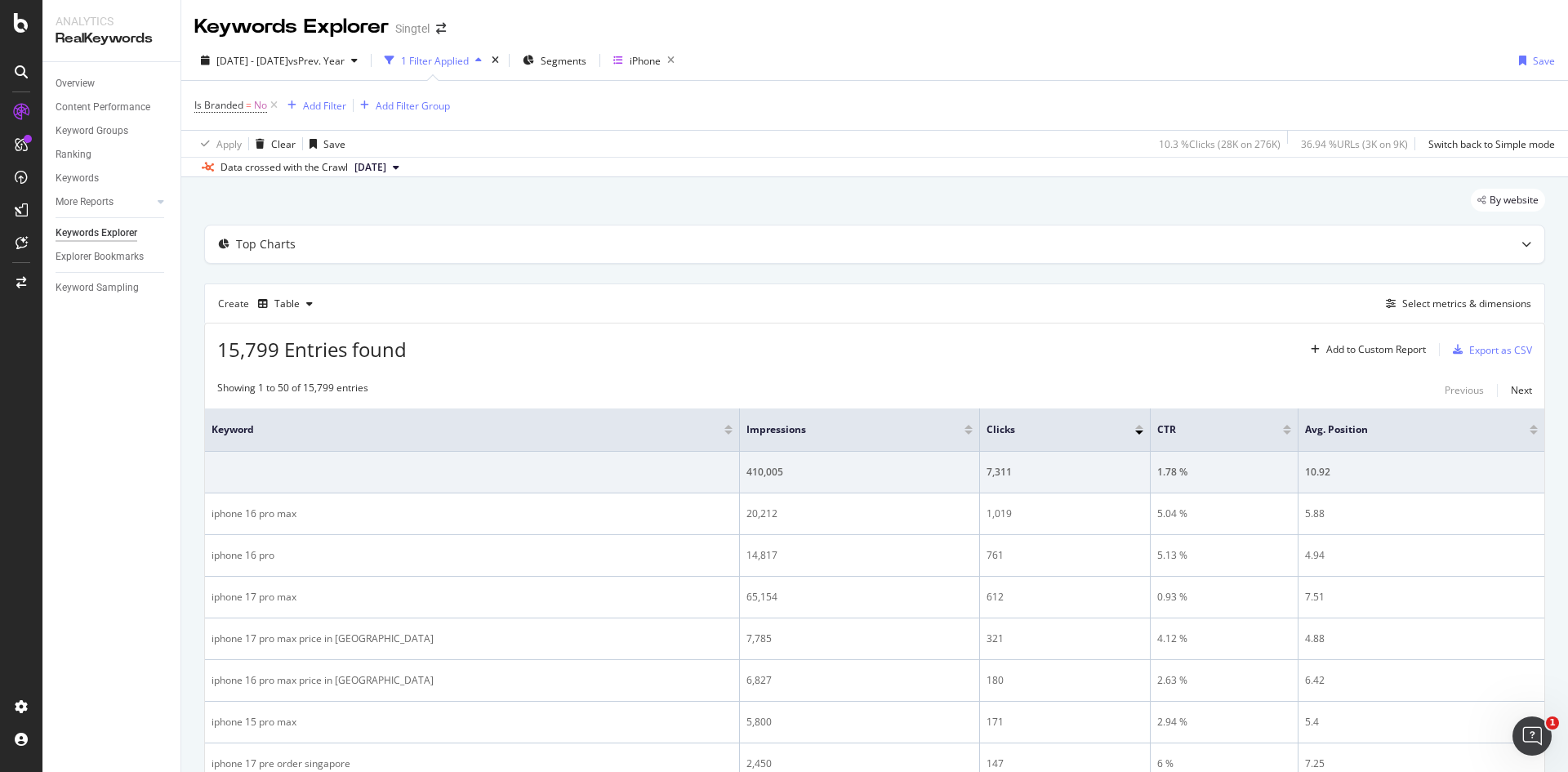
drag, startPoint x: 0, startPoint y: 0, endPoint x: 188, endPoint y: 350, distance: 397.3
click at [98, 83] on link "Overview" at bounding box center [111, 84] width 113 height 17
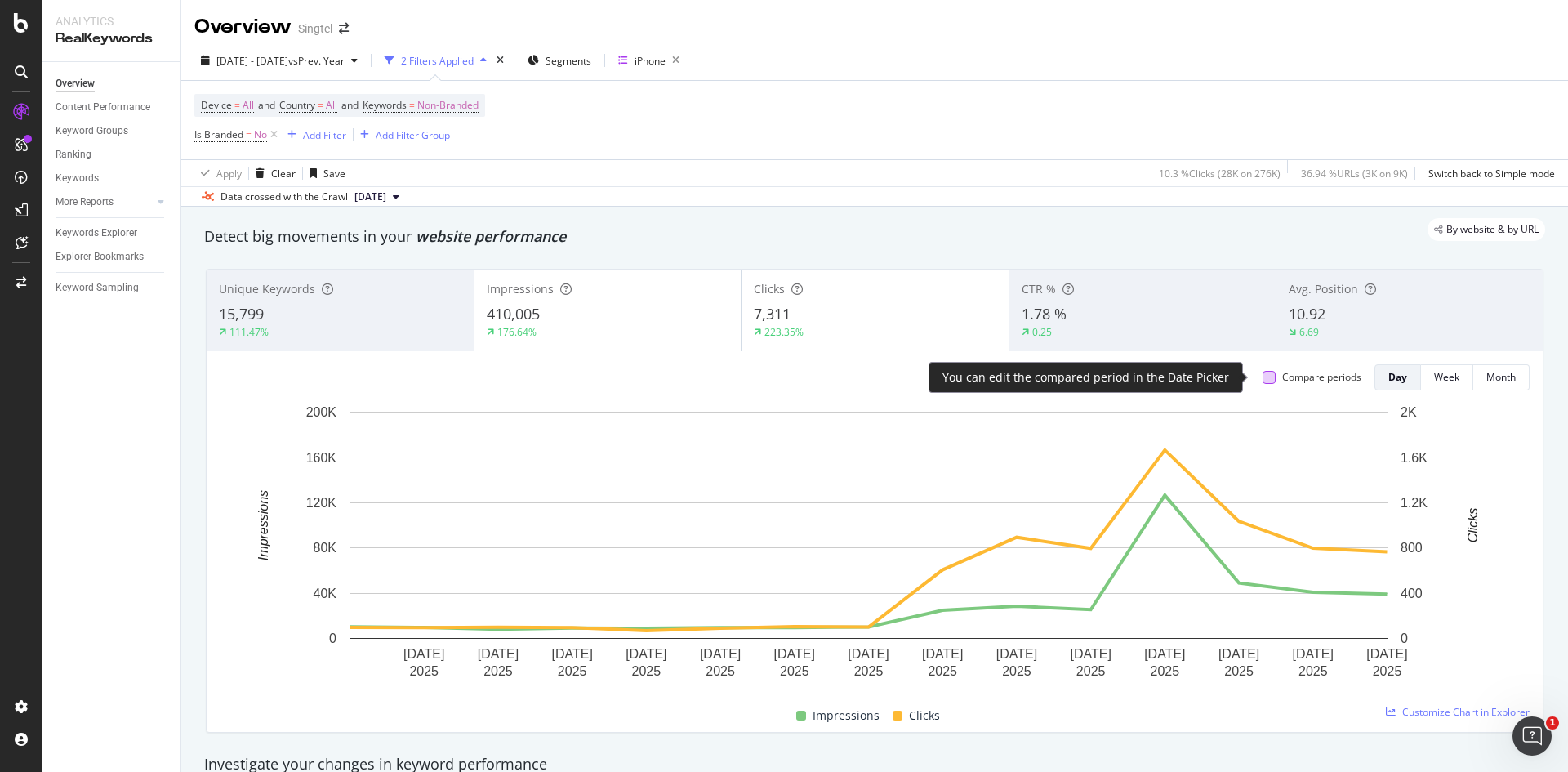
click at [1262, 383] on div at bounding box center [1268, 377] width 13 height 13
